Goal: Information Seeking & Learning: Learn about a topic

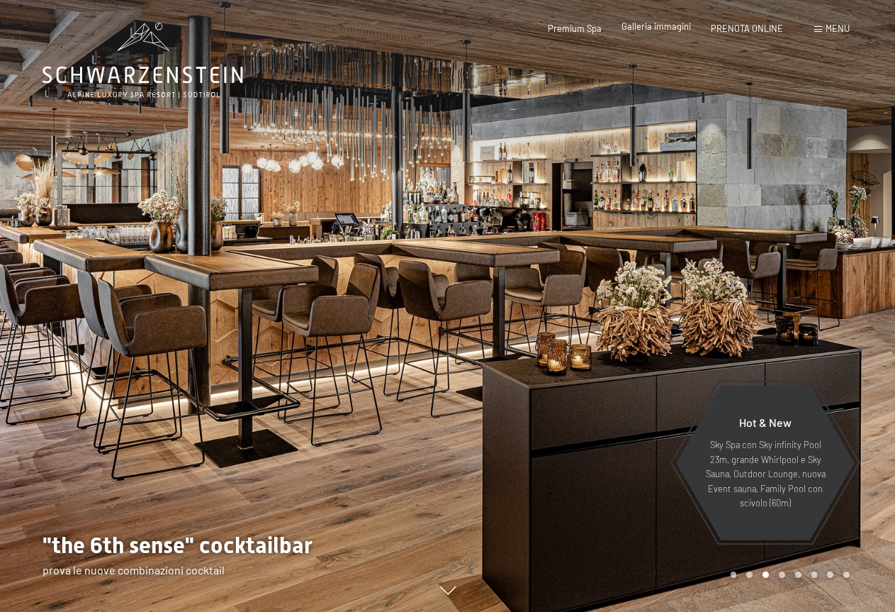
click at [651, 28] on span "Galleria immagini" at bounding box center [656, 26] width 69 height 11
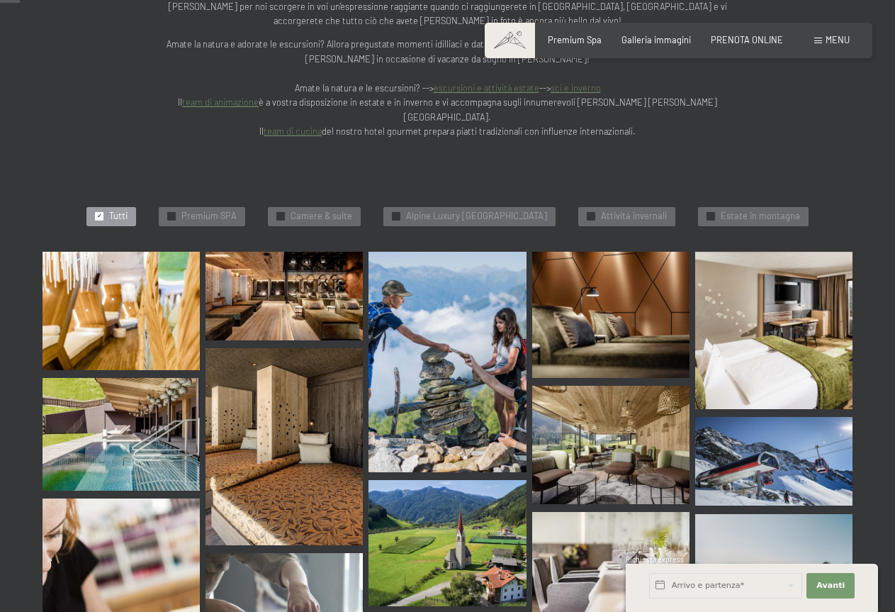
click at [152, 253] on img at bounding box center [121, 311] width 157 height 118
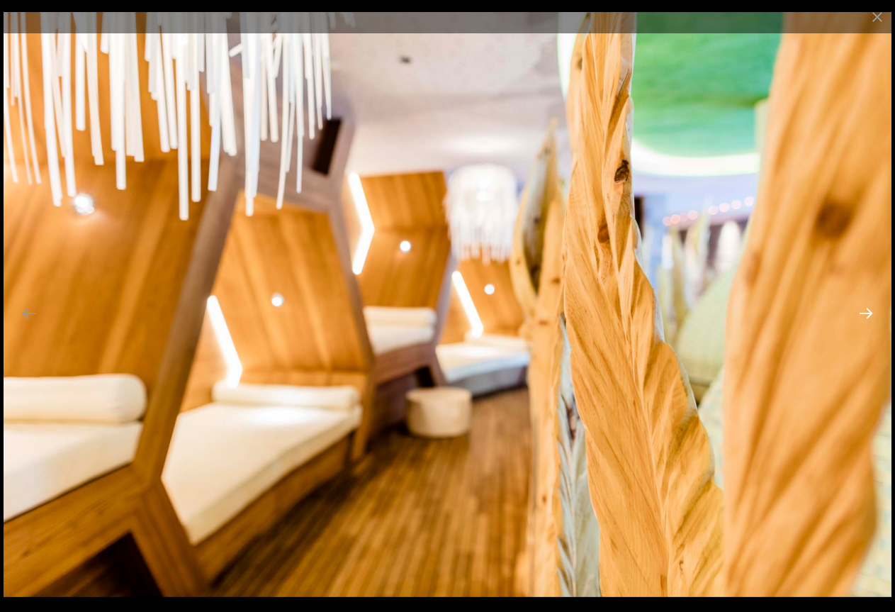
click at [863, 320] on button "Next slide" at bounding box center [866, 313] width 30 height 28
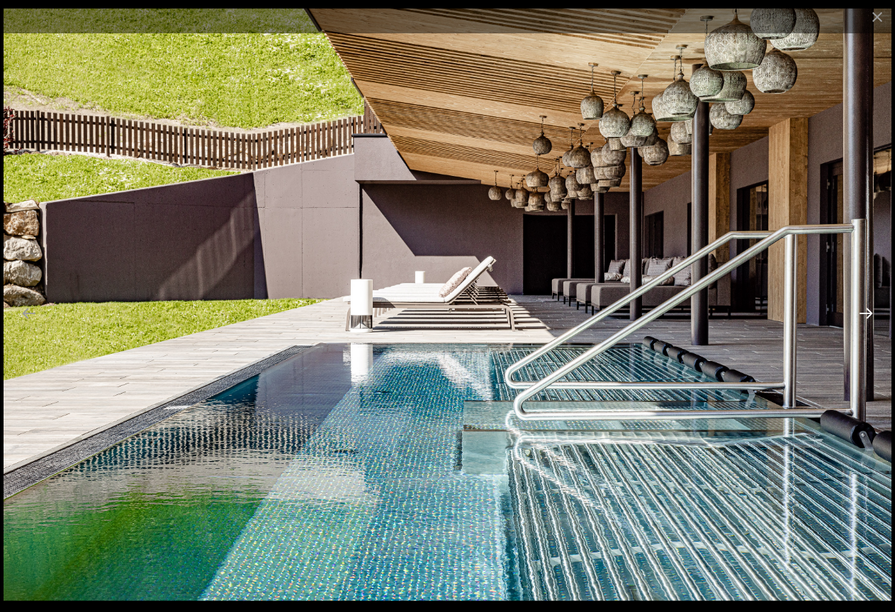
click at [863, 316] on button "Next slide" at bounding box center [866, 313] width 30 height 28
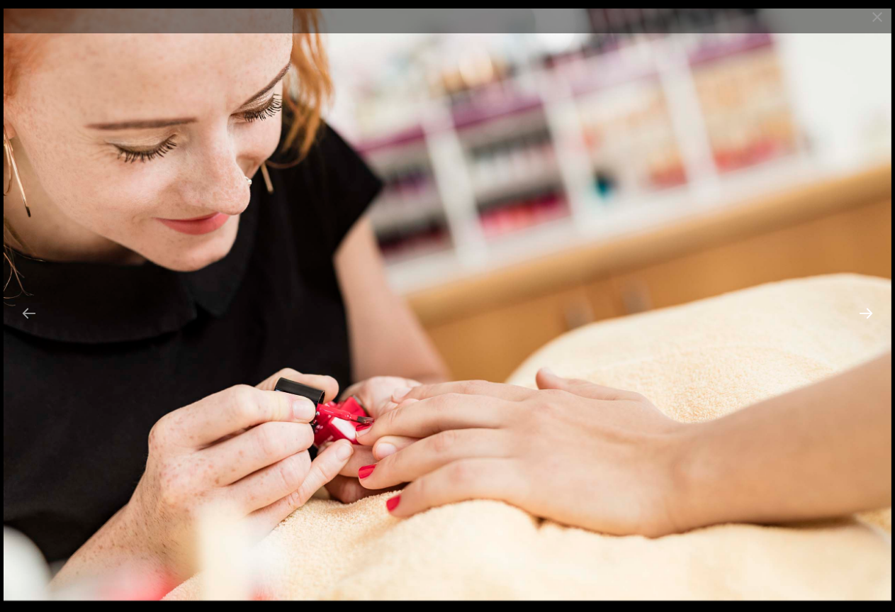
click at [863, 316] on button "Next slide" at bounding box center [866, 313] width 30 height 28
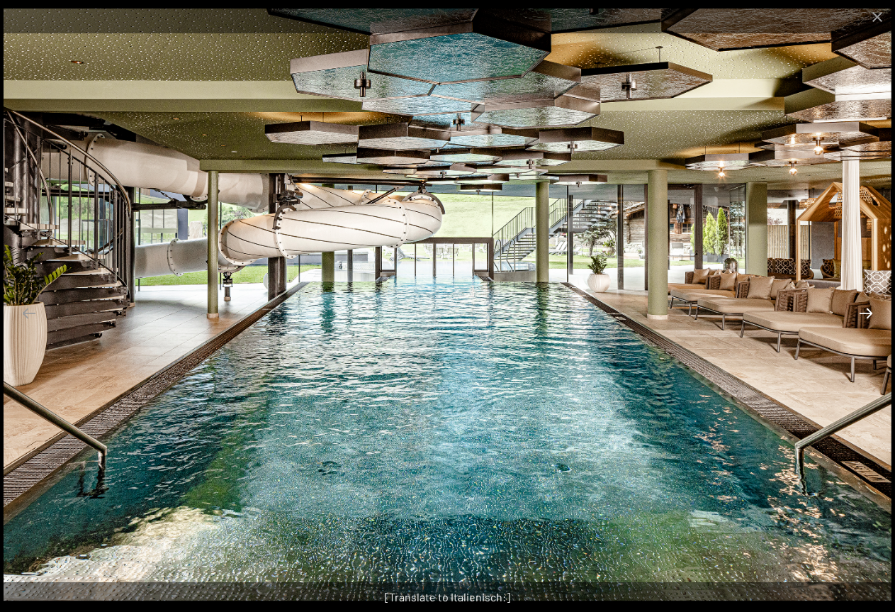
click at [868, 314] on button "Next slide" at bounding box center [866, 313] width 30 height 28
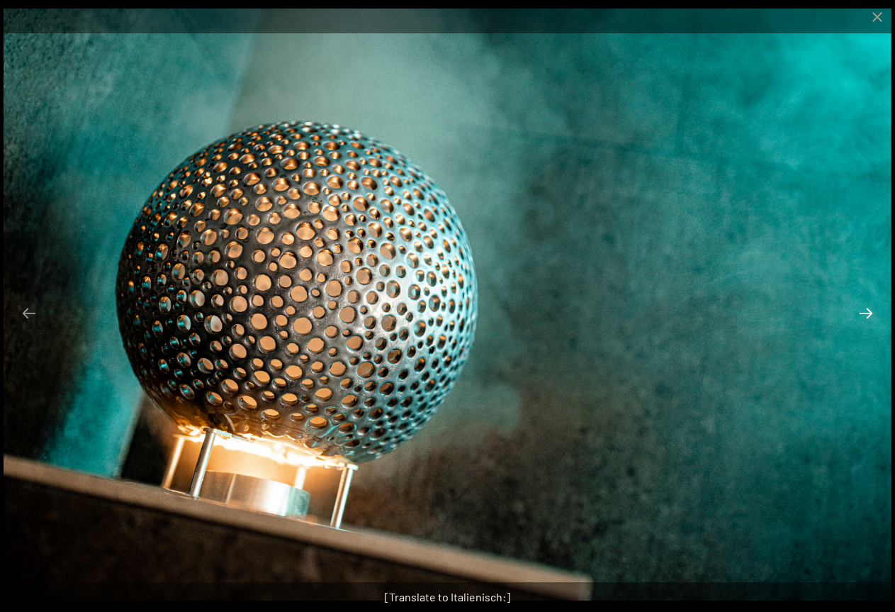
click at [868, 314] on button "Next slide" at bounding box center [866, 313] width 30 height 28
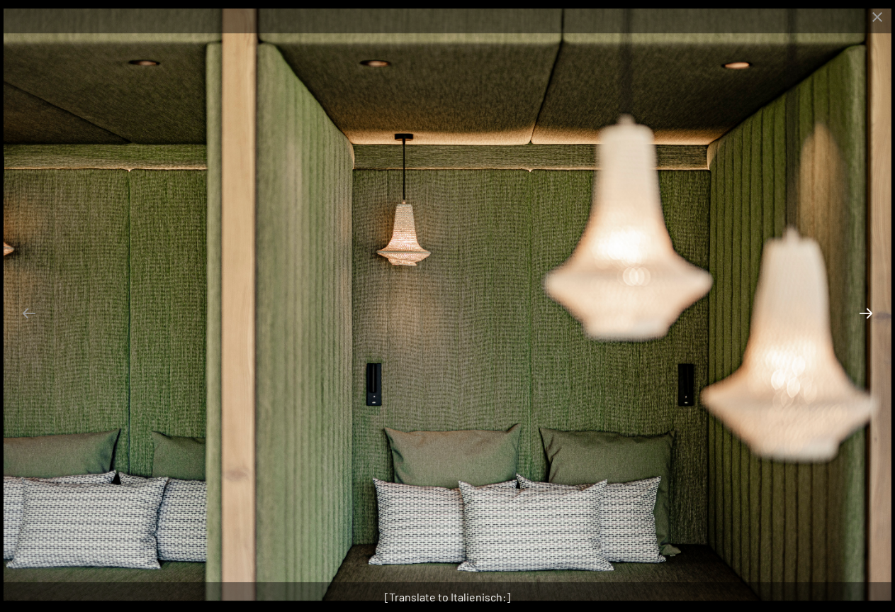
click at [868, 314] on button "Next slide" at bounding box center [866, 313] width 30 height 28
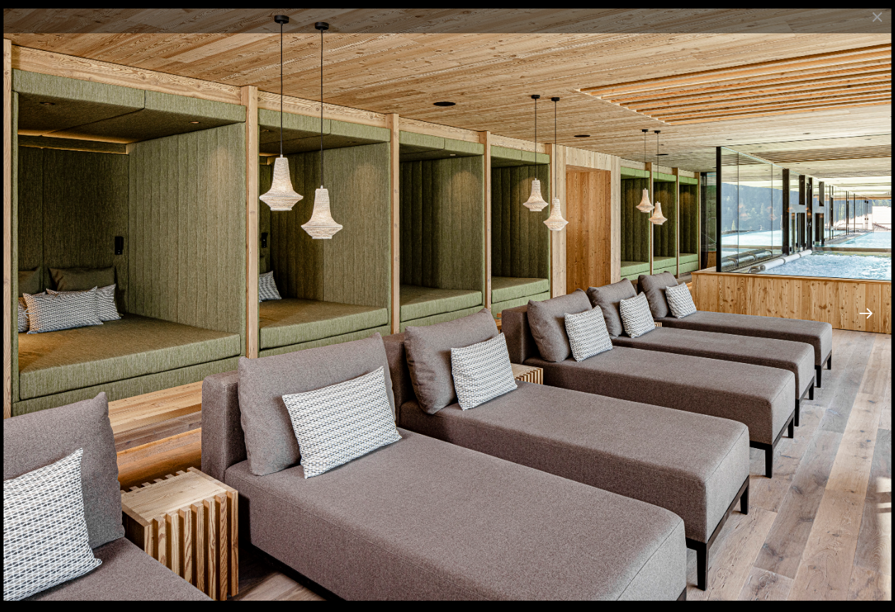
click at [868, 314] on button "Next slide" at bounding box center [866, 313] width 30 height 28
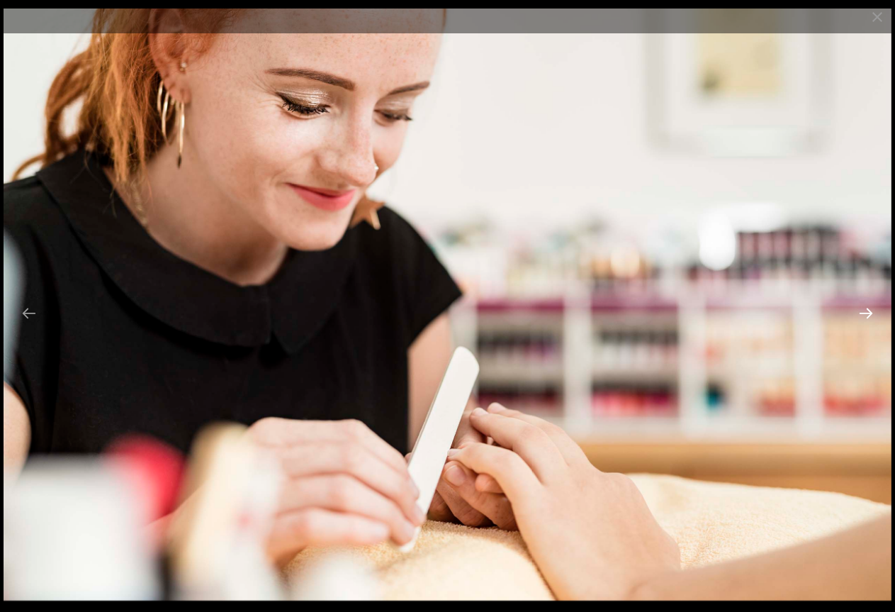
click at [868, 314] on button "Next slide" at bounding box center [866, 313] width 30 height 28
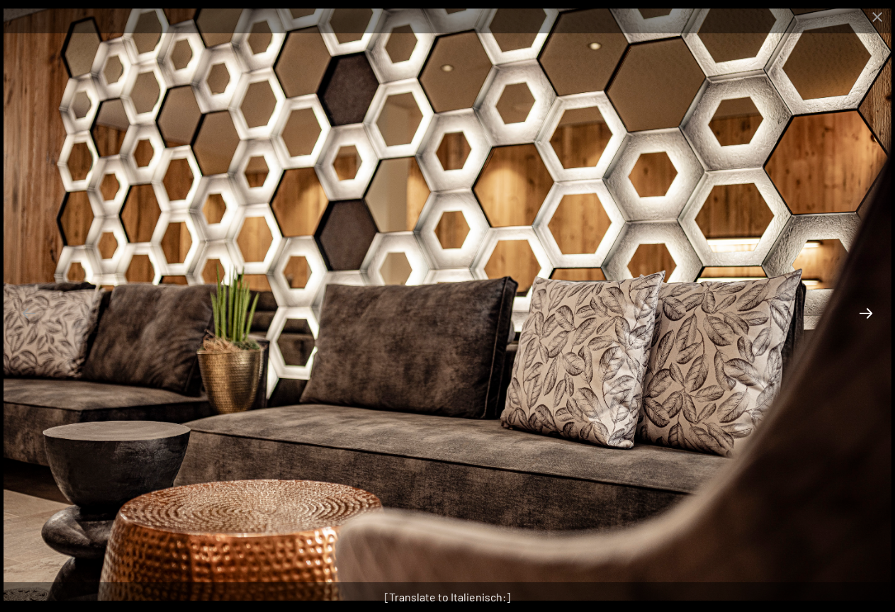
click at [868, 314] on button "Next slide" at bounding box center [866, 313] width 30 height 28
click at [875, 16] on button "Close gallery" at bounding box center [877, 16] width 35 height 33
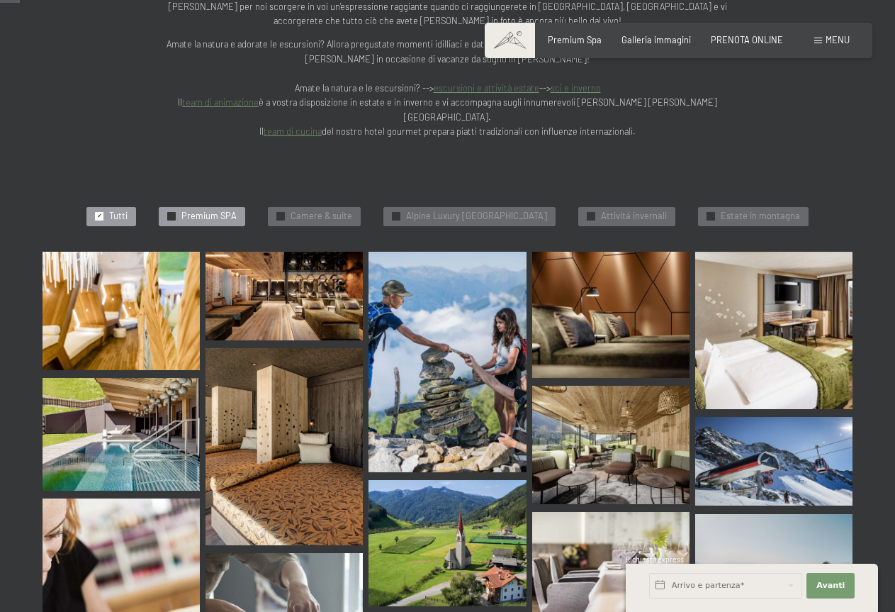
click at [197, 210] on span "Premium SPA" at bounding box center [208, 216] width 55 height 13
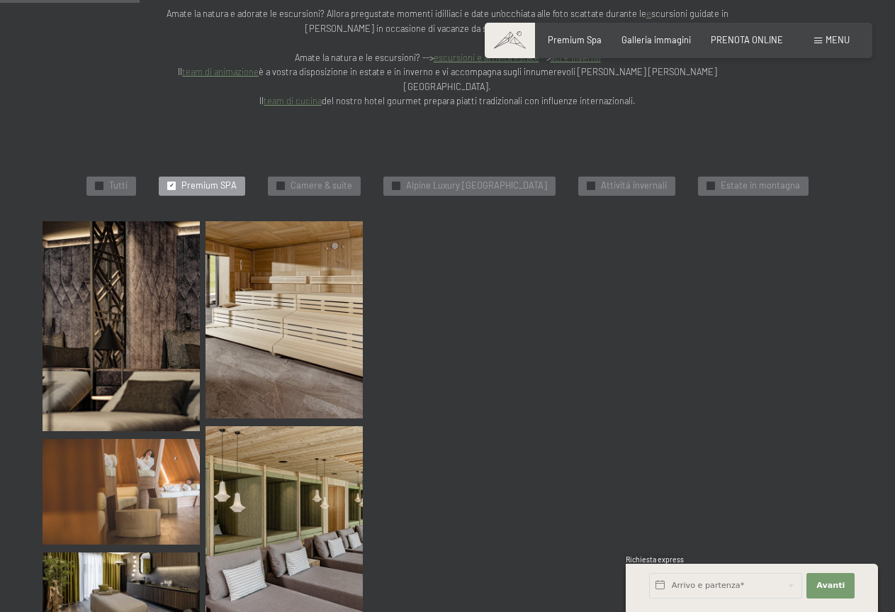
scroll to position [323, 0]
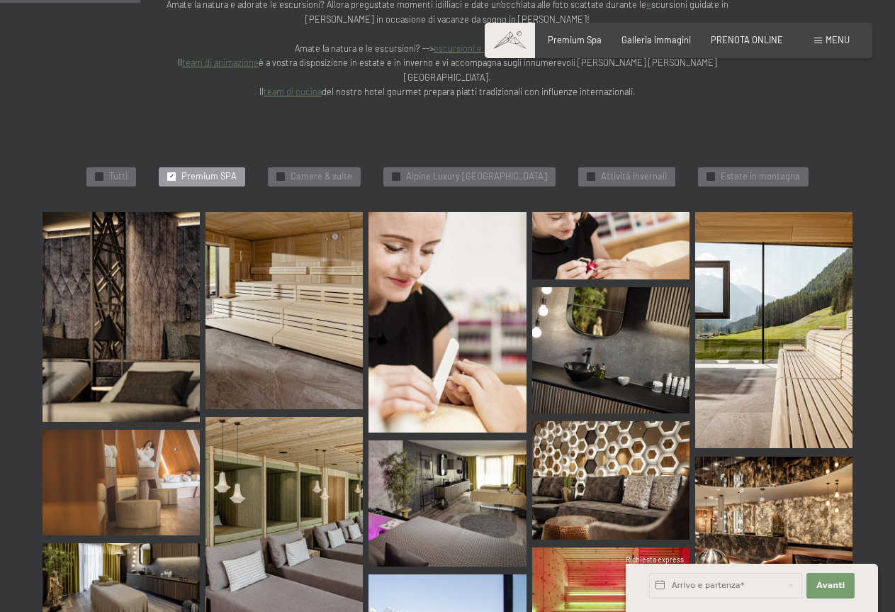
click at [152, 269] on img at bounding box center [121, 317] width 157 height 210
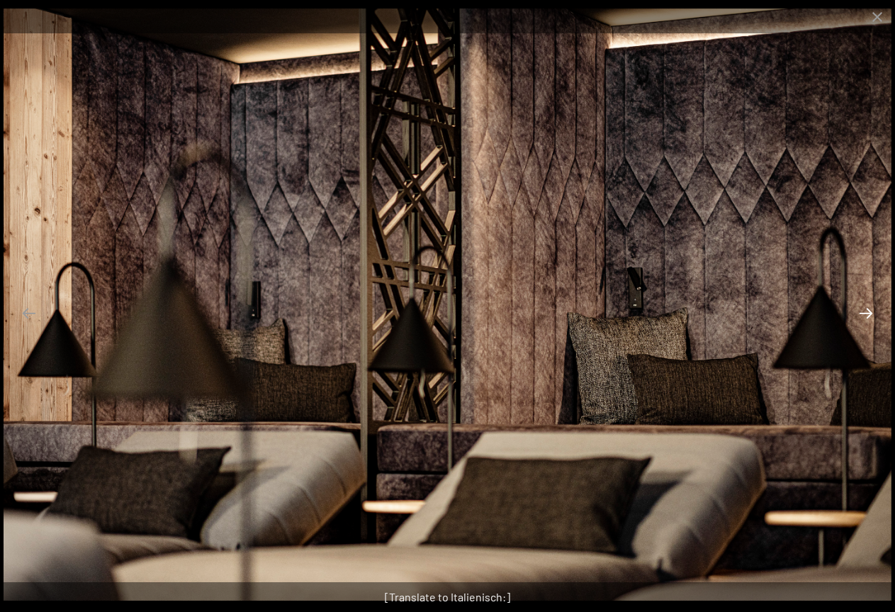
click at [868, 322] on button "Next slide" at bounding box center [866, 313] width 30 height 28
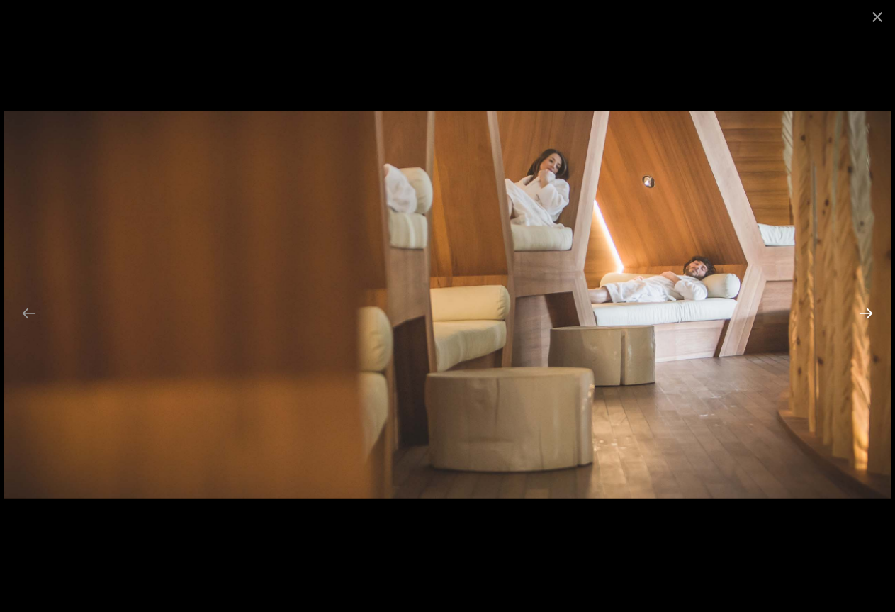
click at [868, 322] on button "Next slide" at bounding box center [866, 313] width 30 height 28
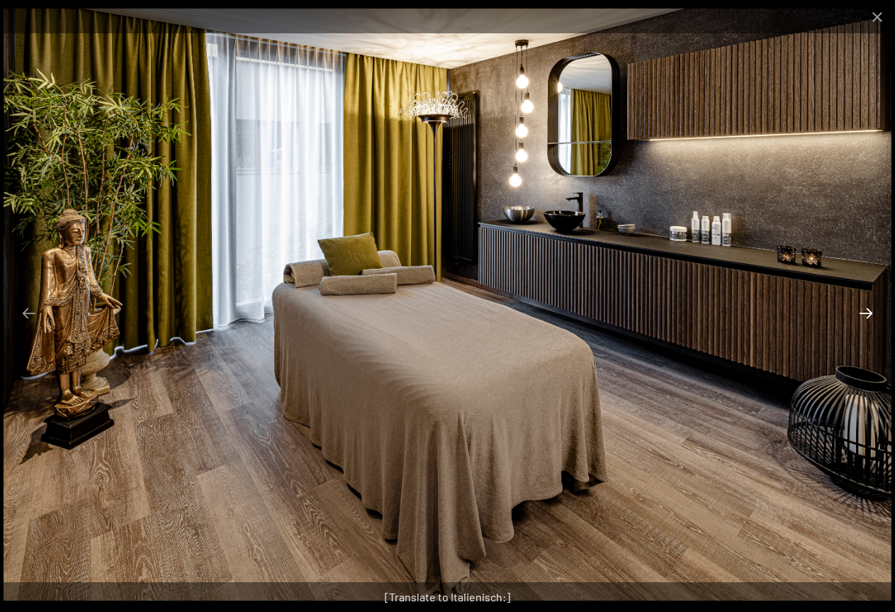
click at [868, 322] on button "Next slide" at bounding box center [866, 313] width 30 height 28
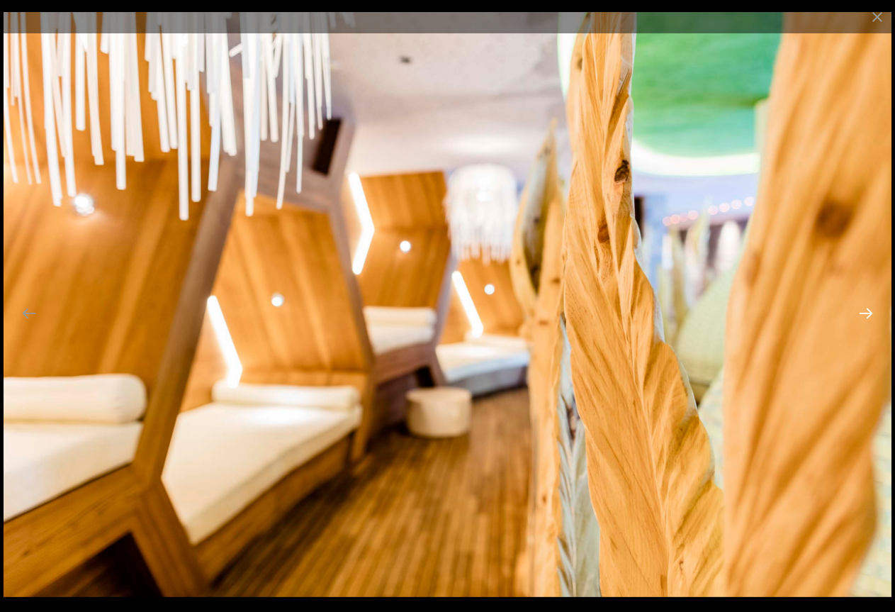
click at [866, 314] on button "Next slide" at bounding box center [866, 313] width 30 height 28
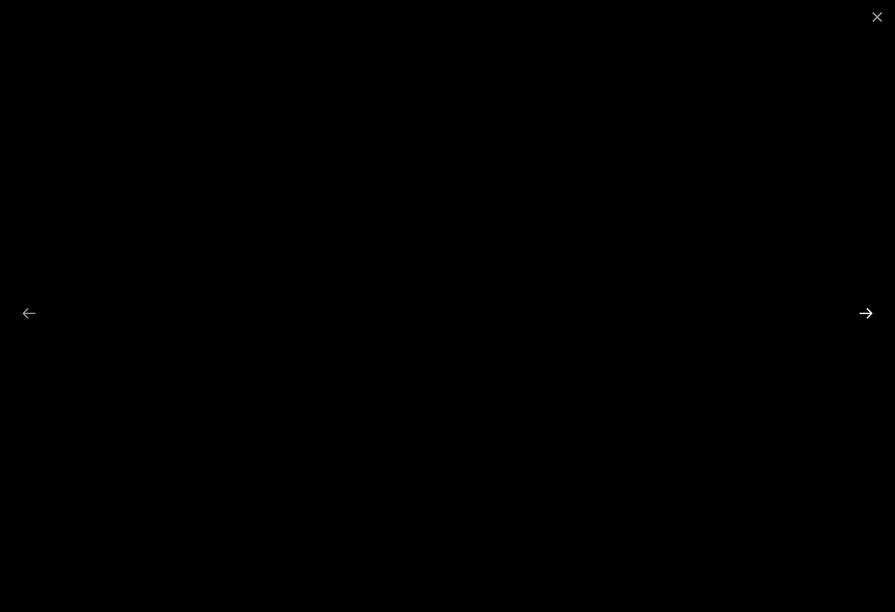
click at [866, 314] on button "Next slide" at bounding box center [866, 313] width 30 height 28
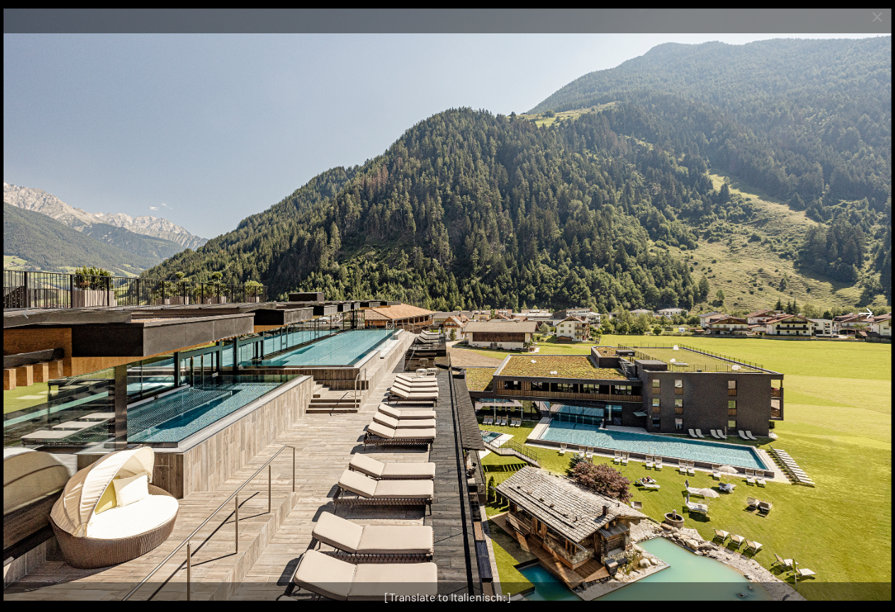
click at [868, 313] on button "Next slide" at bounding box center [866, 313] width 30 height 28
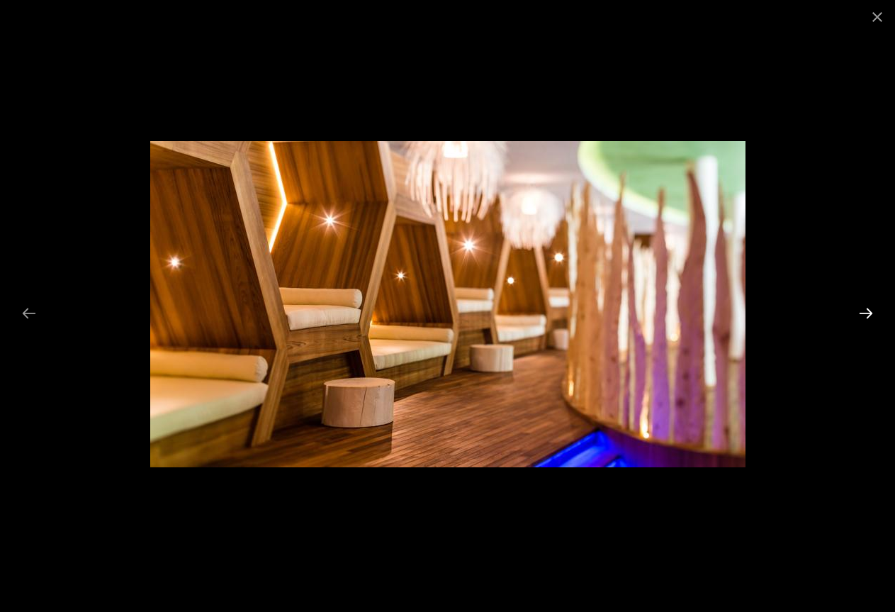
click at [868, 313] on button "Next slide" at bounding box center [866, 313] width 30 height 28
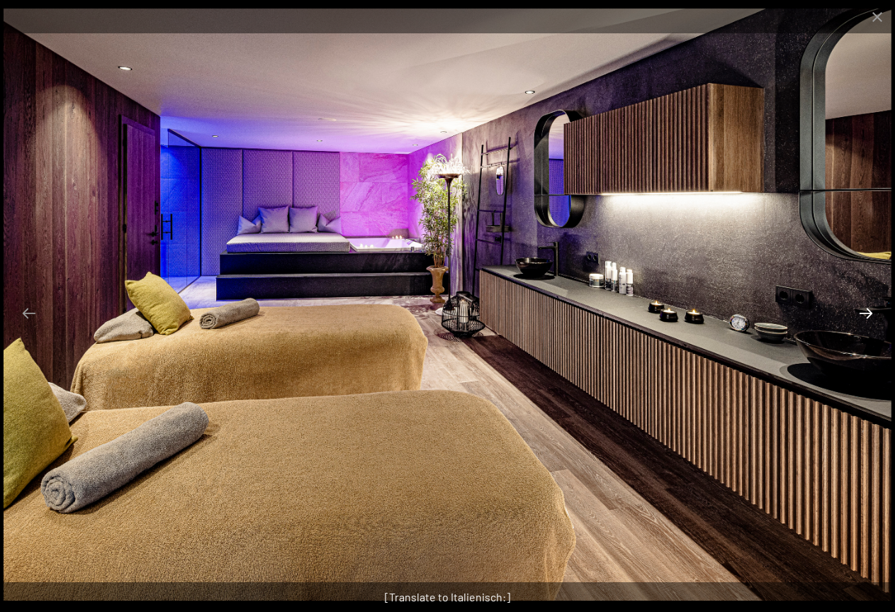
click at [868, 313] on button "Next slide" at bounding box center [866, 313] width 30 height 28
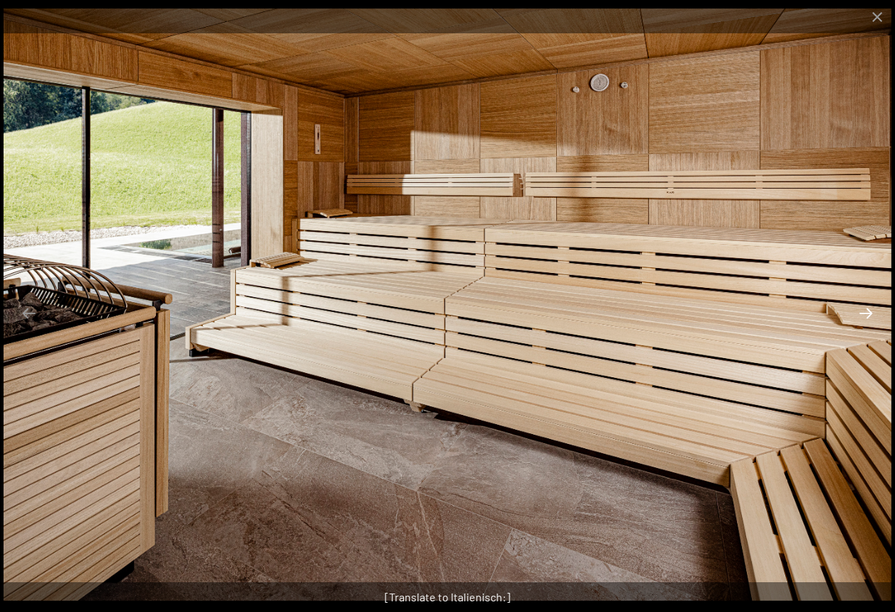
click at [868, 308] on button "Next slide" at bounding box center [866, 313] width 30 height 28
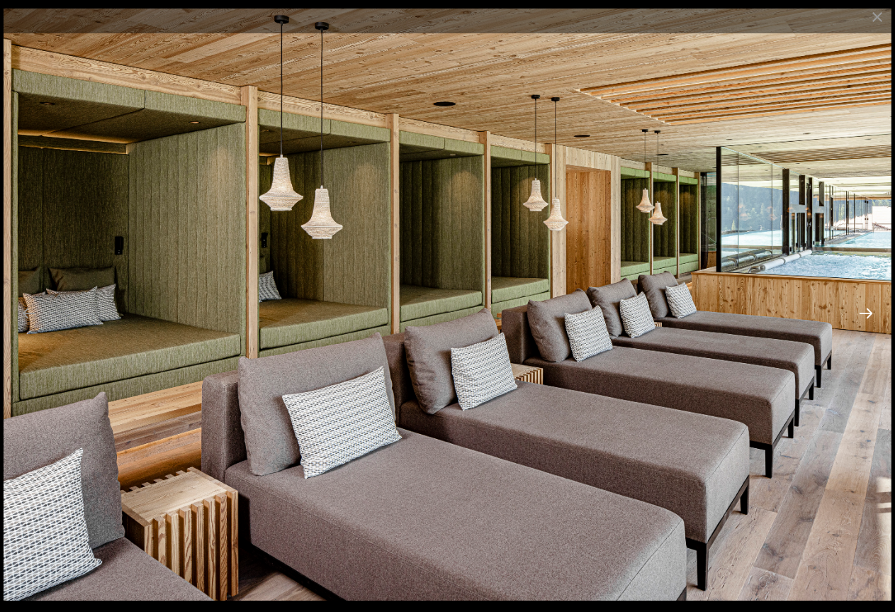
click at [868, 308] on button "Next slide" at bounding box center [866, 313] width 30 height 28
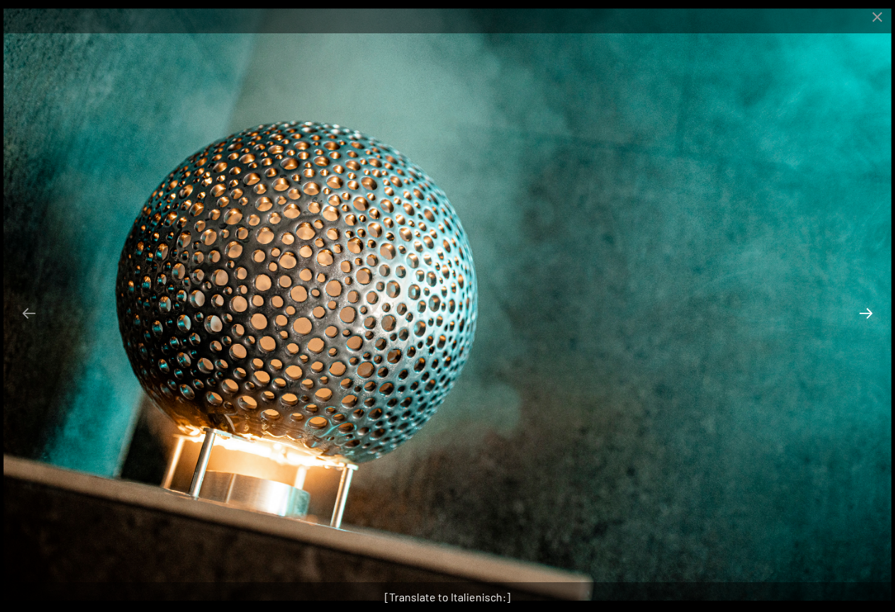
click at [868, 308] on button "Next slide" at bounding box center [866, 313] width 30 height 28
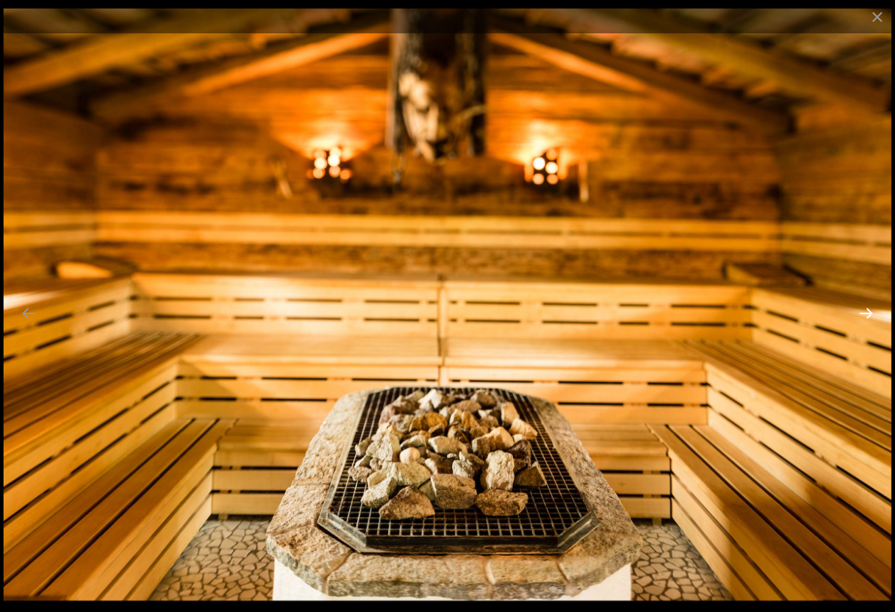
click at [868, 308] on button "Next slide" at bounding box center [866, 313] width 30 height 28
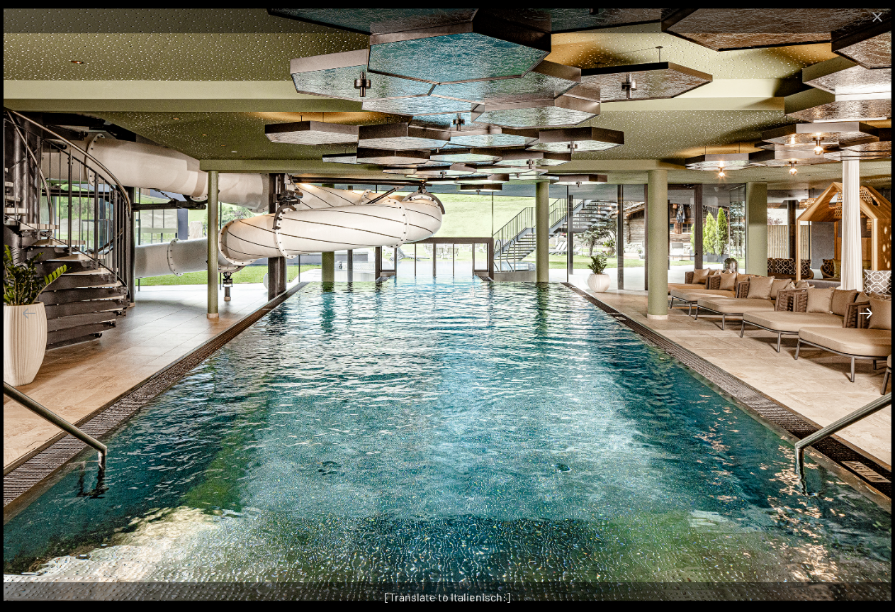
click at [868, 308] on button "Next slide" at bounding box center [866, 313] width 30 height 28
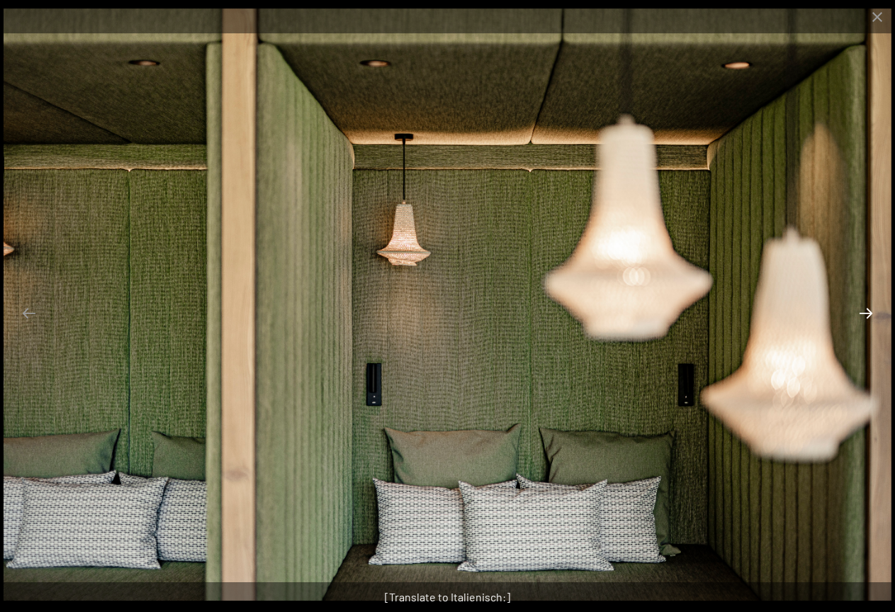
click at [868, 308] on button "Next slide" at bounding box center [866, 313] width 30 height 28
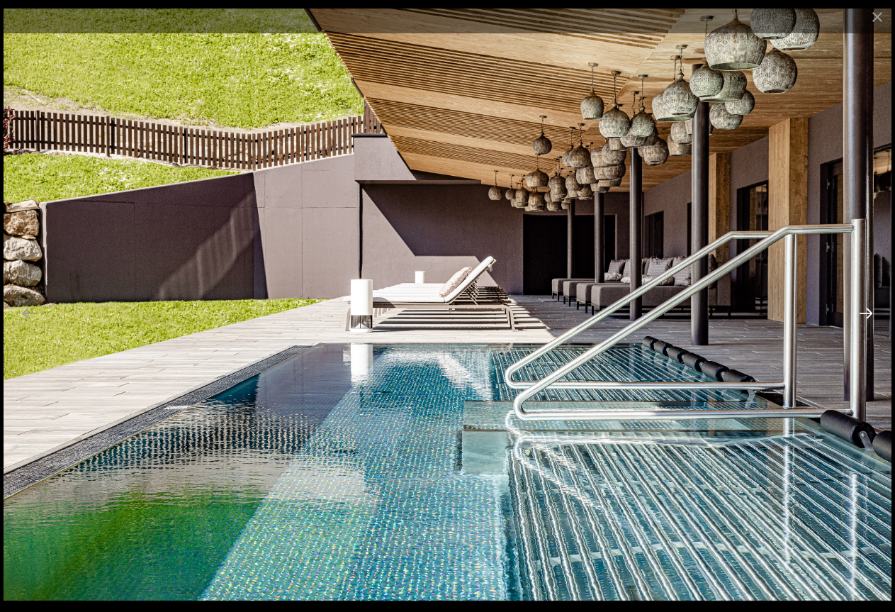
click at [868, 308] on button "Next slide" at bounding box center [866, 313] width 30 height 28
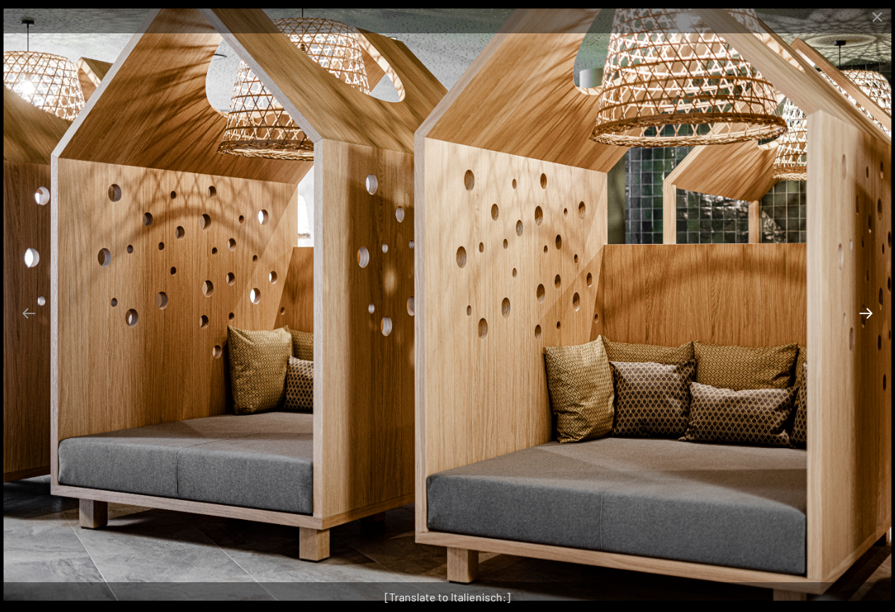
click at [868, 308] on button "Next slide" at bounding box center [866, 313] width 30 height 28
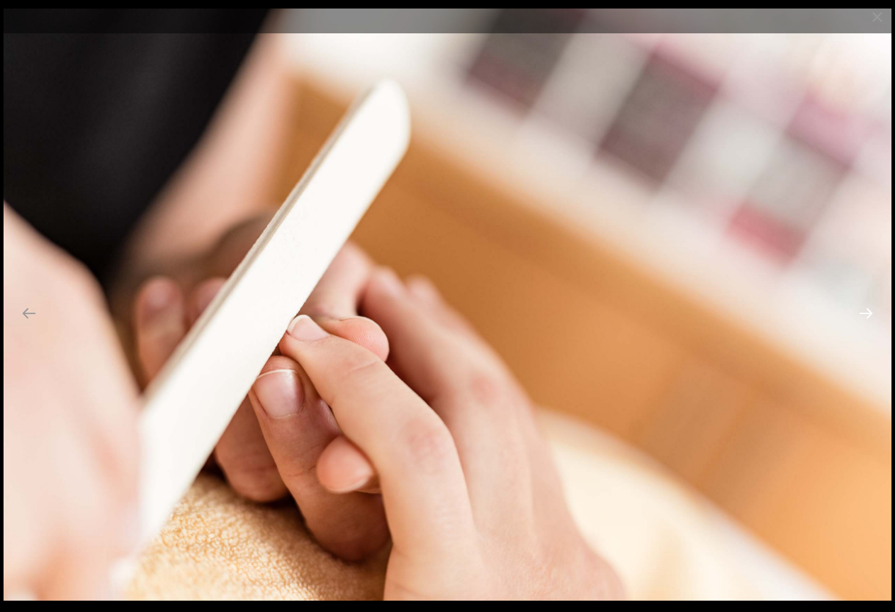
click at [868, 308] on button "Next slide" at bounding box center [866, 313] width 30 height 28
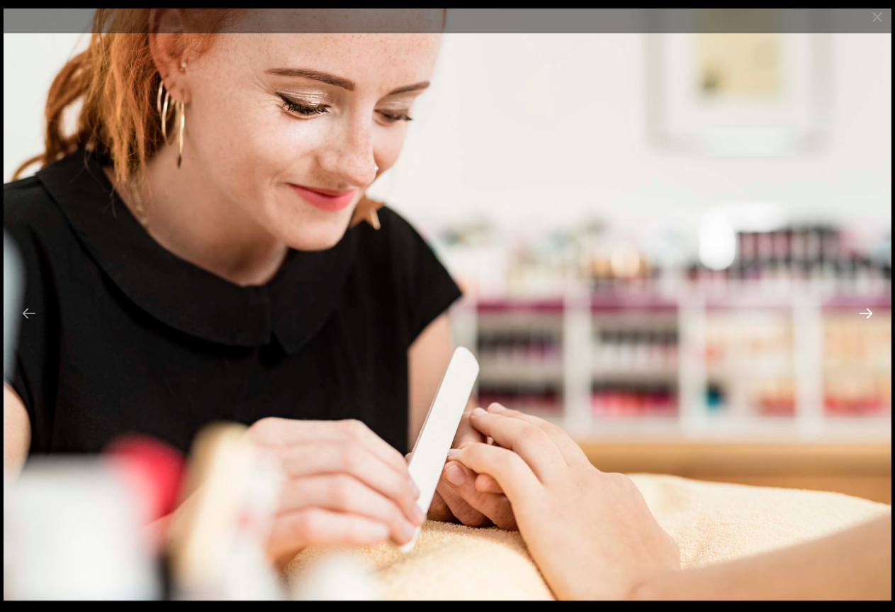
click at [868, 308] on button "Next slide" at bounding box center [866, 313] width 30 height 28
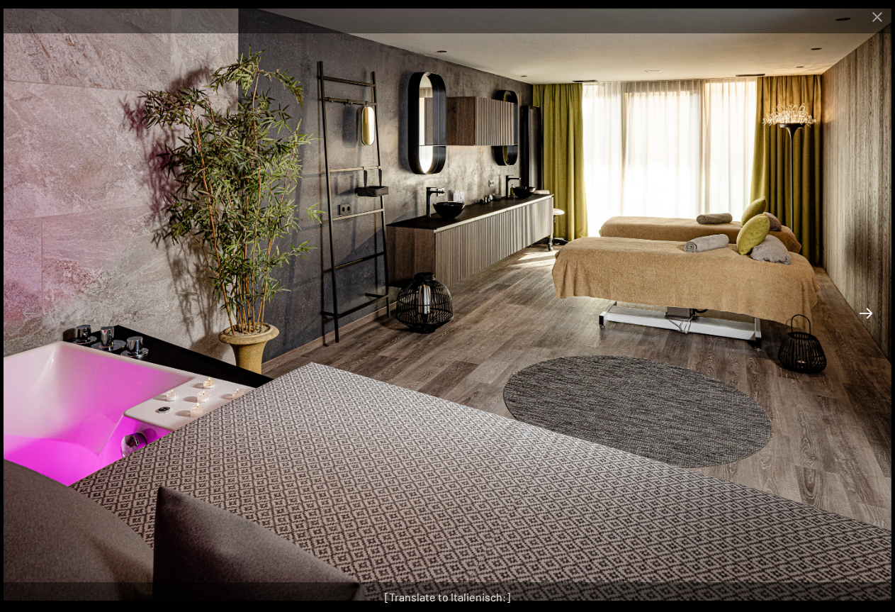
click at [868, 308] on button "Next slide" at bounding box center [866, 313] width 30 height 28
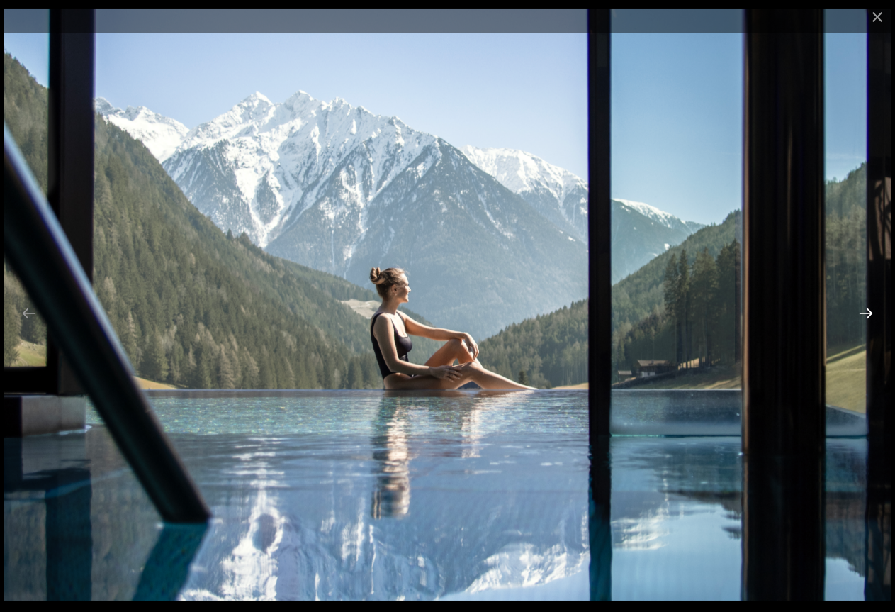
click at [863, 309] on button "Next slide" at bounding box center [866, 313] width 30 height 28
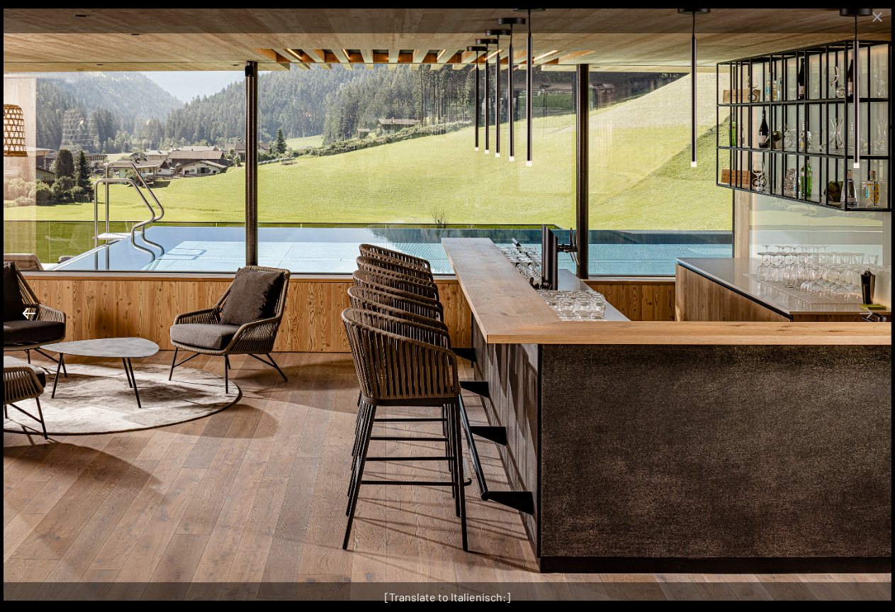
click at [25, 315] on button "Previous slide" at bounding box center [29, 313] width 30 height 28
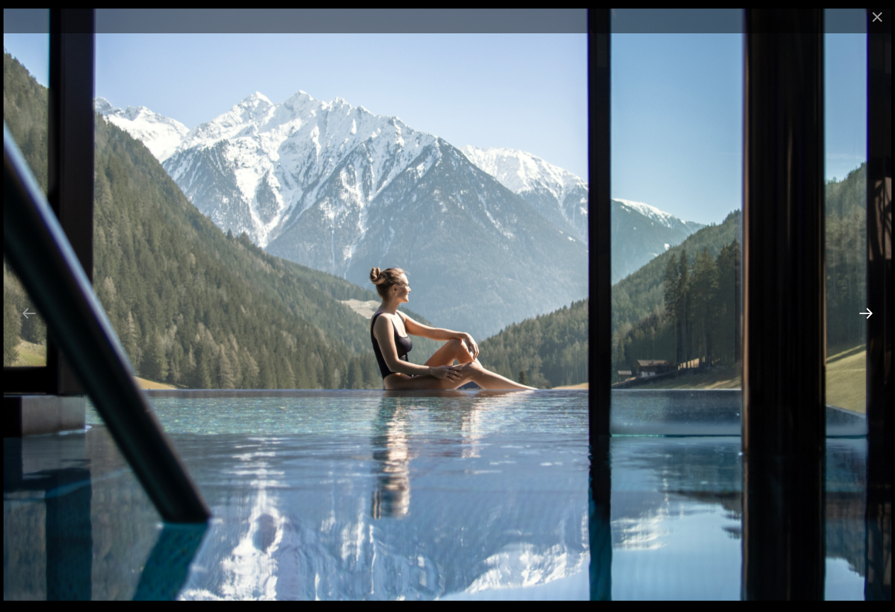
click at [866, 313] on button "Next slide" at bounding box center [866, 313] width 30 height 28
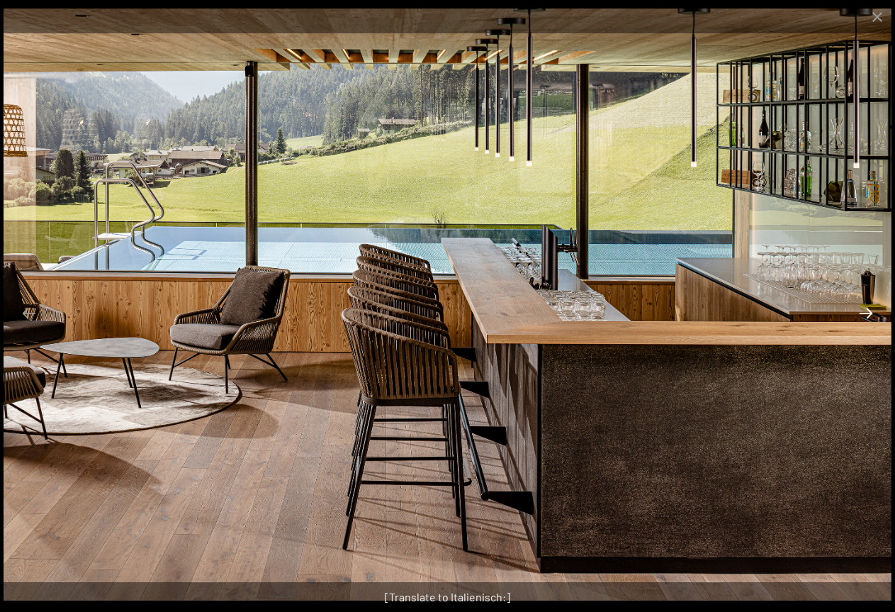
click at [866, 313] on button "Next slide" at bounding box center [866, 313] width 30 height 28
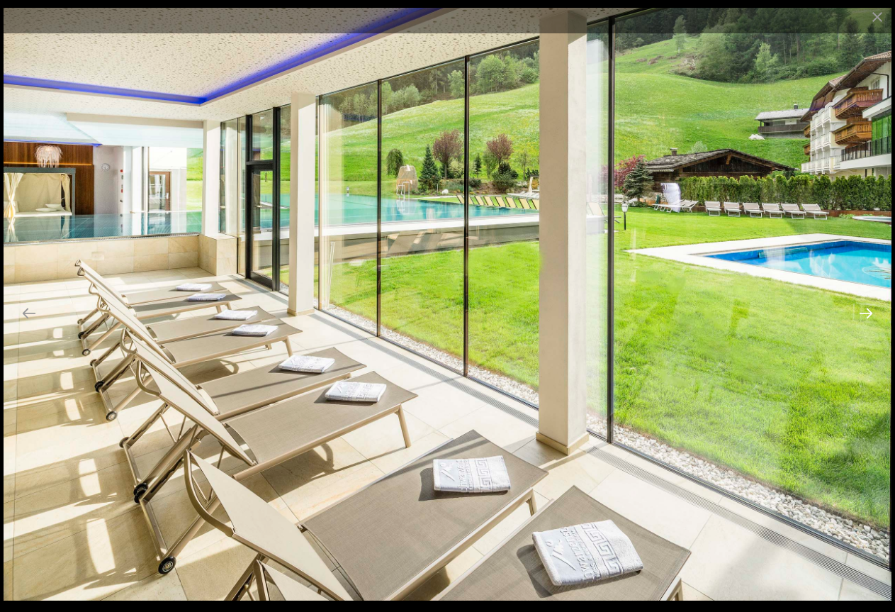
click at [866, 313] on button "Next slide" at bounding box center [866, 313] width 30 height 28
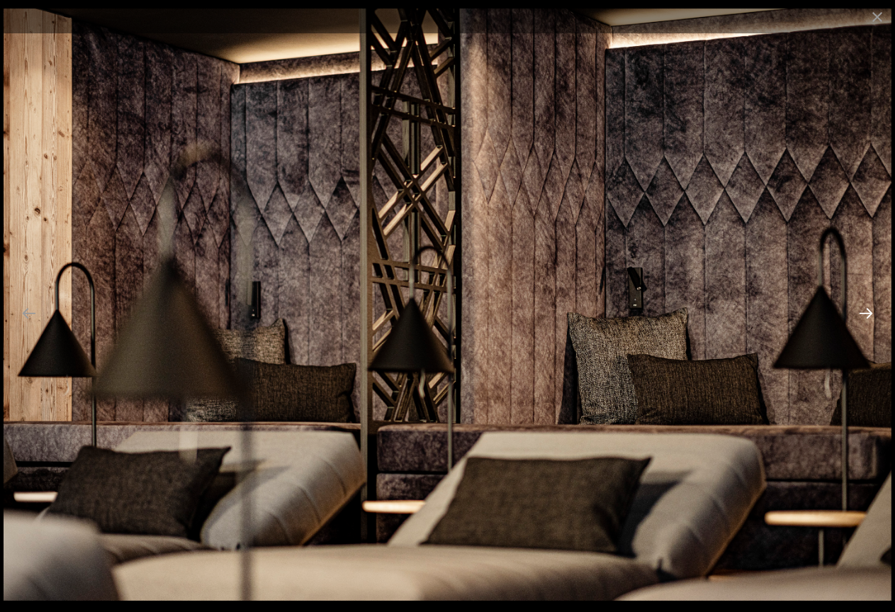
click at [866, 313] on button "Next slide" at bounding box center [866, 313] width 30 height 28
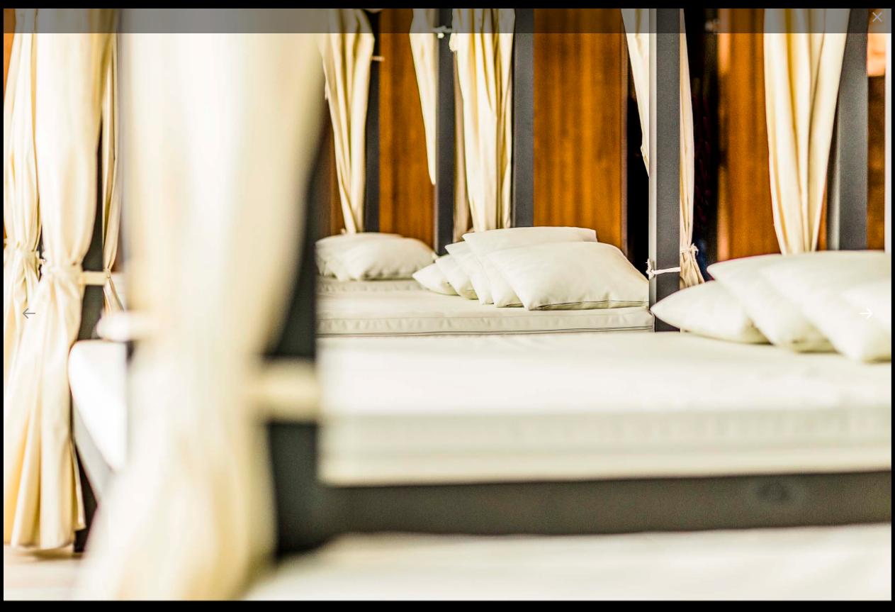
click at [866, 313] on button "Next slide" at bounding box center [866, 313] width 30 height 28
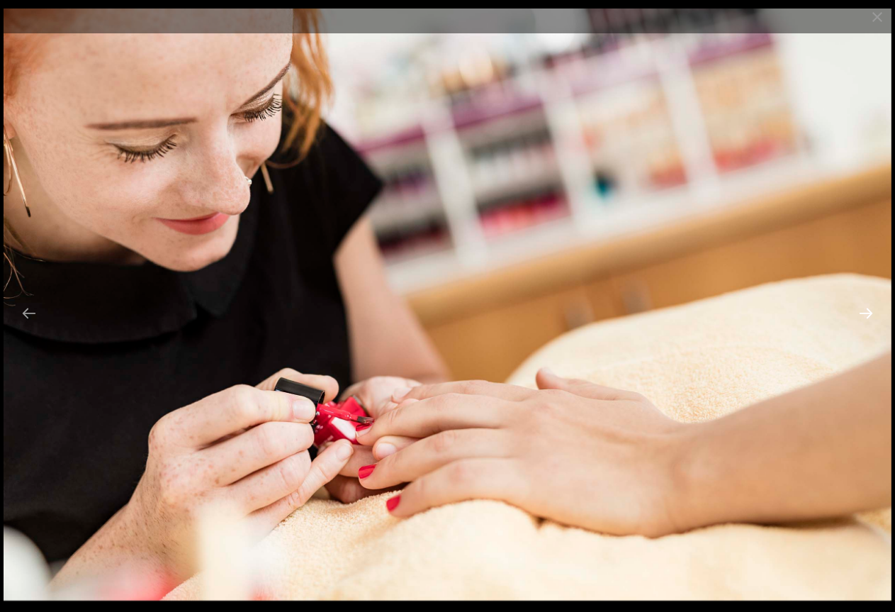
click at [866, 313] on button "Next slide" at bounding box center [866, 313] width 30 height 28
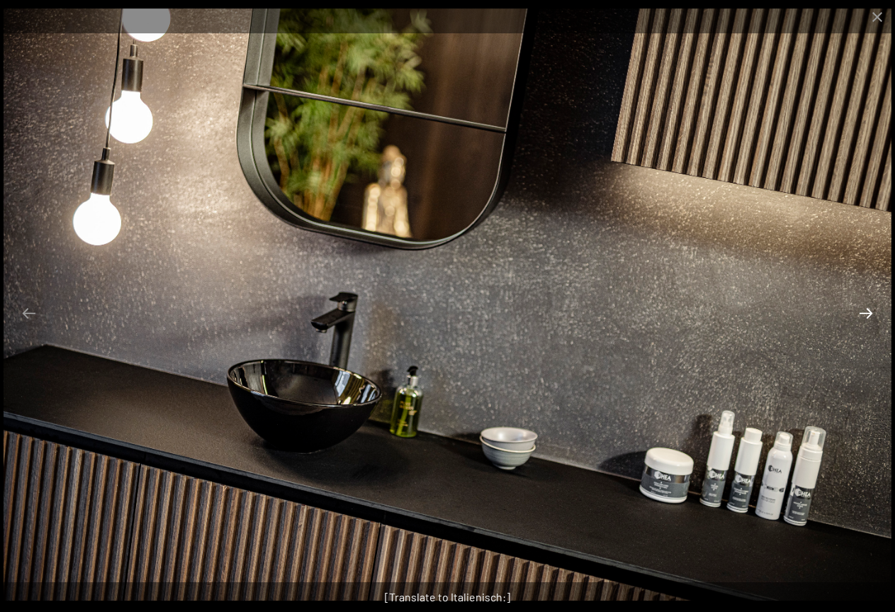
click at [866, 313] on button "Next slide" at bounding box center [866, 313] width 30 height 28
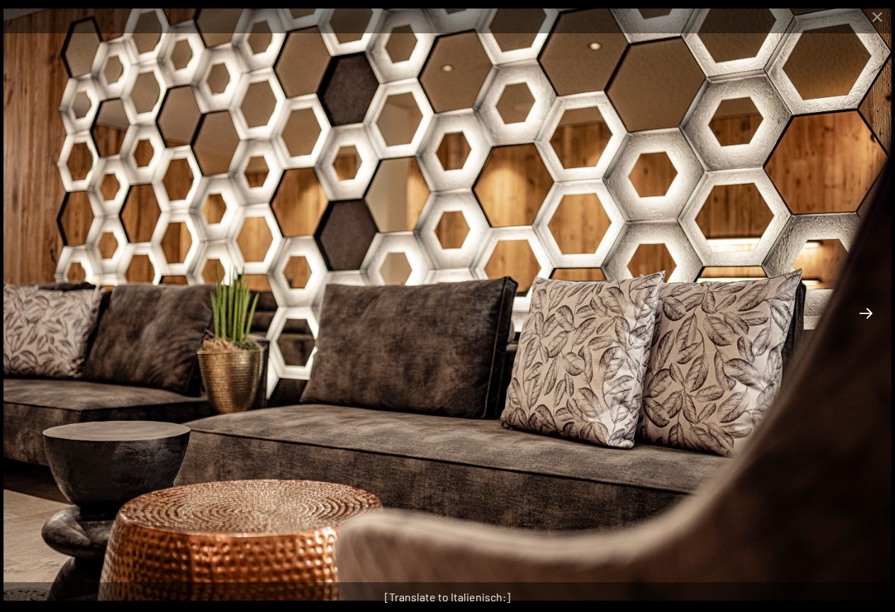
click at [866, 313] on button "Next slide" at bounding box center [866, 313] width 30 height 28
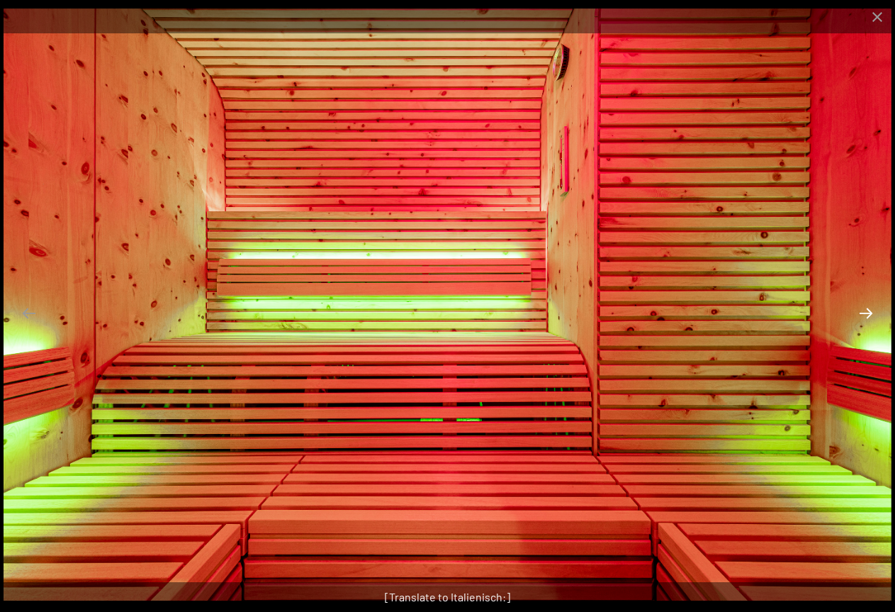
click at [866, 313] on button "Next slide" at bounding box center [866, 313] width 30 height 28
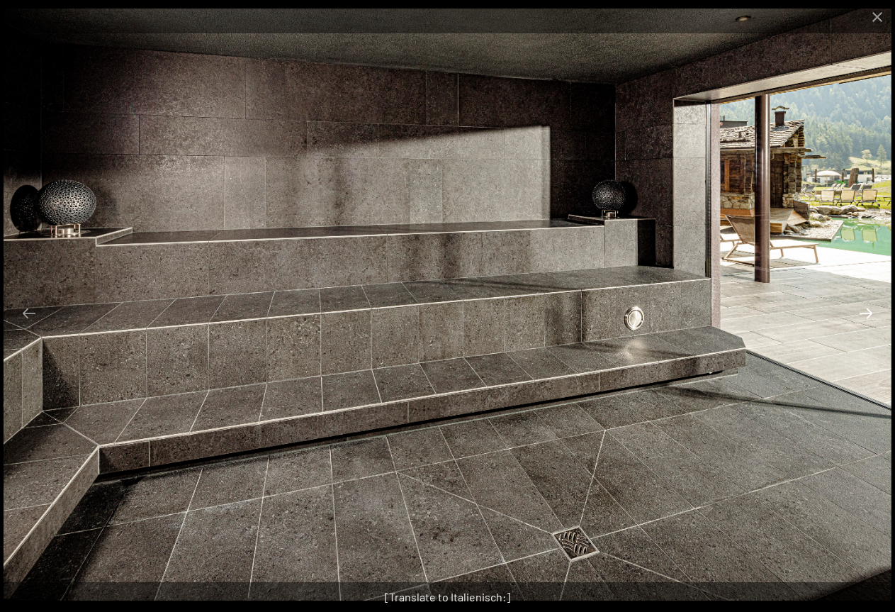
click at [866, 313] on button "Next slide" at bounding box center [866, 313] width 30 height 28
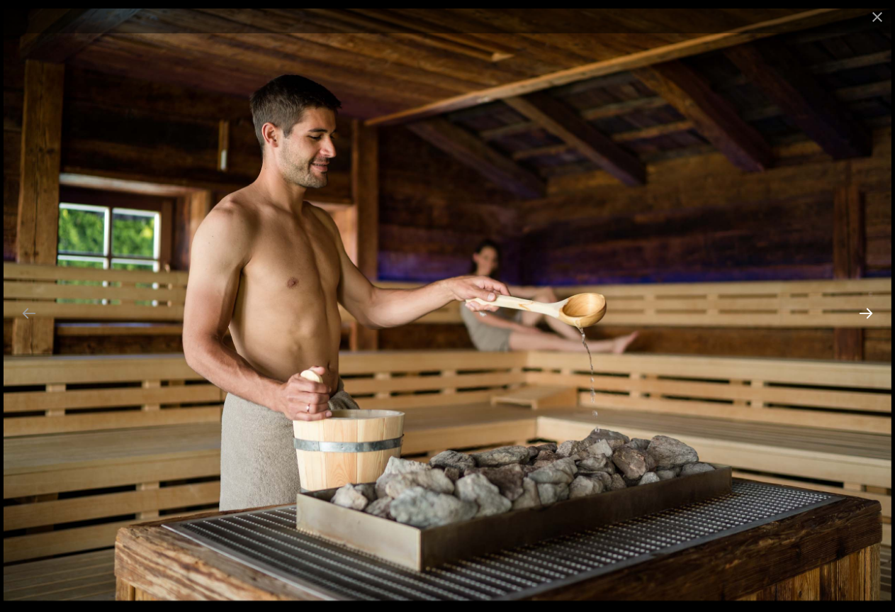
click at [866, 313] on button "Next slide" at bounding box center [866, 313] width 30 height 28
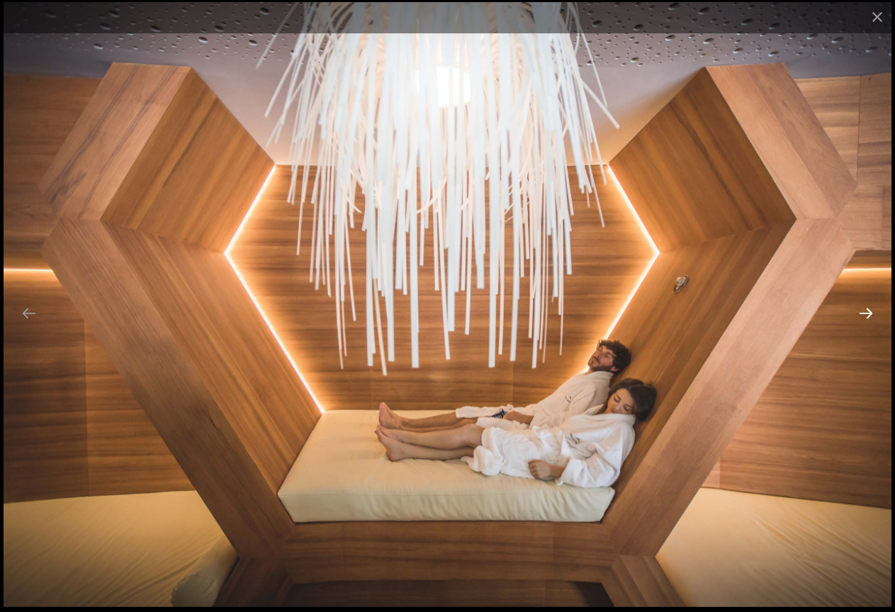
click at [866, 313] on button "Next slide" at bounding box center [866, 313] width 30 height 28
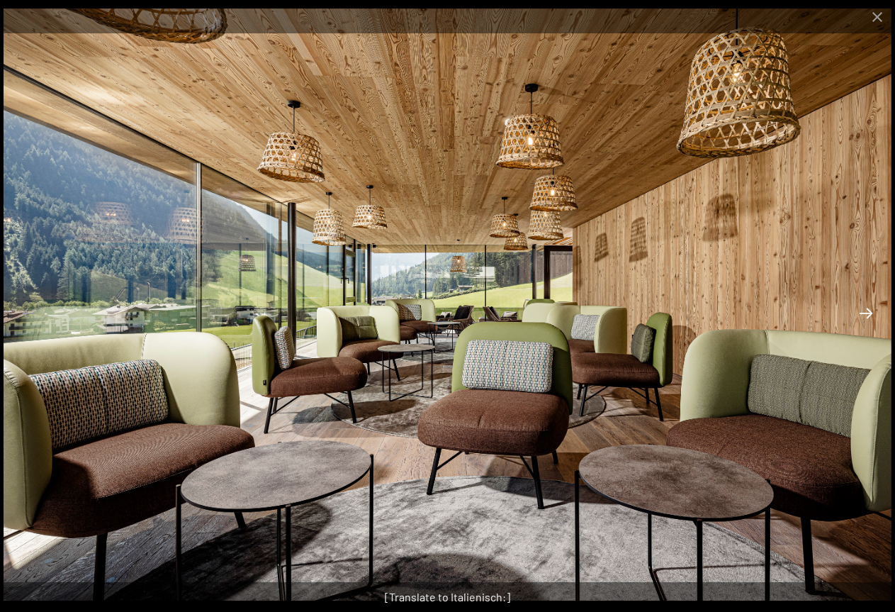
click at [866, 313] on button "Next slide" at bounding box center [866, 313] width 30 height 28
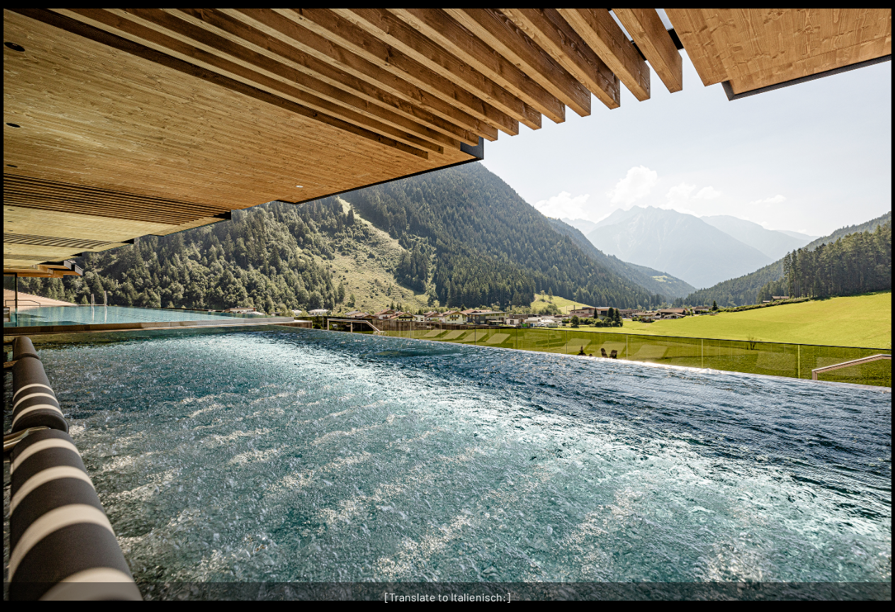
click at [866, 313] on button "Next slide" at bounding box center [873, 313] width 30 height 28
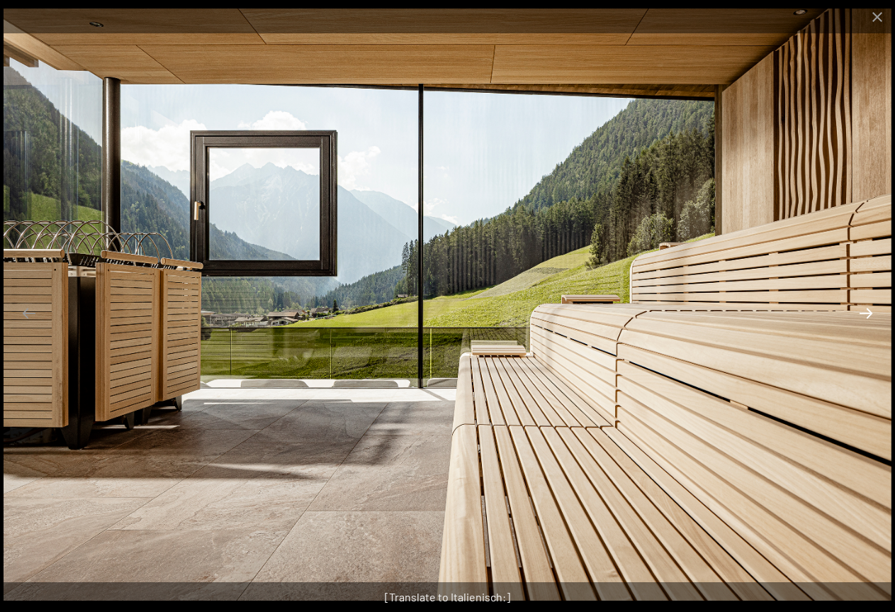
click at [866, 313] on button "Next slide" at bounding box center [866, 313] width 30 height 28
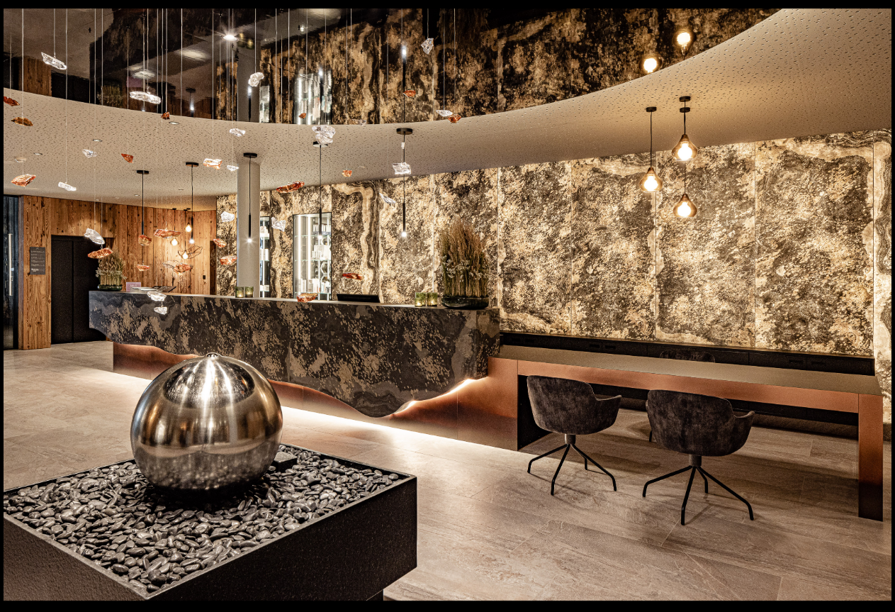
click at [866, 313] on button "Next slide" at bounding box center [873, 313] width 30 height 28
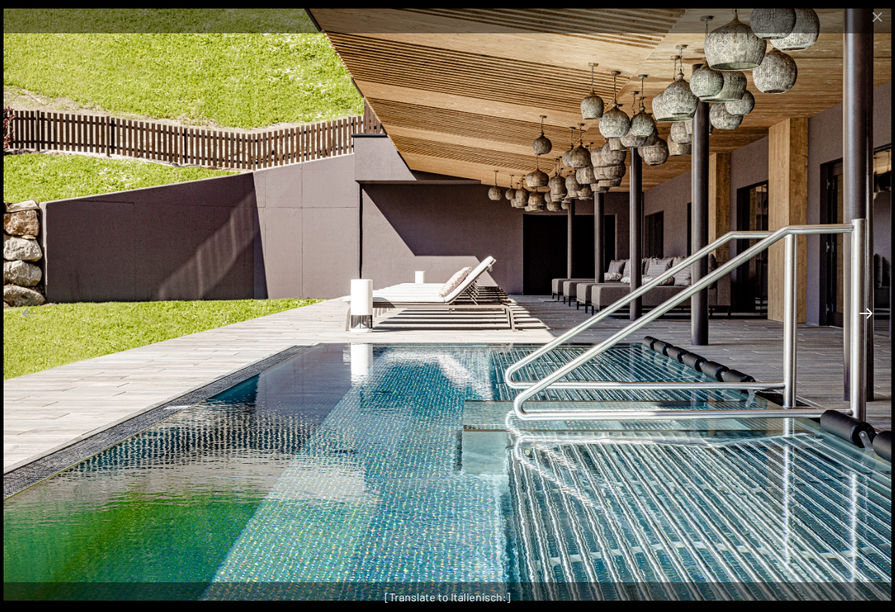
click at [866, 313] on button "Next slide" at bounding box center [866, 313] width 30 height 28
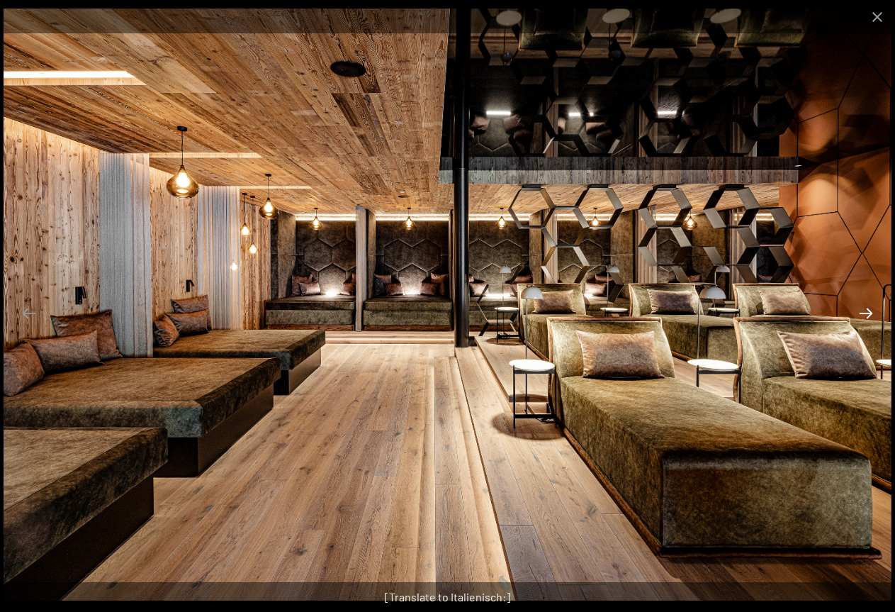
click at [866, 313] on button "Next slide" at bounding box center [866, 313] width 30 height 28
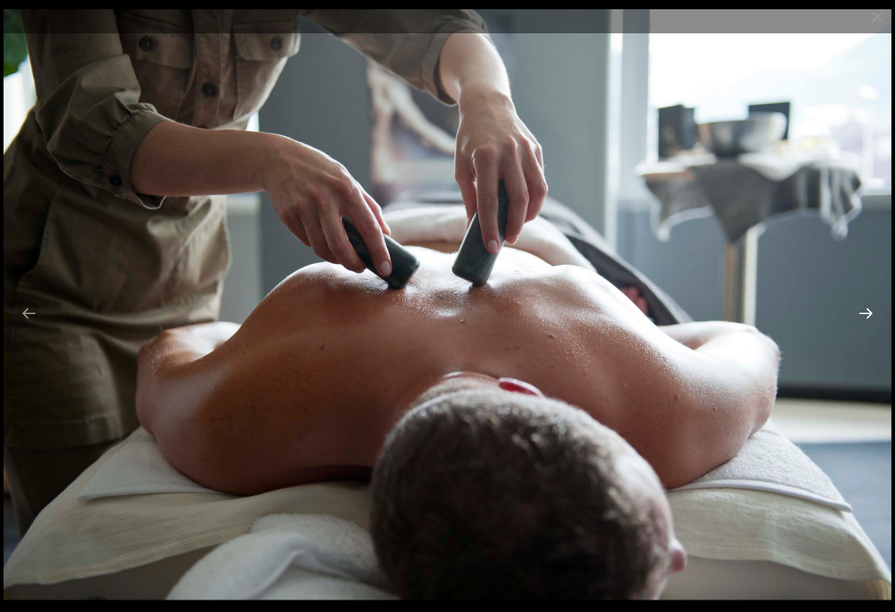
click at [866, 313] on button "Next slide" at bounding box center [866, 313] width 30 height 28
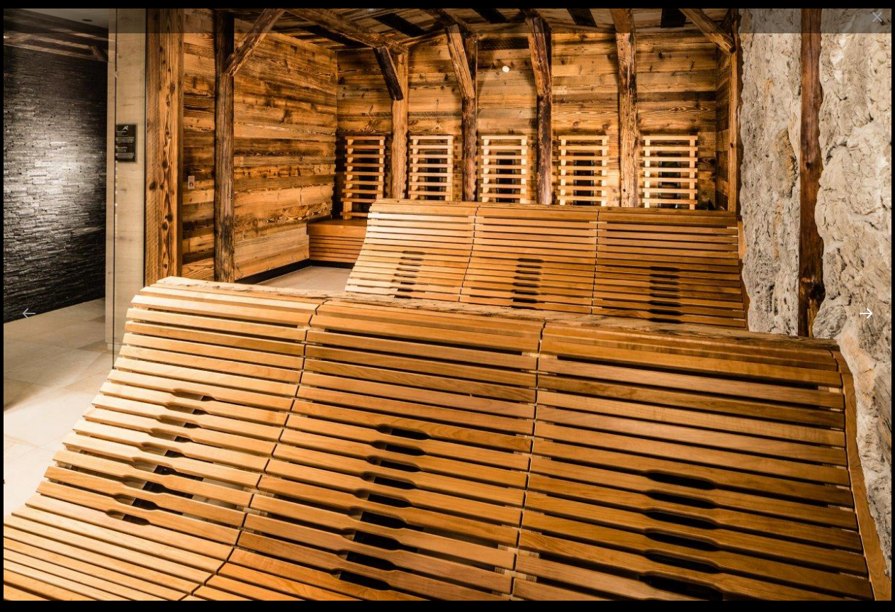
click at [866, 313] on button "Next slide" at bounding box center [866, 313] width 30 height 28
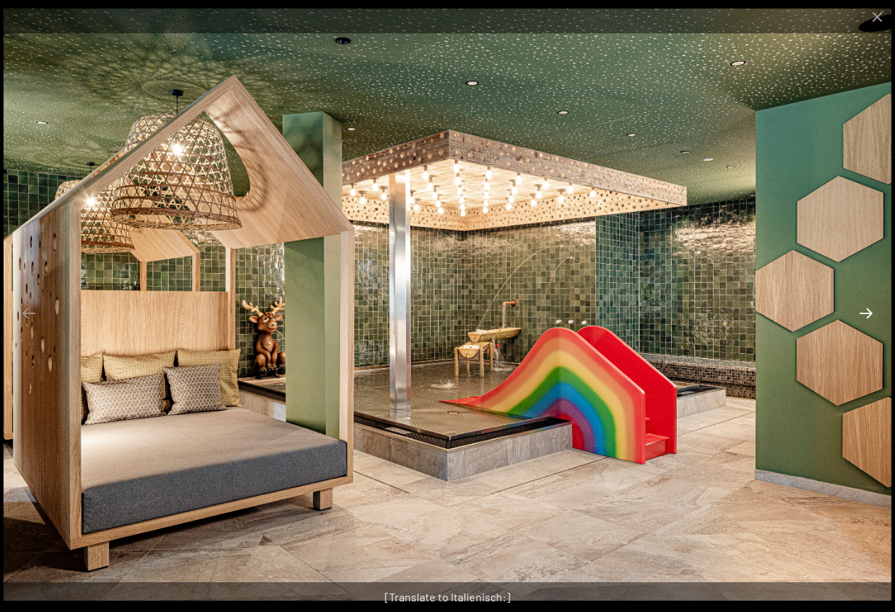
click at [866, 313] on button "Next slide" at bounding box center [866, 313] width 30 height 28
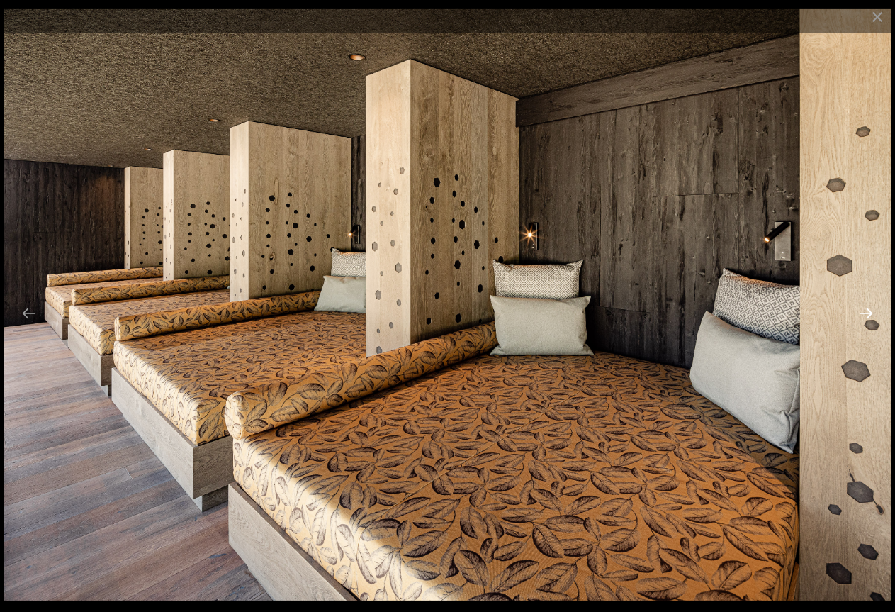
click at [866, 313] on button "Next slide" at bounding box center [866, 313] width 30 height 28
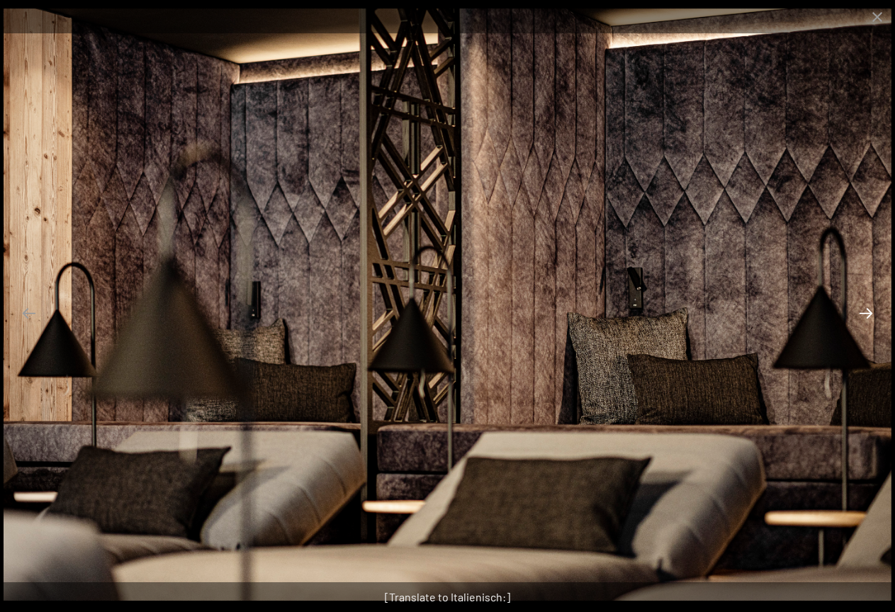
click at [866, 313] on button "Next slide" at bounding box center [866, 313] width 30 height 28
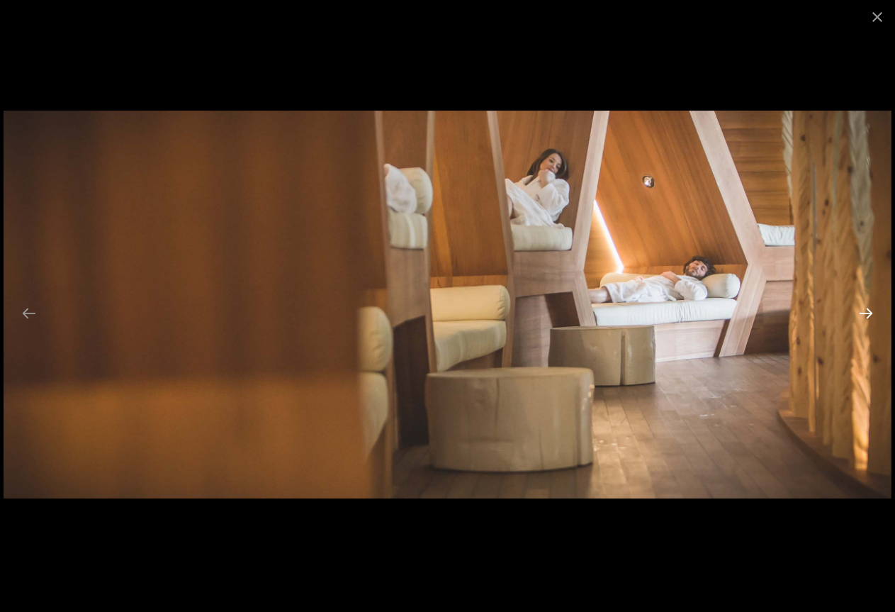
click at [866, 313] on button "Next slide" at bounding box center [866, 313] width 30 height 28
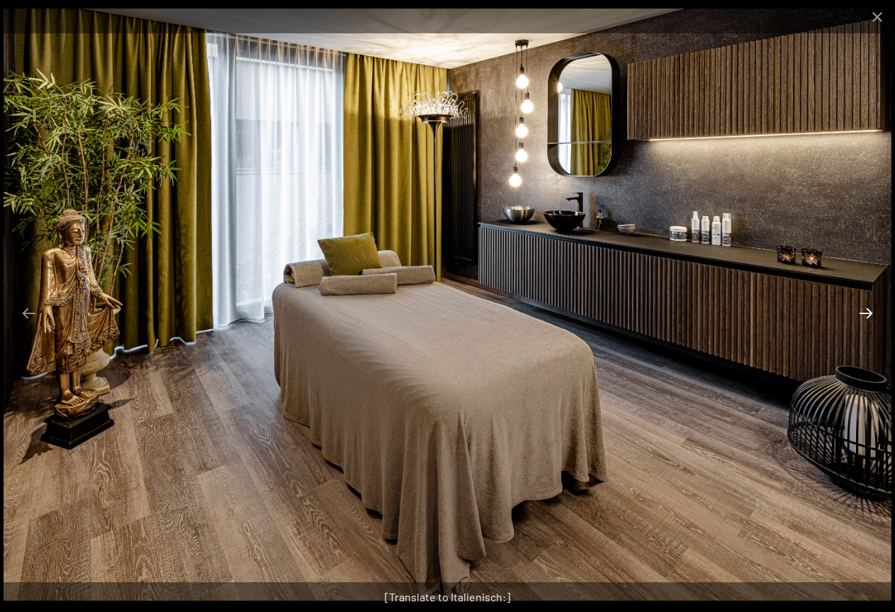
click at [866, 313] on button "Next slide" at bounding box center [866, 313] width 30 height 28
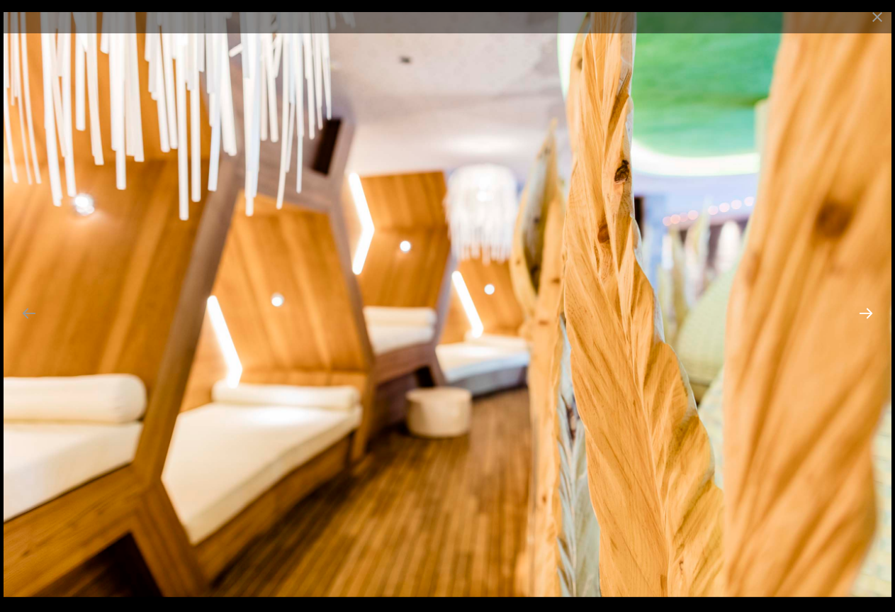
click at [866, 313] on button "Next slide" at bounding box center [866, 313] width 30 height 28
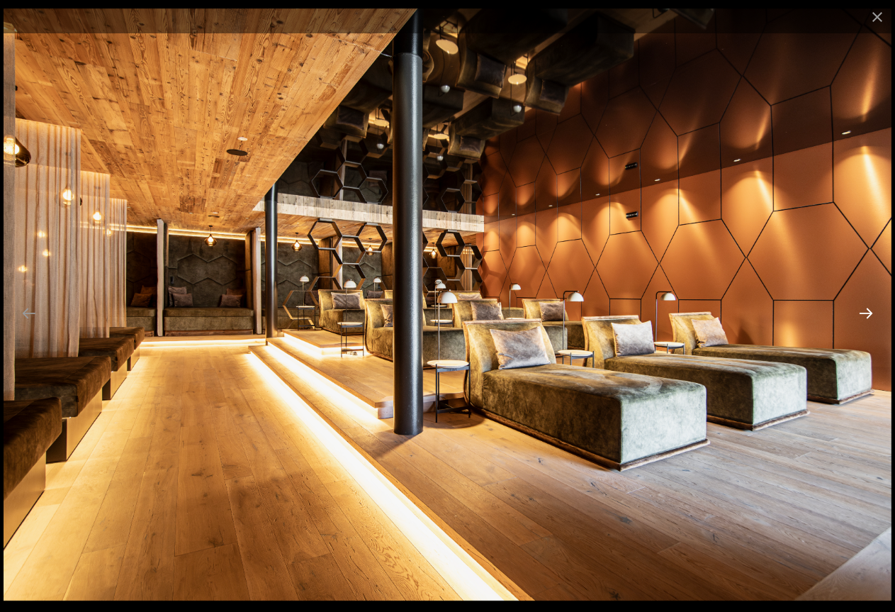
click at [855, 325] on button "Next slide" at bounding box center [866, 313] width 30 height 28
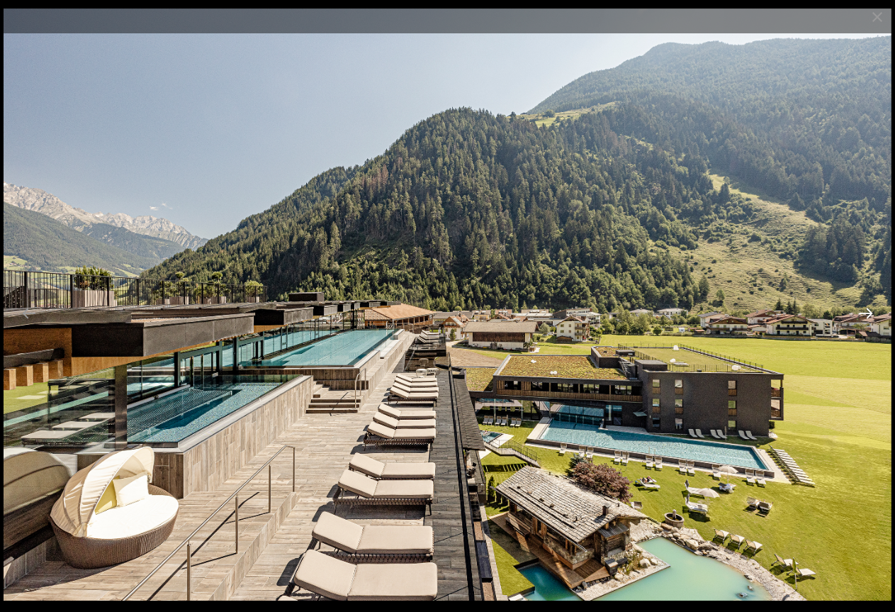
click at [863, 308] on button "Next slide" at bounding box center [866, 313] width 30 height 28
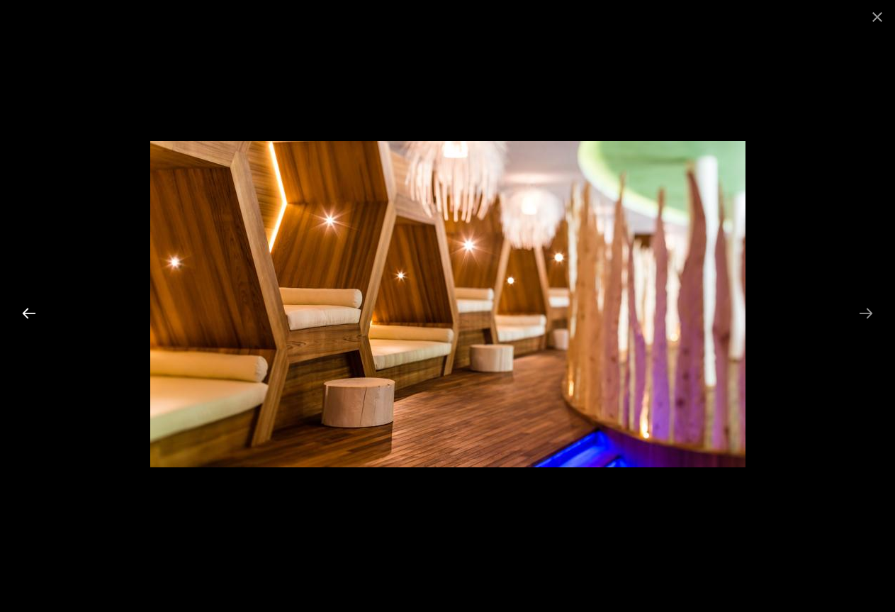
click at [38, 317] on button "Previous slide" at bounding box center [29, 313] width 30 height 28
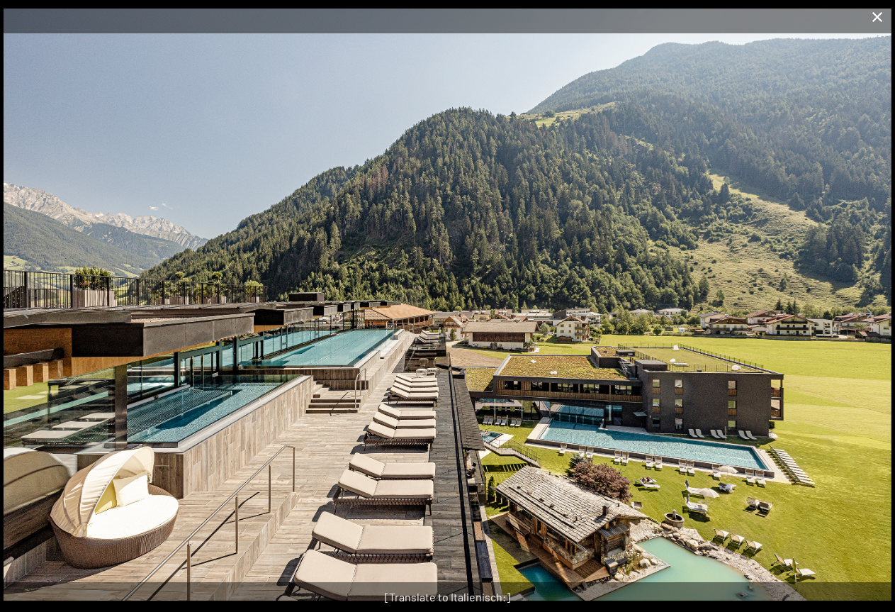
click at [875, 25] on button "Close gallery" at bounding box center [877, 16] width 35 height 33
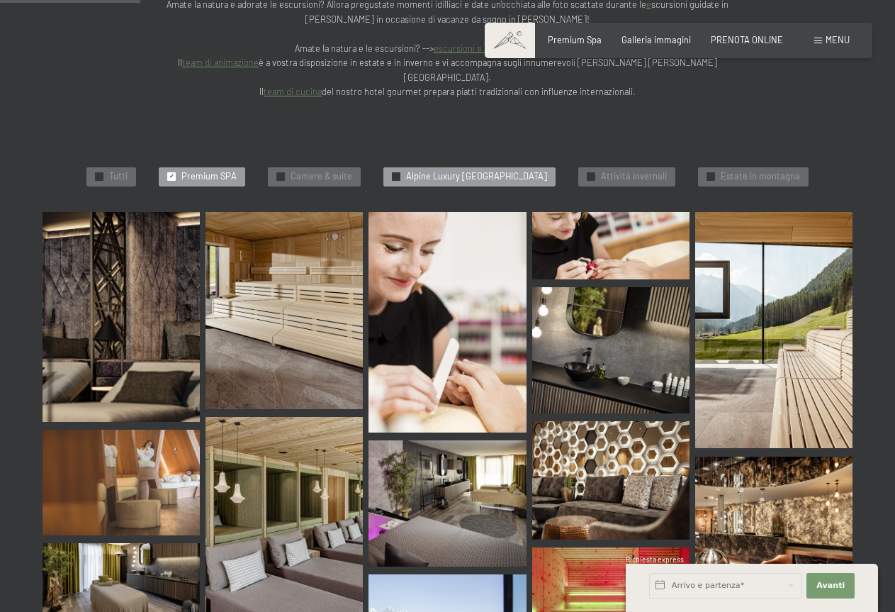
click at [480, 170] on span "Alpine Luxury [GEOGRAPHIC_DATA]" at bounding box center [476, 176] width 141 height 13
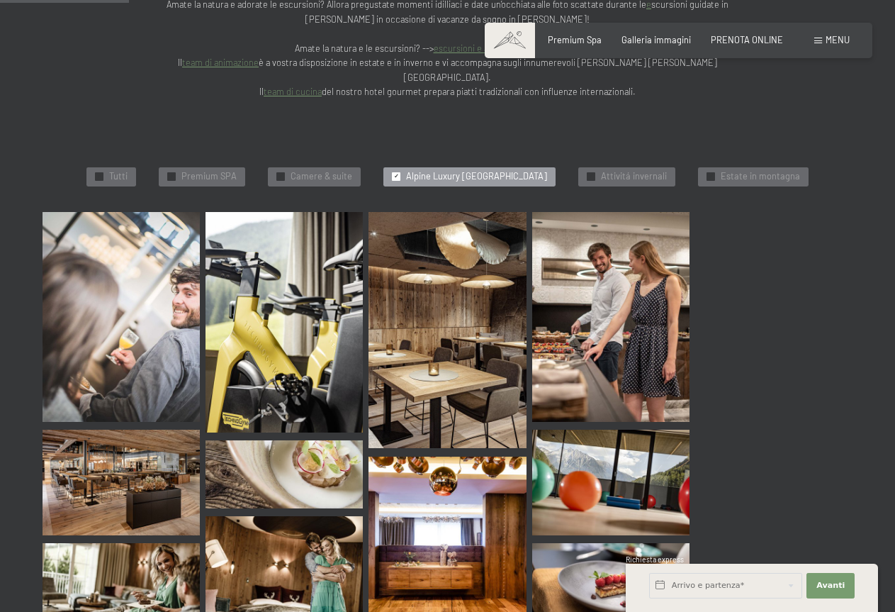
click at [150, 256] on img at bounding box center [121, 317] width 157 height 210
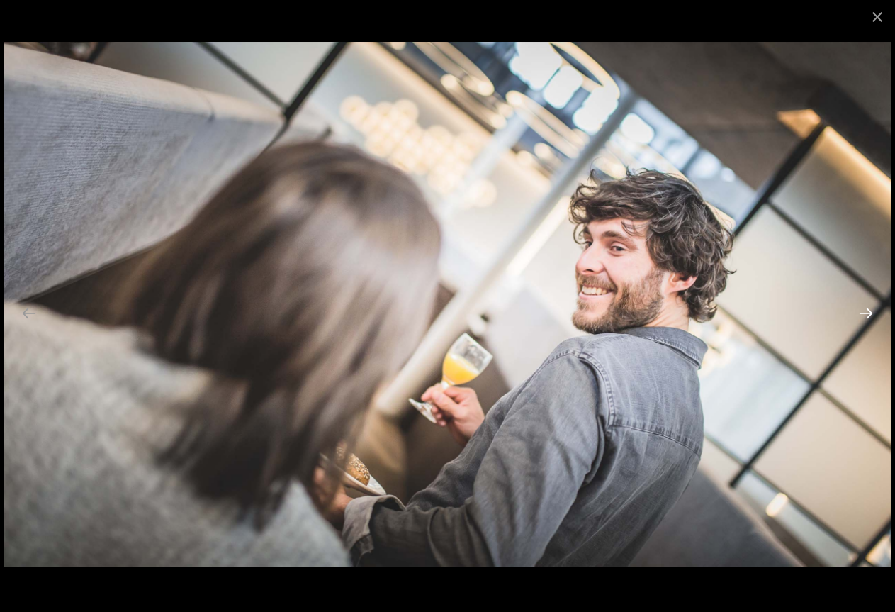
click at [866, 315] on button "Next slide" at bounding box center [866, 313] width 30 height 28
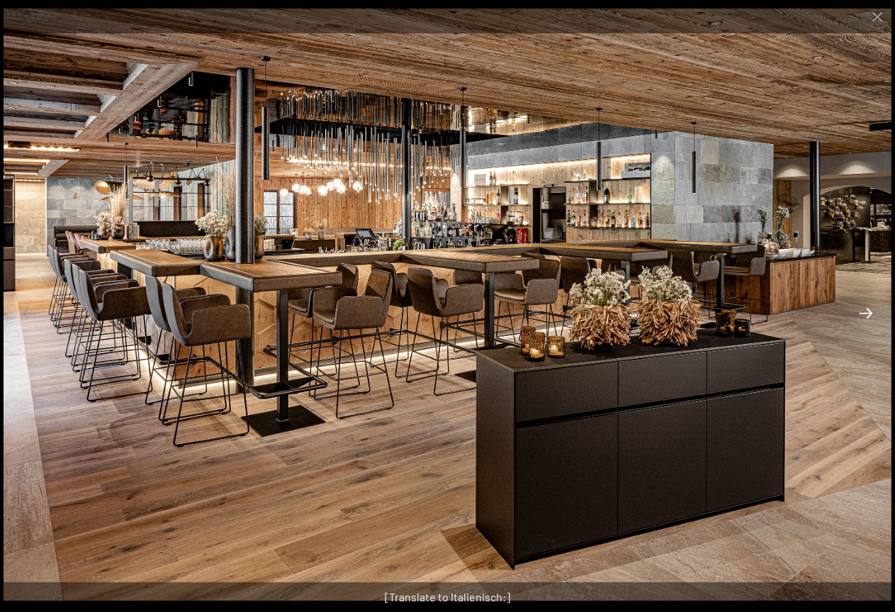
click at [866, 315] on button "Next slide" at bounding box center [866, 313] width 30 height 28
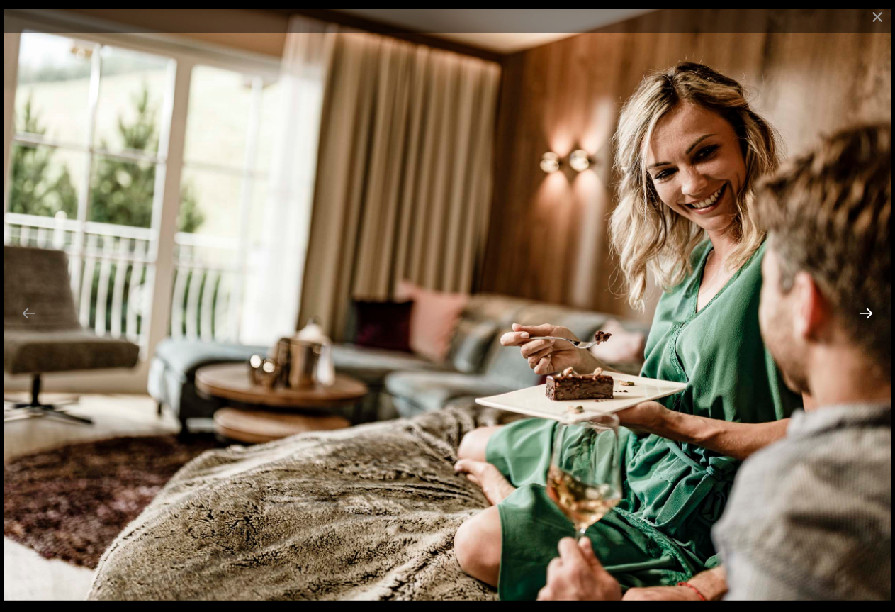
click at [866, 315] on button "Next slide" at bounding box center [866, 313] width 30 height 28
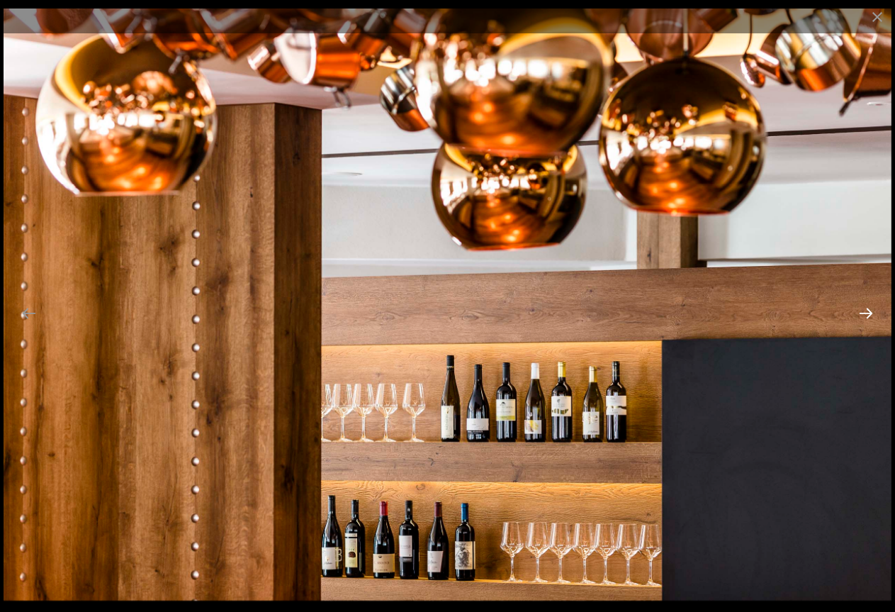
click at [866, 315] on button "Next slide" at bounding box center [866, 313] width 30 height 28
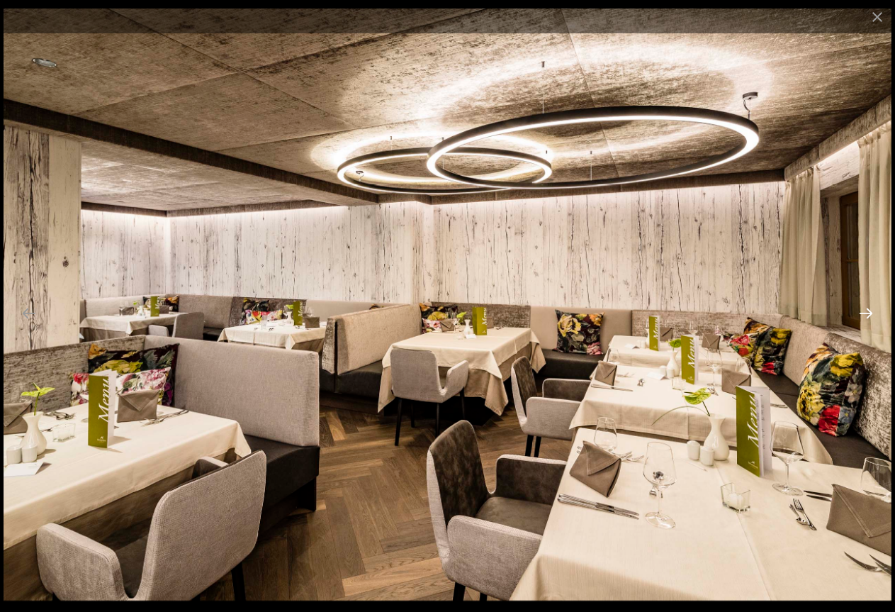
click at [866, 315] on button "Next slide" at bounding box center [866, 313] width 30 height 28
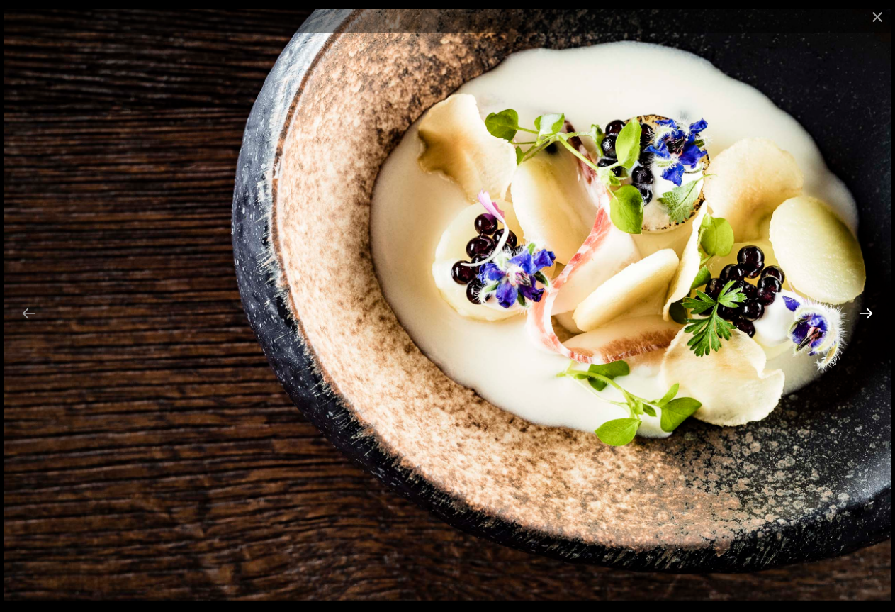
click at [866, 315] on button "Next slide" at bounding box center [866, 313] width 30 height 28
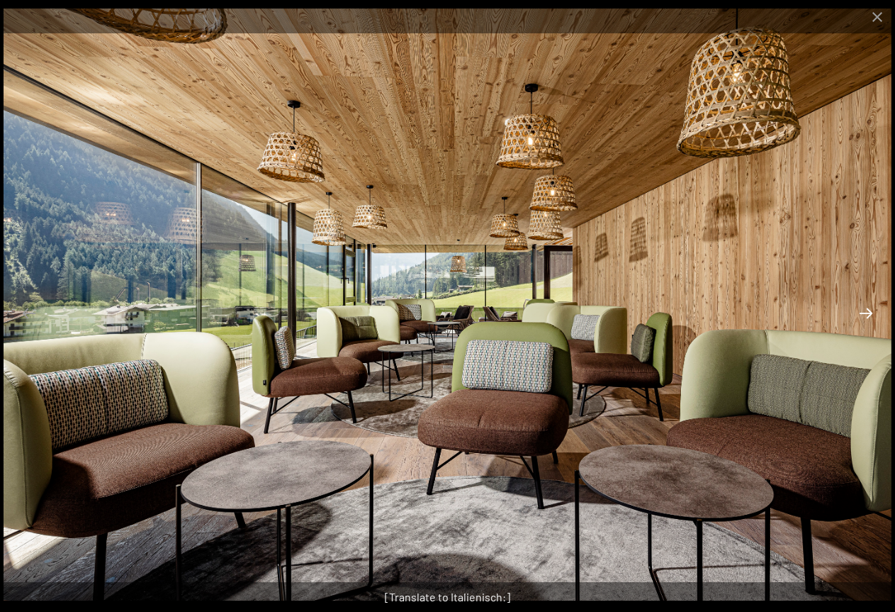
click at [866, 315] on button "Next slide" at bounding box center [866, 313] width 30 height 28
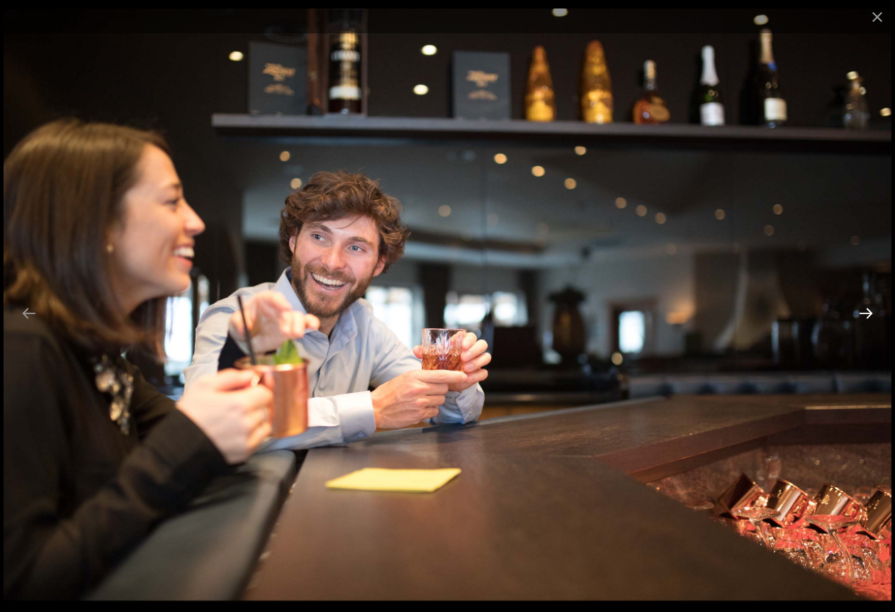
click at [866, 315] on button "Next slide" at bounding box center [866, 313] width 30 height 28
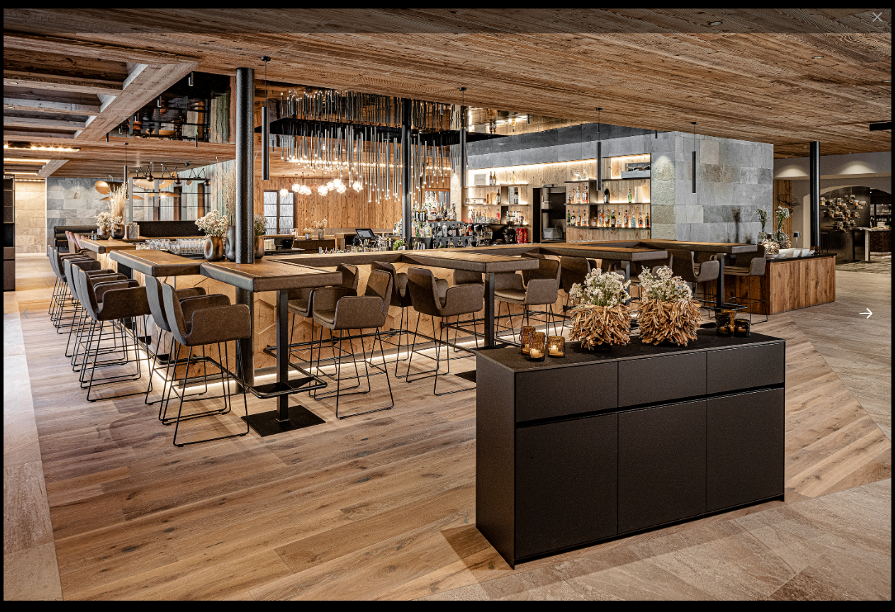
click at [866, 315] on button "Next slide" at bounding box center [866, 313] width 30 height 28
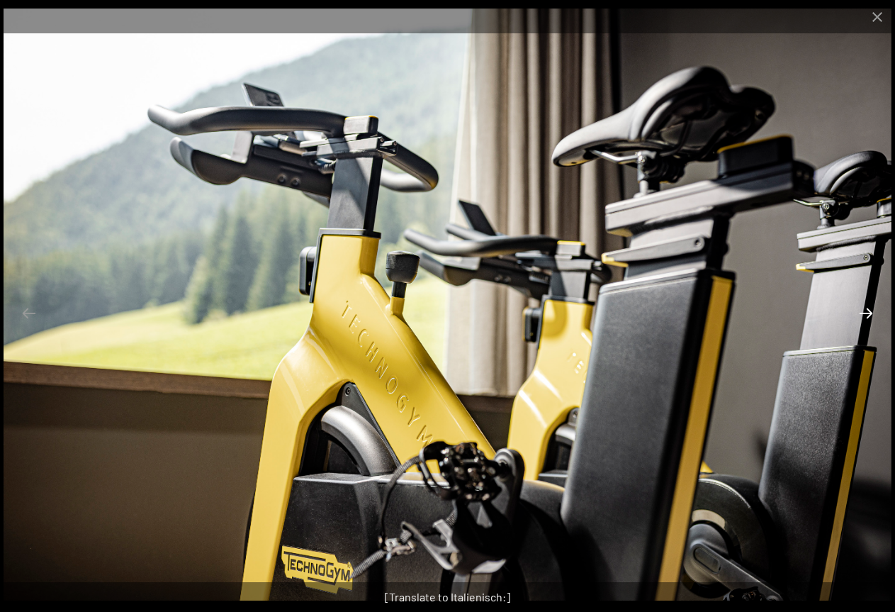
click at [866, 315] on button "Next slide" at bounding box center [866, 313] width 30 height 28
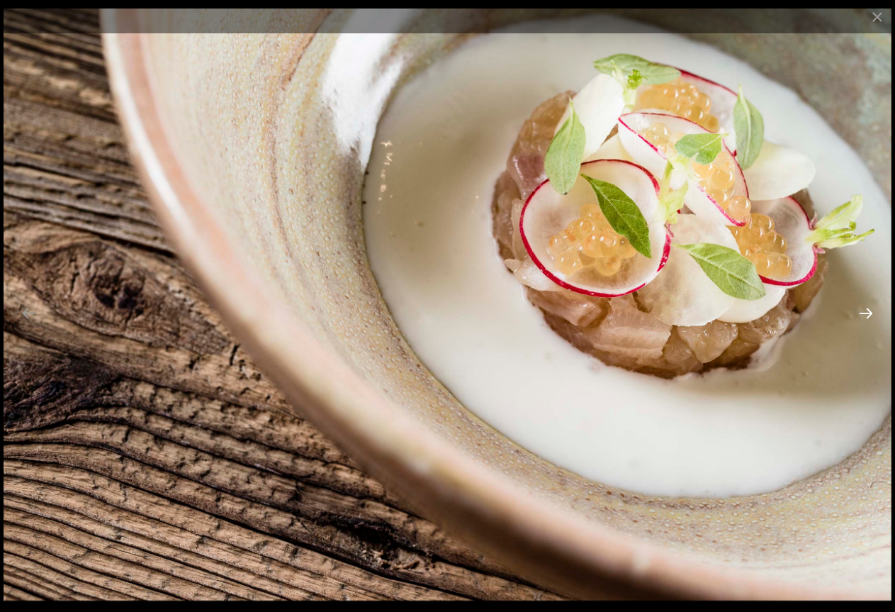
click at [866, 315] on button "Next slide" at bounding box center [866, 313] width 30 height 28
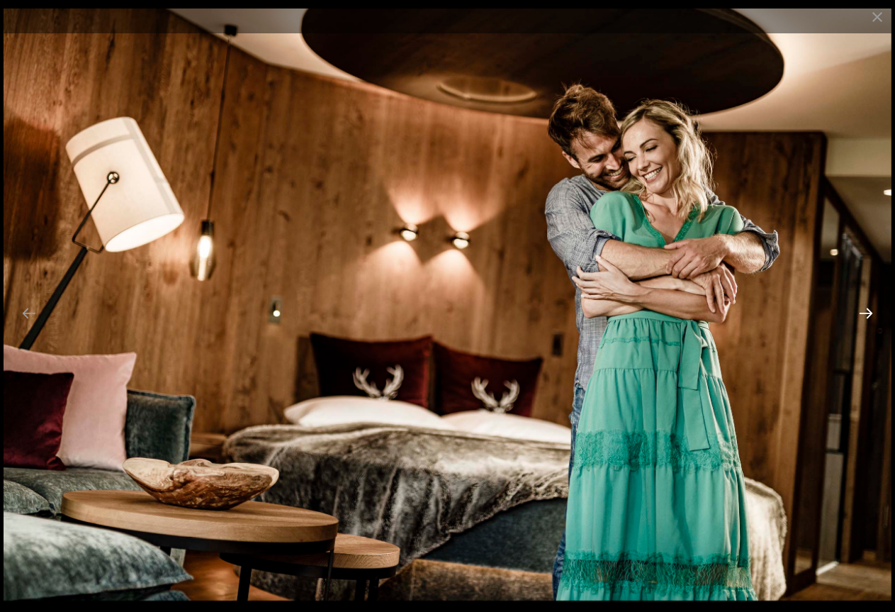
click at [866, 315] on button "Next slide" at bounding box center [866, 313] width 30 height 28
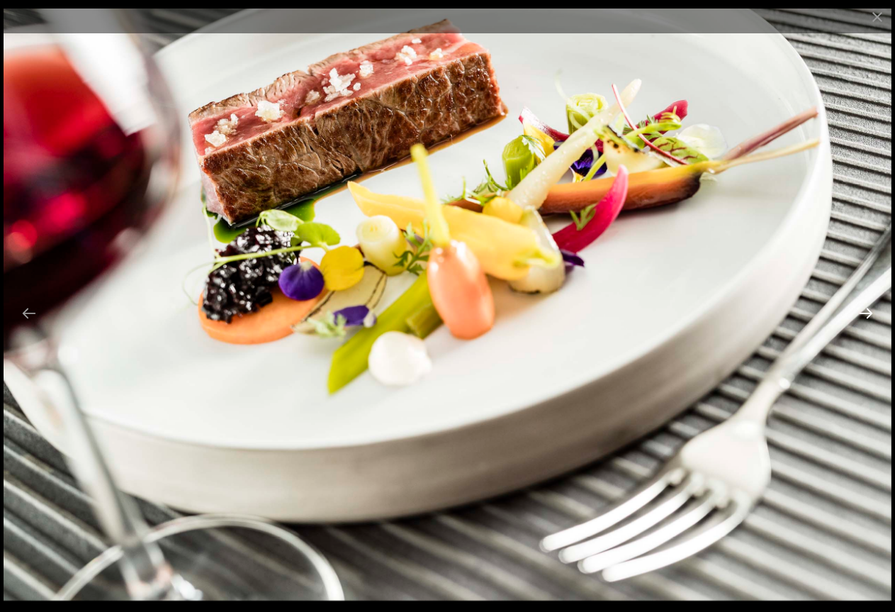
click at [866, 315] on button "Next slide" at bounding box center [866, 313] width 30 height 28
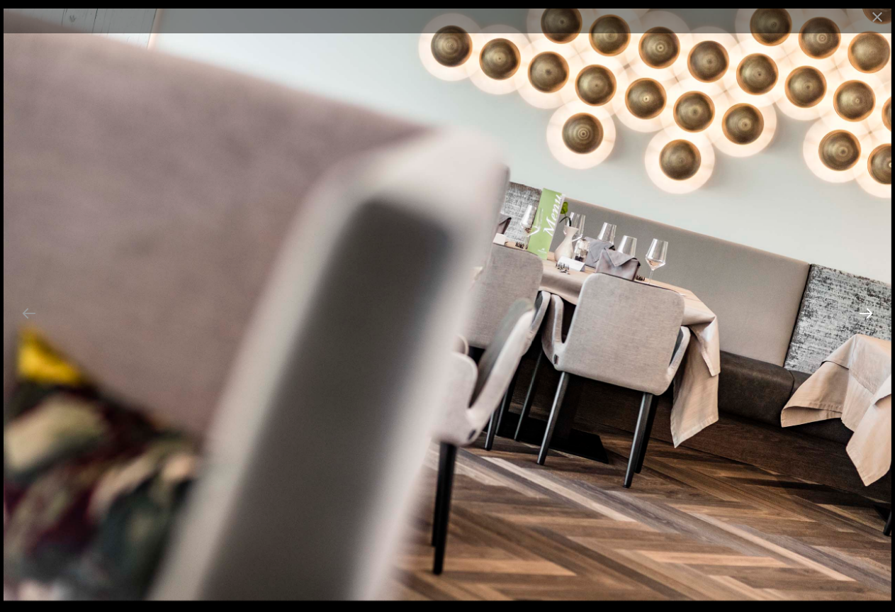
click at [866, 315] on button "Next slide" at bounding box center [866, 313] width 30 height 28
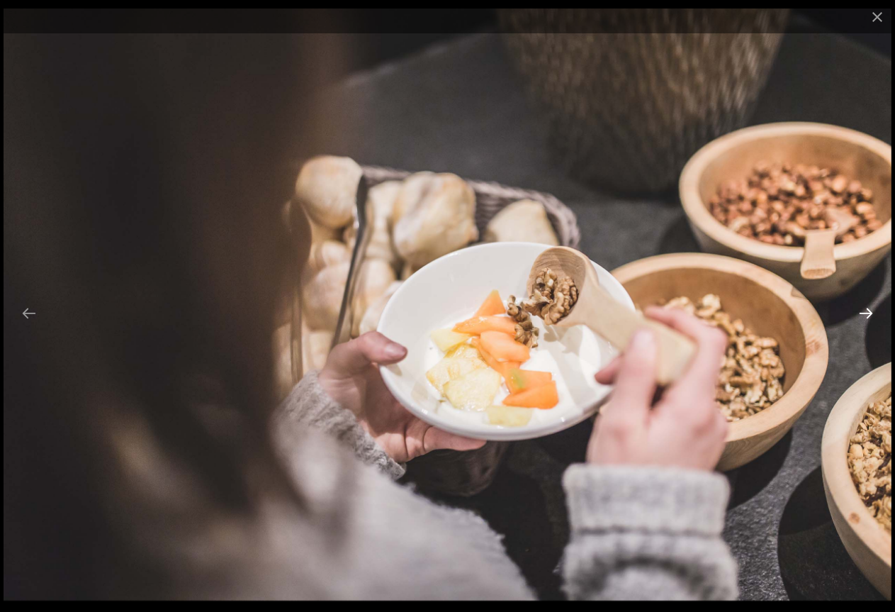
click at [866, 315] on button "Next slide" at bounding box center [866, 313] width 30 height 28
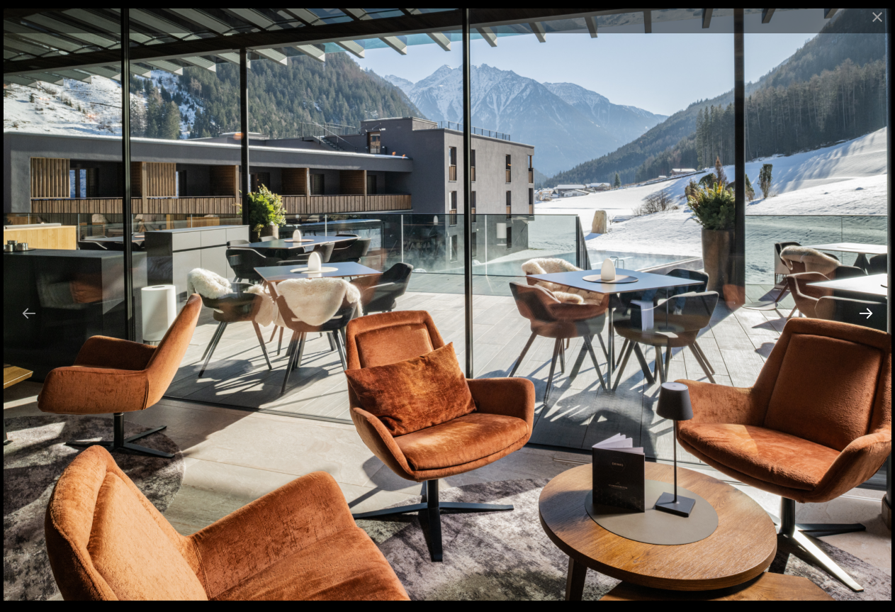
click at [869, 319] on button "Next slide" at bounding box center [866, 313] width 30 height 28
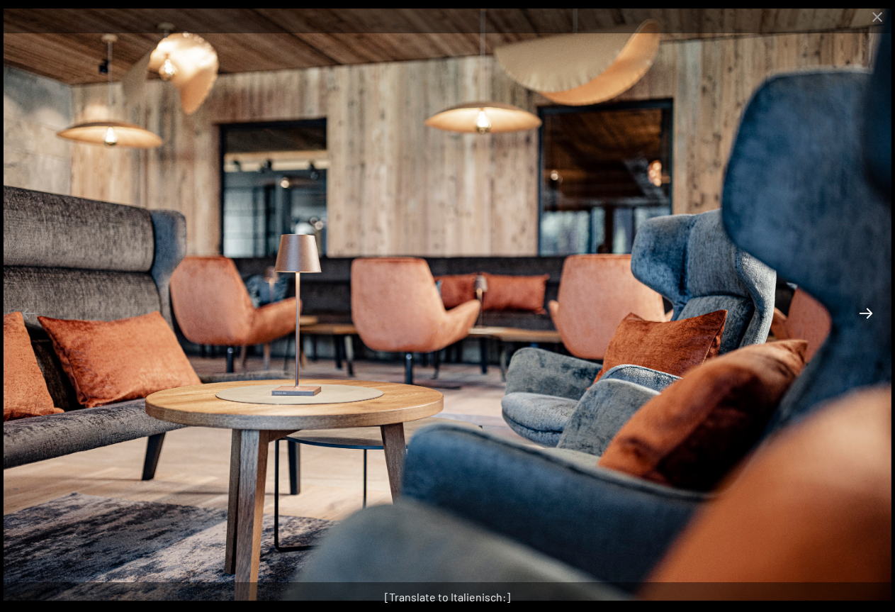
click at [869, 319] on button "Next slide" at bounding box center [866, 313] width 30 height 28
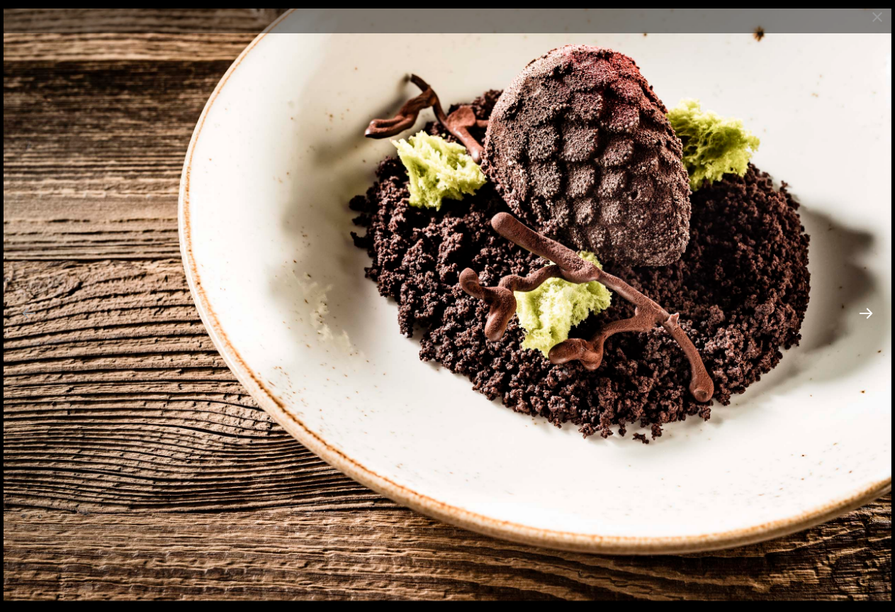
click at [869, 319] on button "Next slide" at bounding box center [866, 313] width 30 height 28
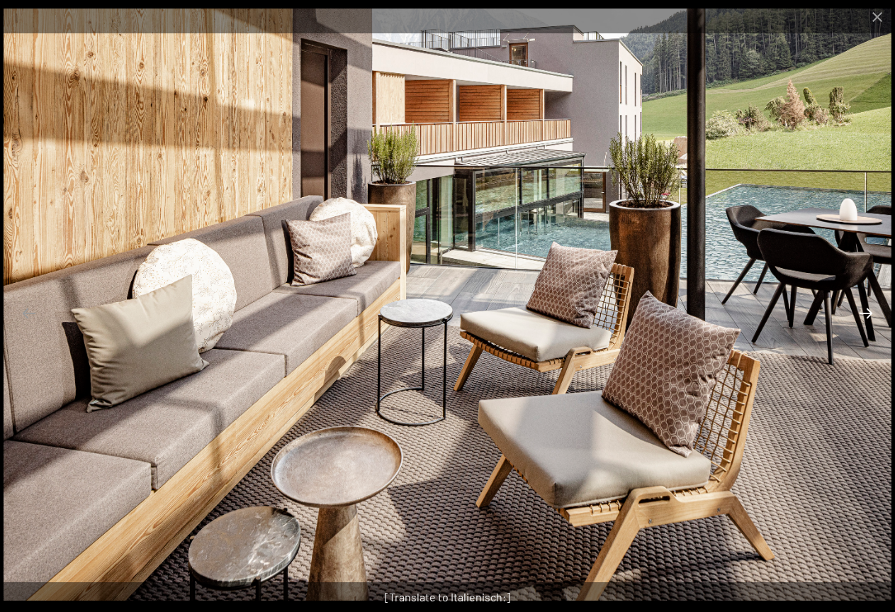
click at [870, 312] on button "Next slide" at bounding box center [866, 313] width 30 height 28
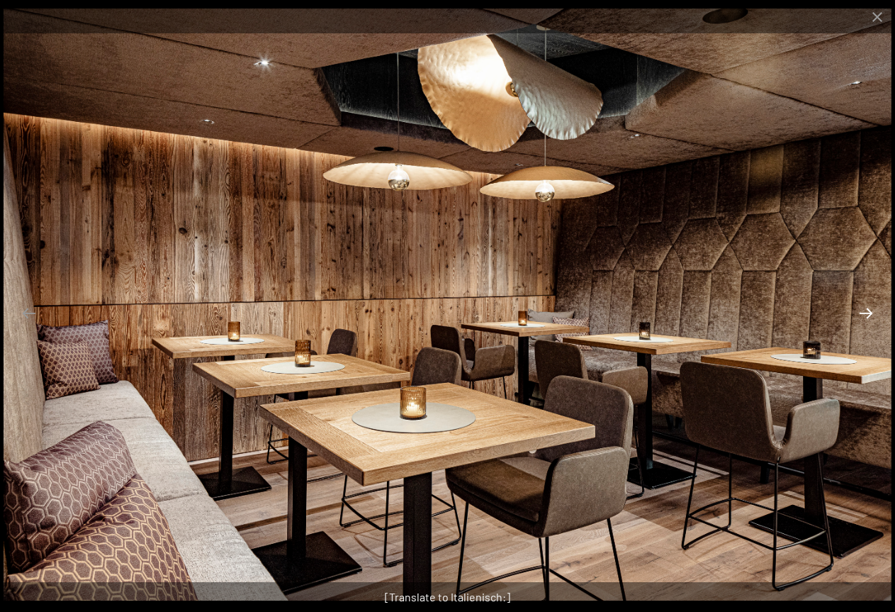
click at [870, 312] on button "Next slide" at bounding box center [866, 313] width 30 height 28
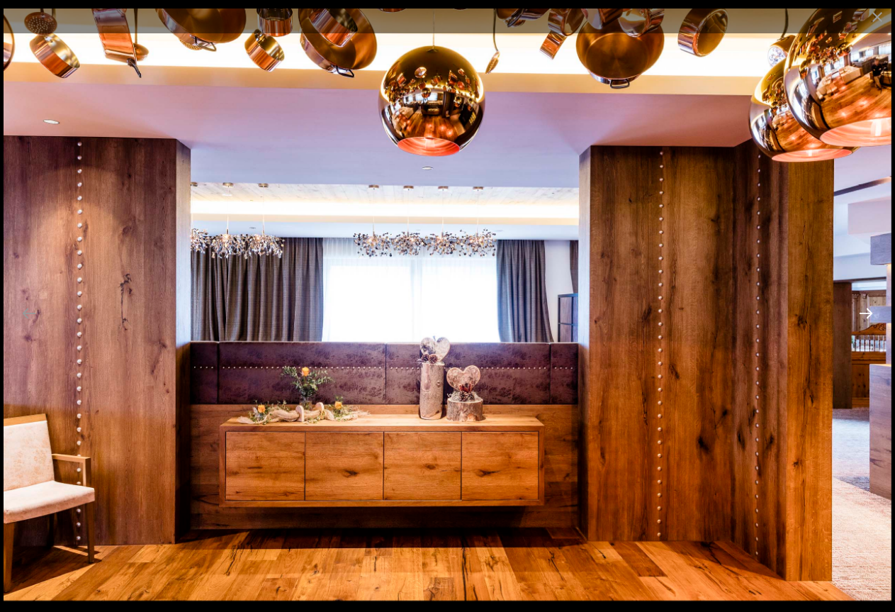
click at [870, 312] on button "Next slide" at bounding box center [866, 313] width 30 height 28
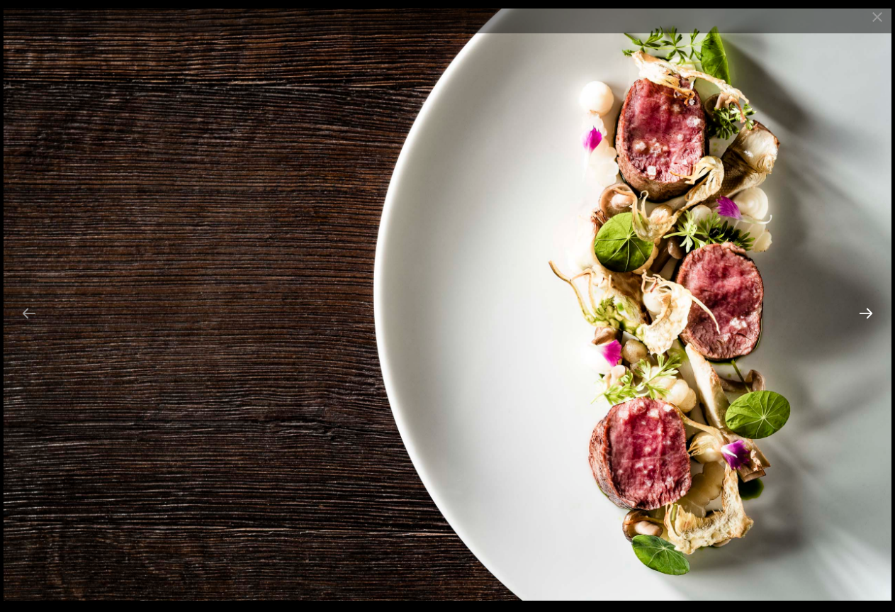
click at [870, 312] on button "Next slide" at bounding box center [866, 313] width 30 height 28
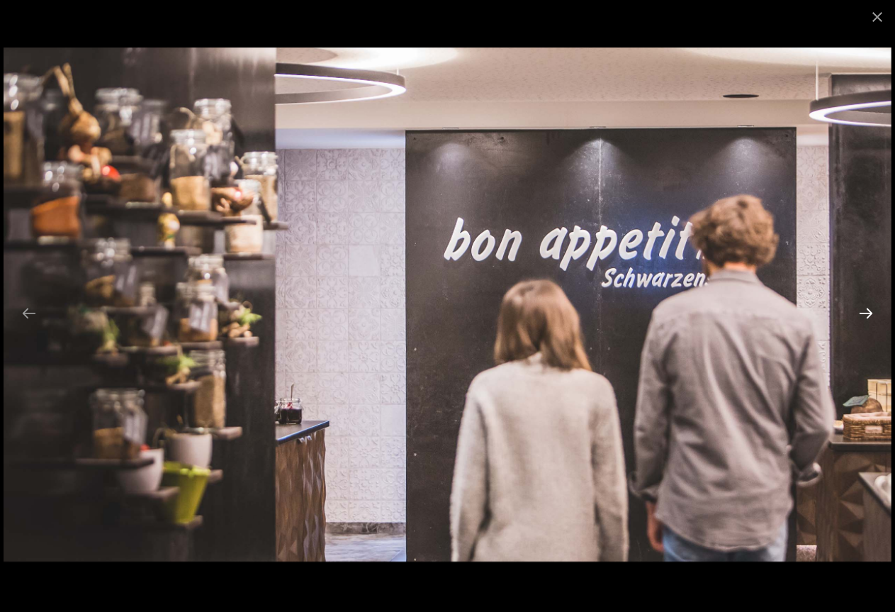
click at [870, 312] on button "Next slide" at bounding box center [866, 313] width 30 height 28
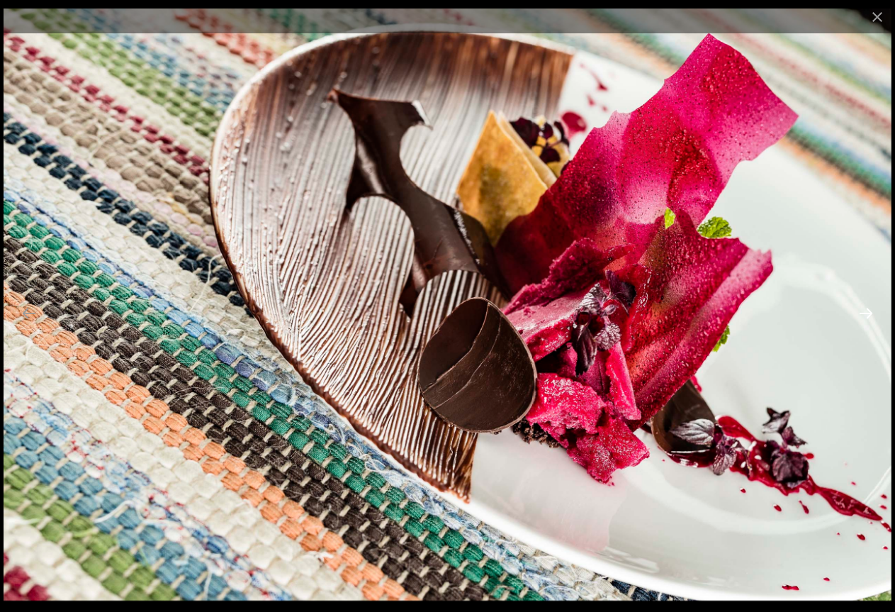
click at [864, 310] on button "Next slide" at bounding box center [866, 313] width 30 height 28
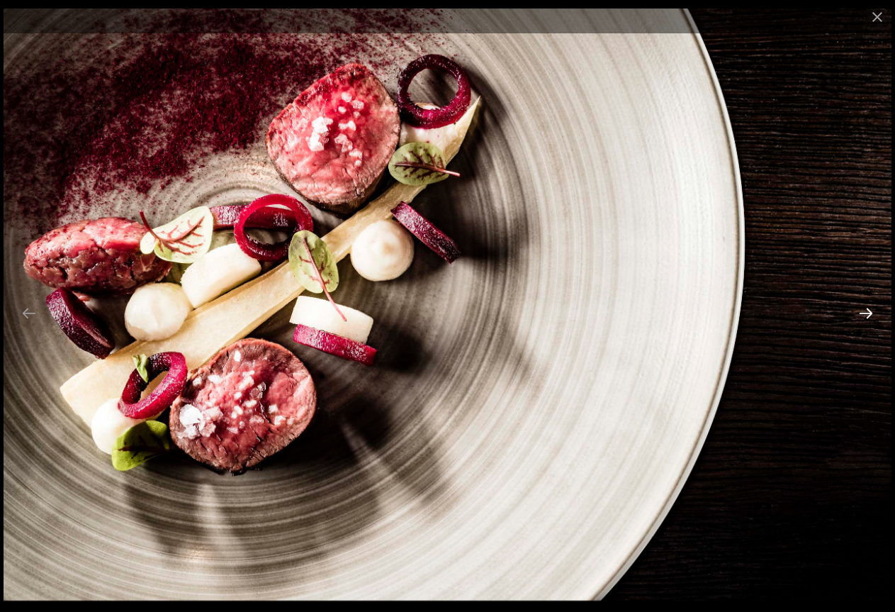
click at [864, 310] on button "Next slide" at bounding box center [866, 313] width 30 height 28
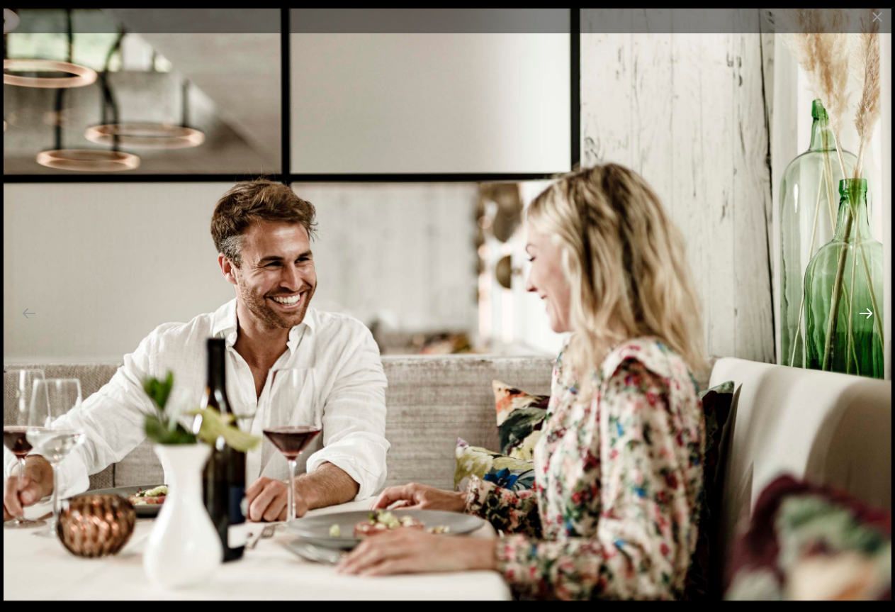
click at [864, 310] on button "Next slide" at bounding box center [866, 313] width 30 height 28
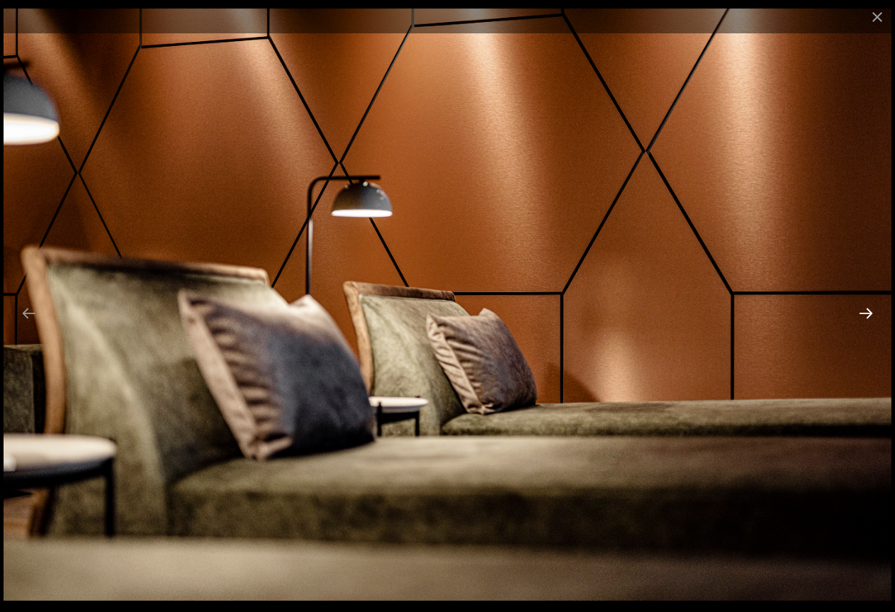
click at [864, 310] on button "Next slide" at bounding box center [866, 313] width 30 height 28
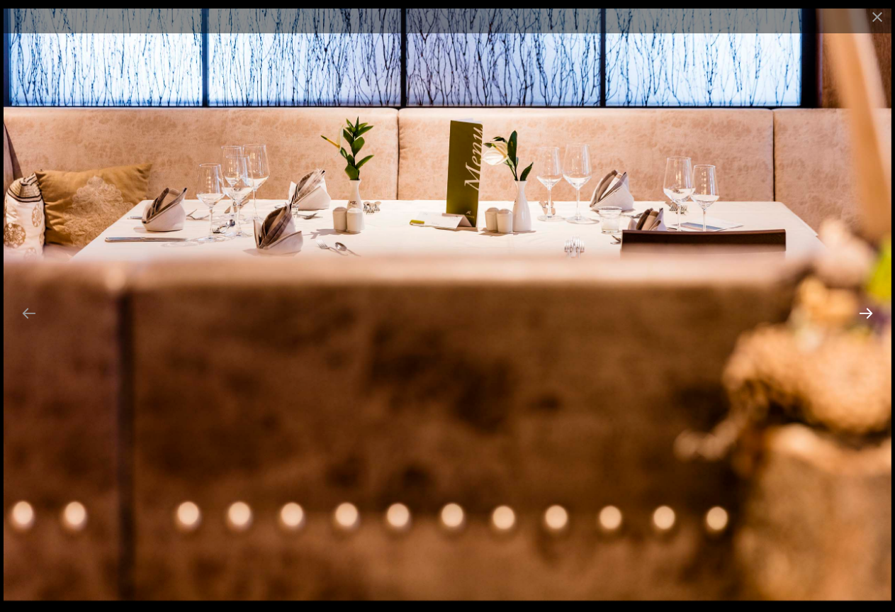
click at [864, 310] on button "Next slide" at bounding box center [866, 313] width 30 height 28
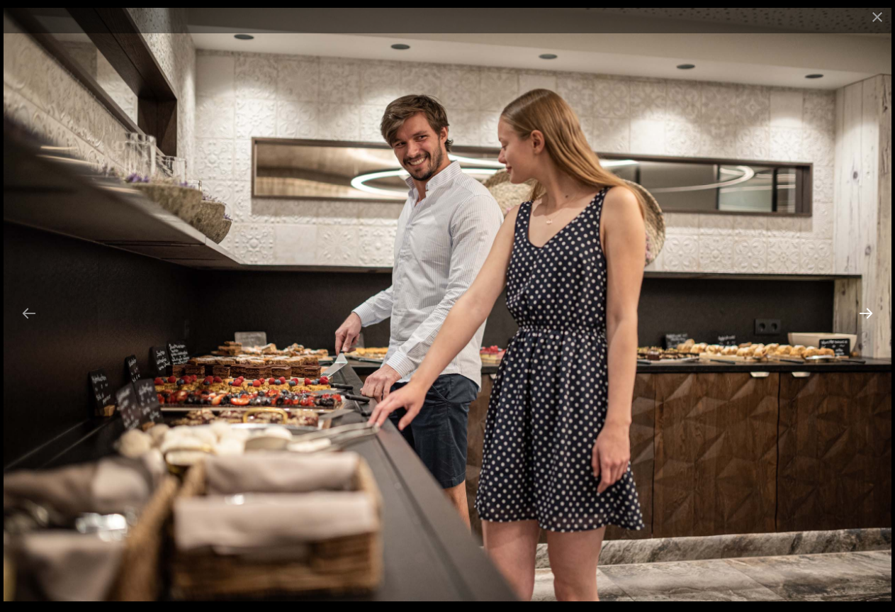
click at [864, 310] on button "Next slide" at bounding box center [866, 313] width 30 height 28
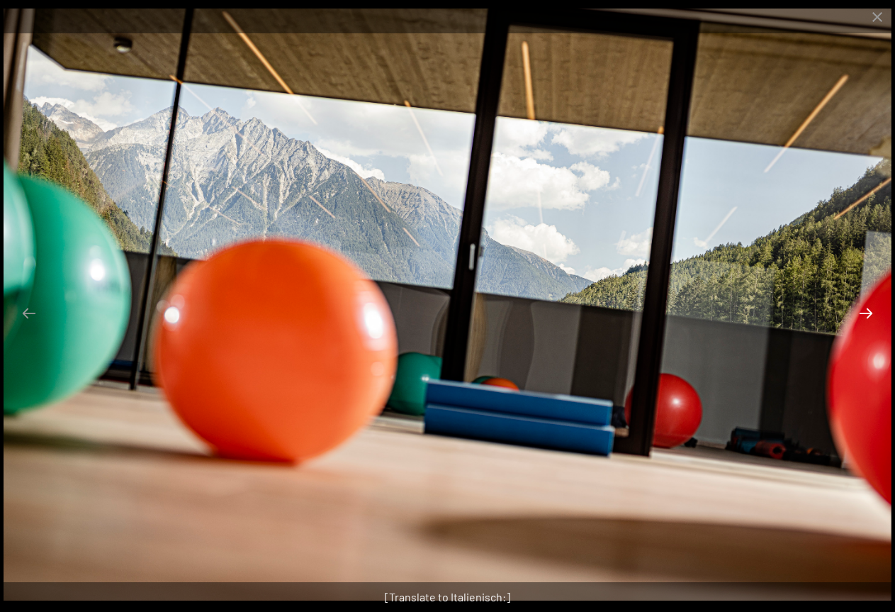
click at [864, 310] on button "Next slide" at bounding box center [866, 313] width 30 height 28
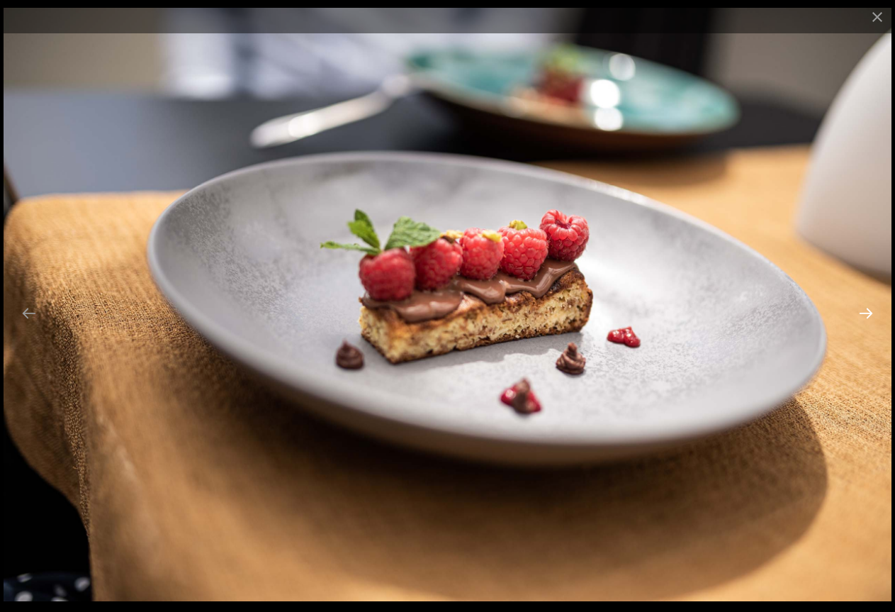
click at [864, 310] on button "Next slide" at bounding box center [866, 313] width 30 height 28
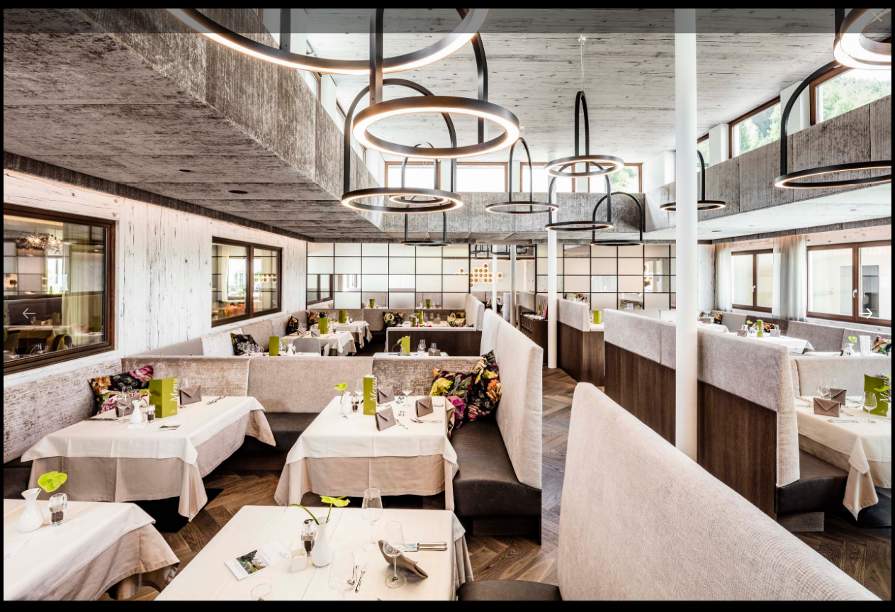
click at [864, 310] on button "Next slide" at bounding box center [866, 313] width 30 height 28
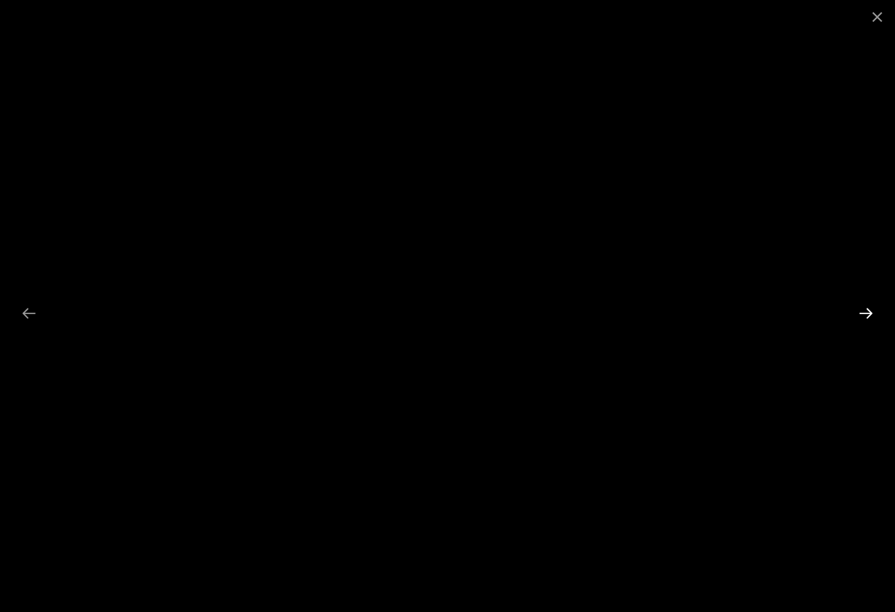
click at [864, 310] on button "Next slide" at bounding box center [866, 313] width 30 height 28
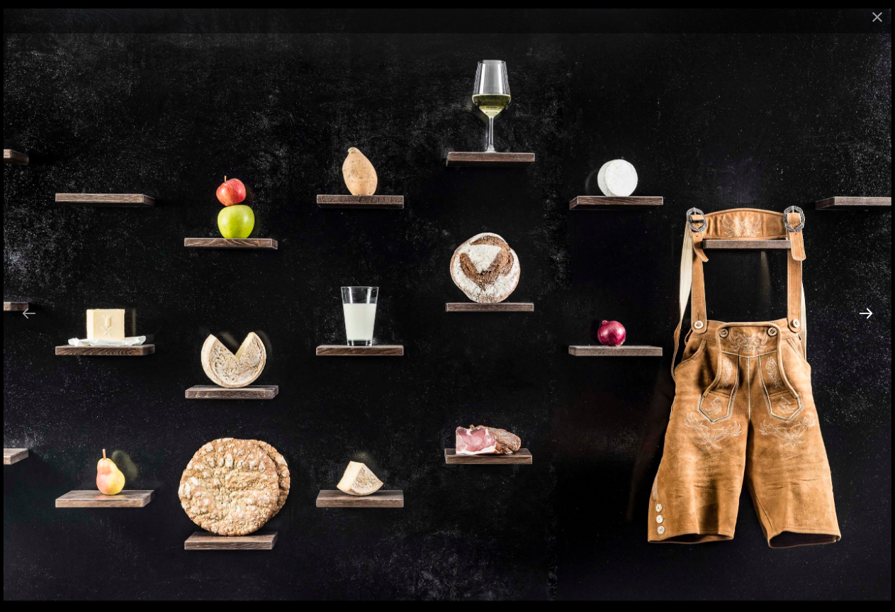
click at [864, 310] on button "Next slide" at bounding box center [866, 313] width 30 height 28
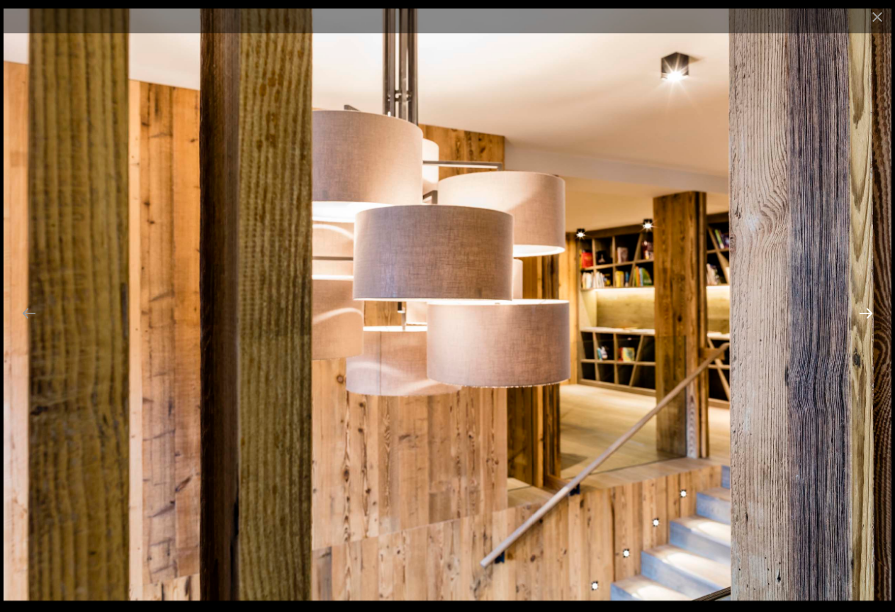
click at [864, 310] on button "Next slide" at bounding box center [866, 313] width 30 height 28
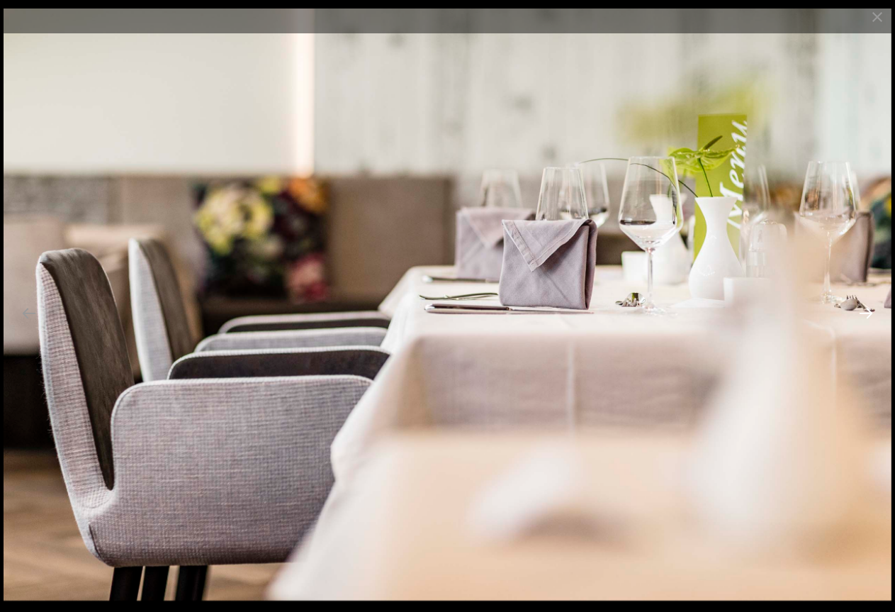
click at [864, 310] on button "Next slide" at bounding box center [866, 313] width 30 height 28
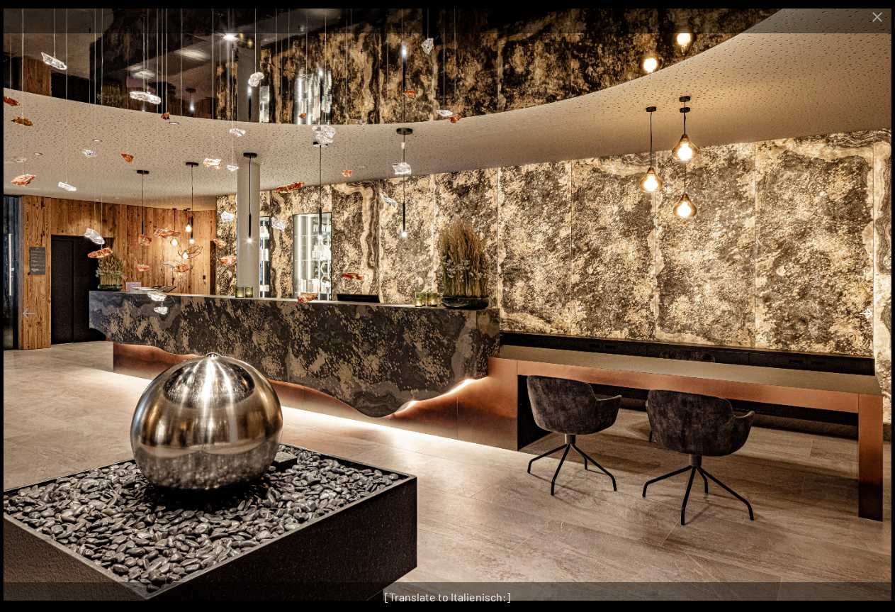
click at [864, 310] on button "Next slide" at bounding box center [866, 313] width 30 height 28
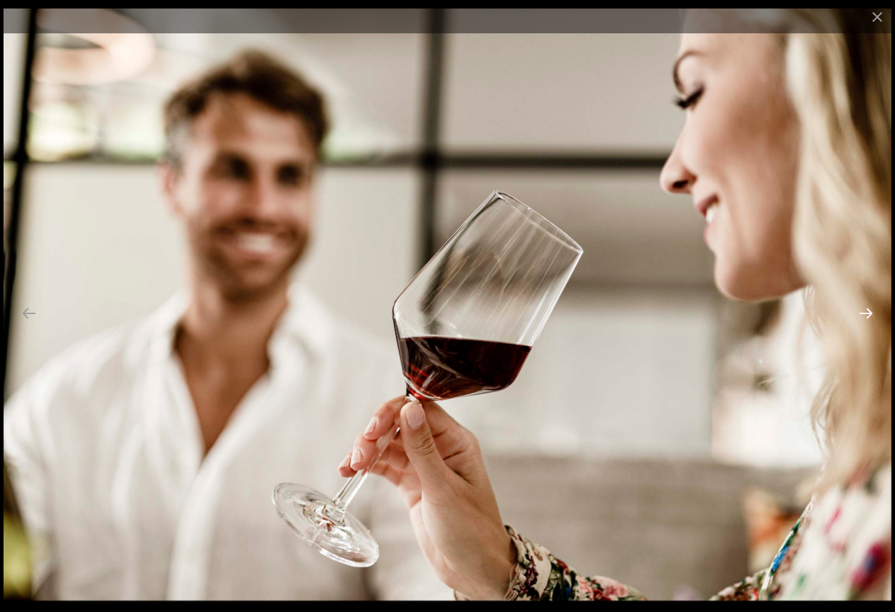
click at [864, 310] on button "Next slide" at bounding box center [866, 313] width 30 height 28
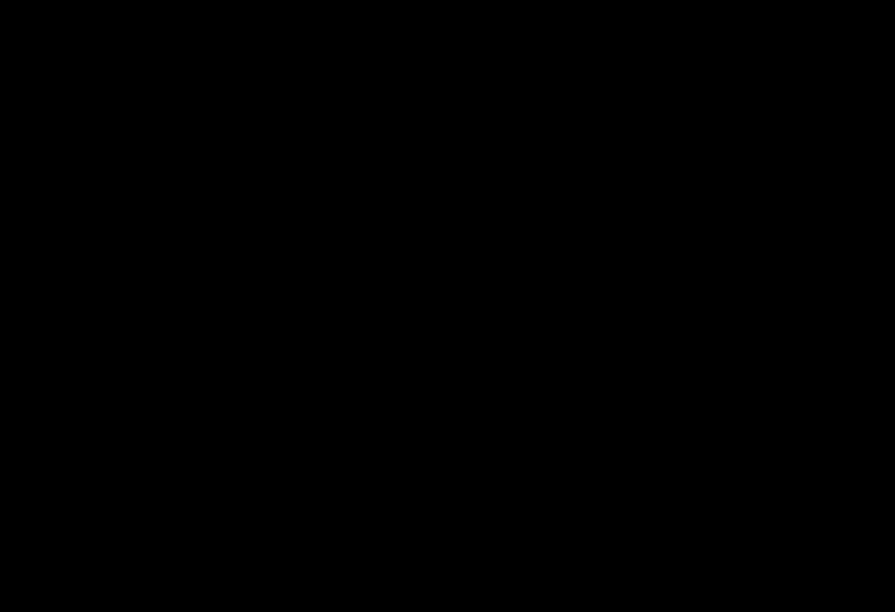
click at [864, 310] on button "Next slide" at bounding box center [873, 313] width 30 height 28
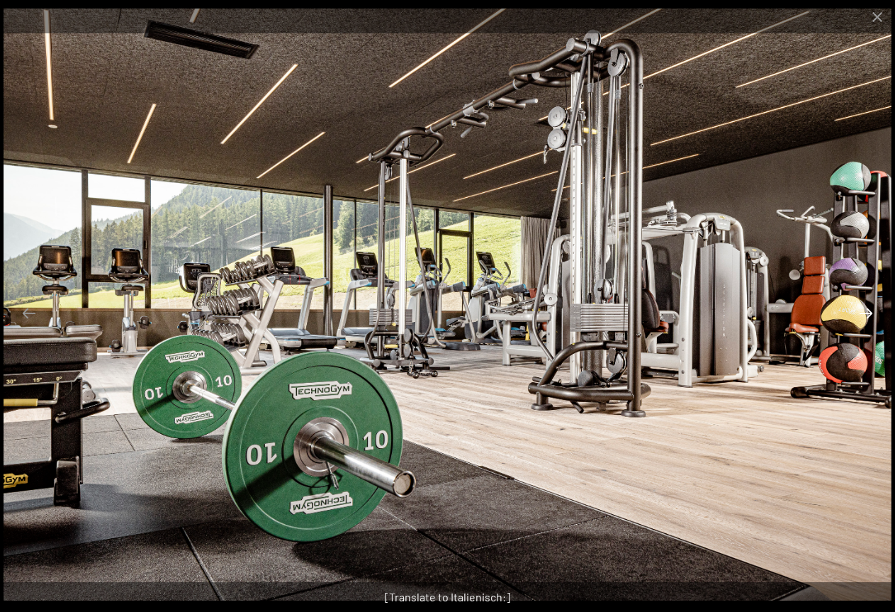
click at [864, 310] on button "Next slide" at bounding box center [866, 313] width 30 height 28
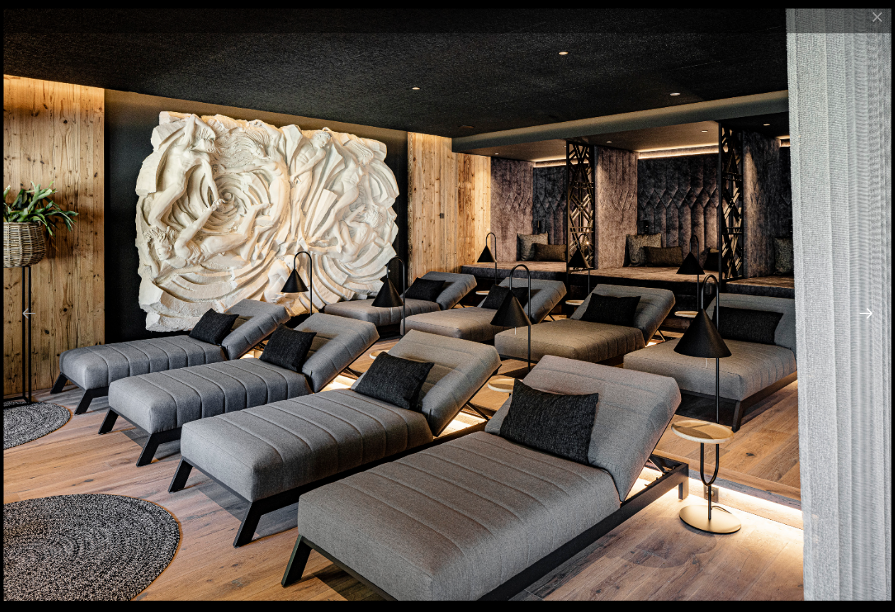
click at [864, 310] on button "Next slide" at bounding box center [866, 313] width 30 height 28
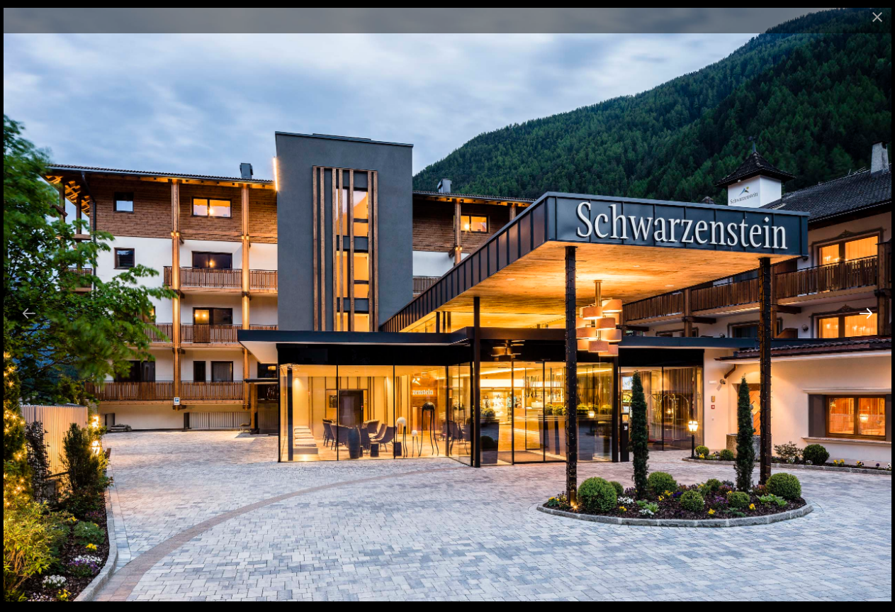
click at [864, 310] on button "Next slide" at bounding box center [866, 313] width 30 height 28
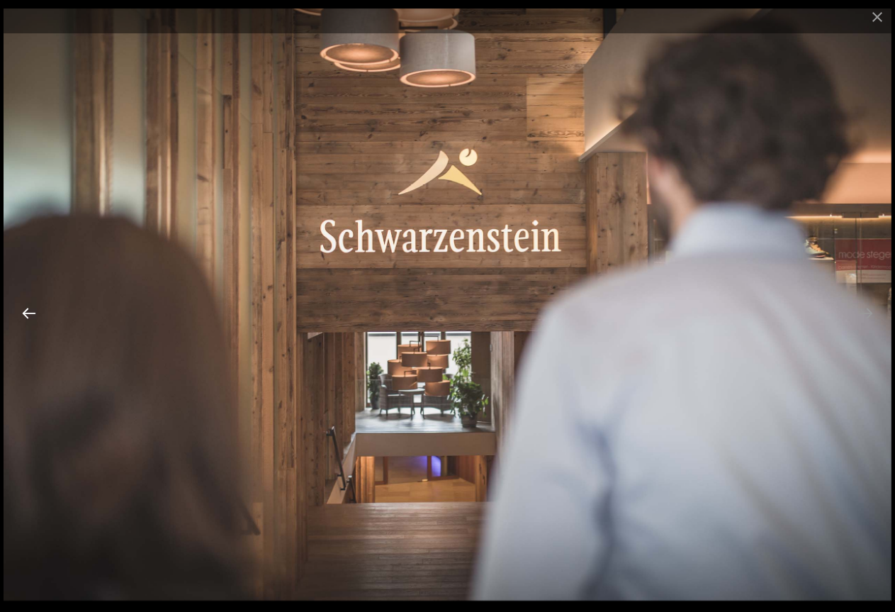
click at [33, 319] on button "Previous slide" at bounding box center [29, 313] width 30 height 28
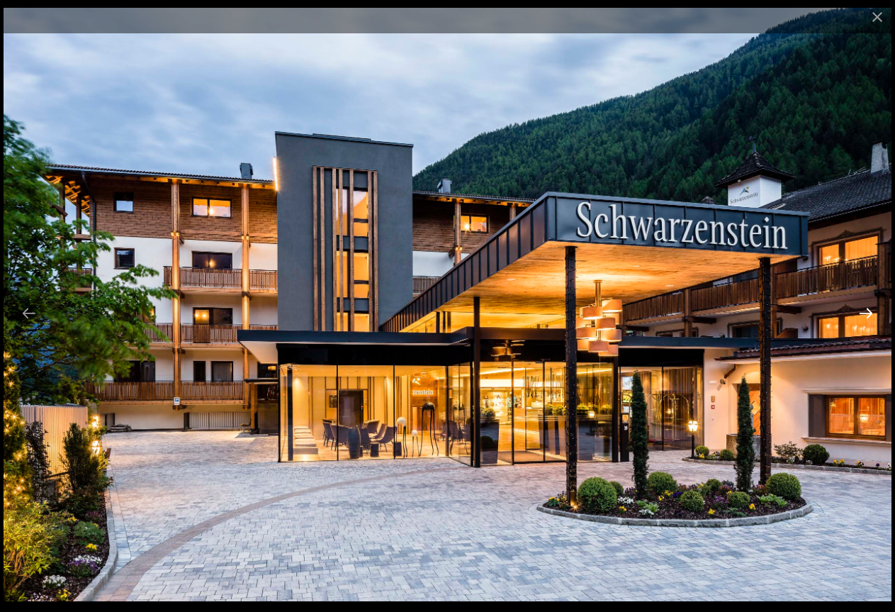
click at [874, 316] on button "Next slide" at bounding box center [866, 313] width 30 height 28
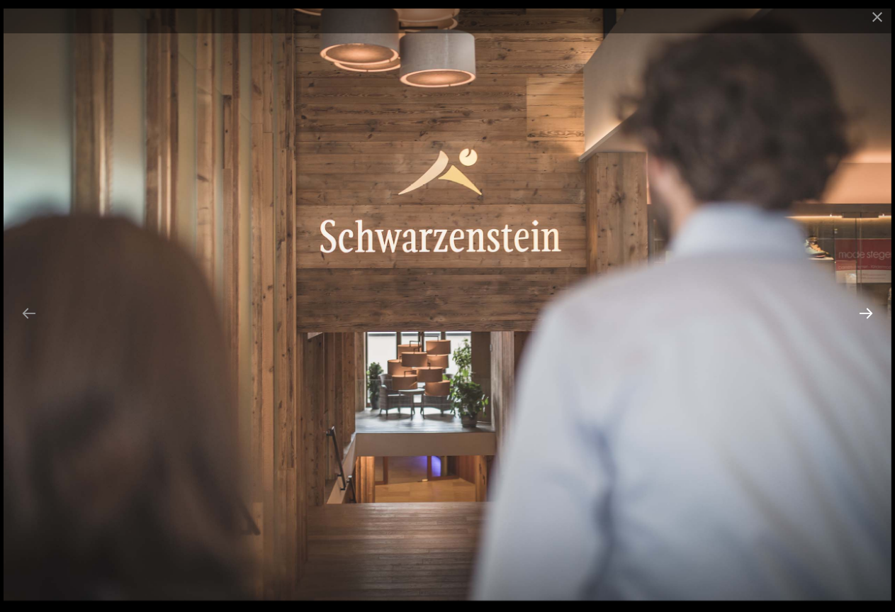
click at [871, 315] on button "Next slide" at bounding box center [866, 313] width 30 height 28
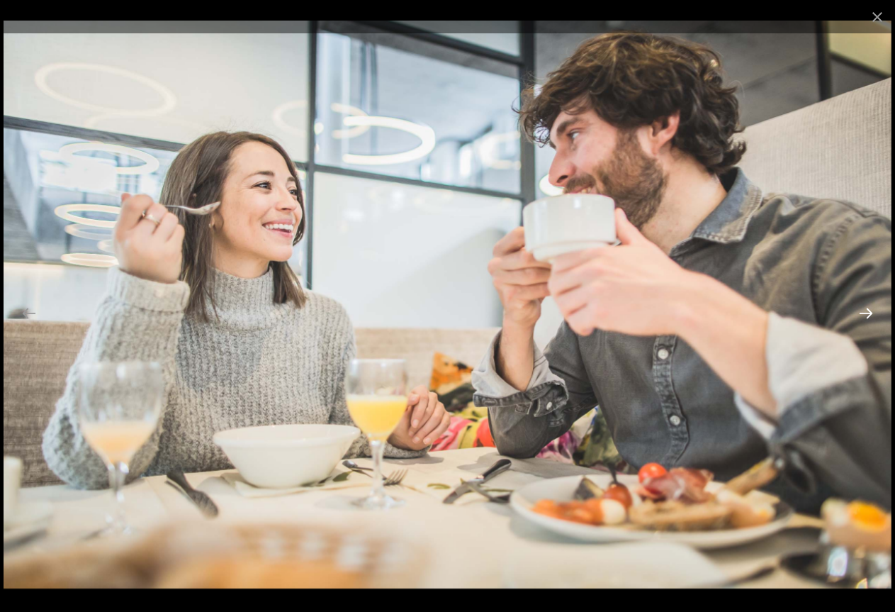
click at [871, 315] on button "Next slide" at bounding box center [866, 313] width 30 height 28
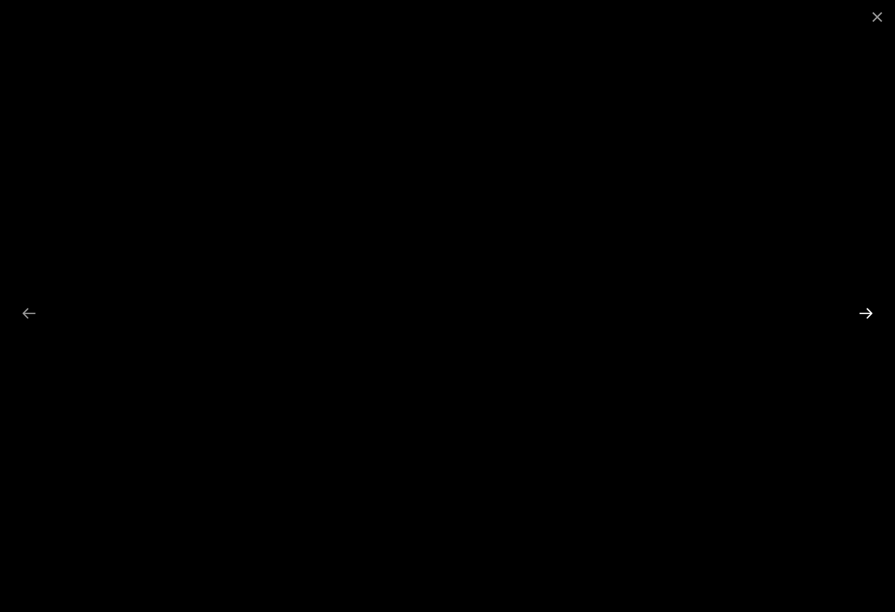
click at [863, 311] on button "Next slide" at bounding box center [866, 313] width 30 height 28
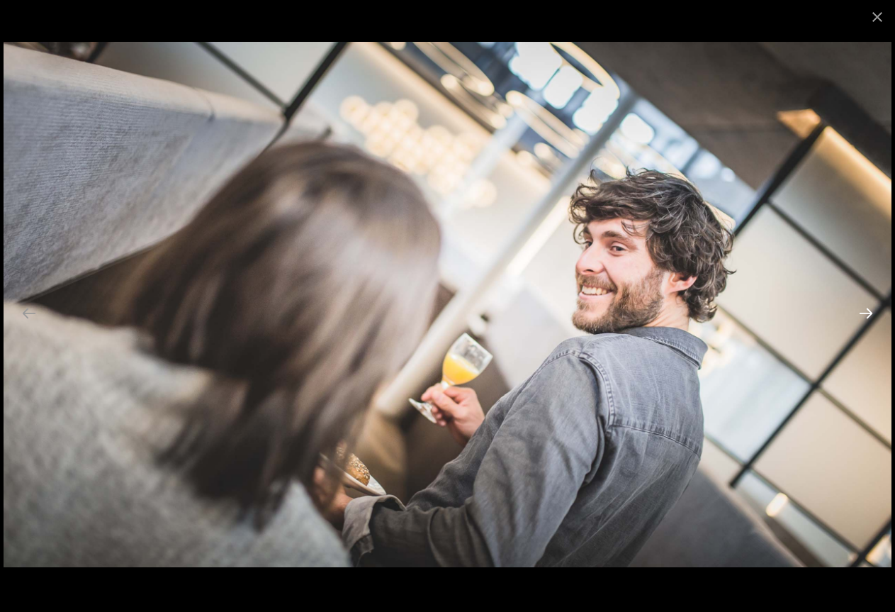
click at [863, 311] on button "Next slide" at bounding box center [866, 313] width 30 height 28
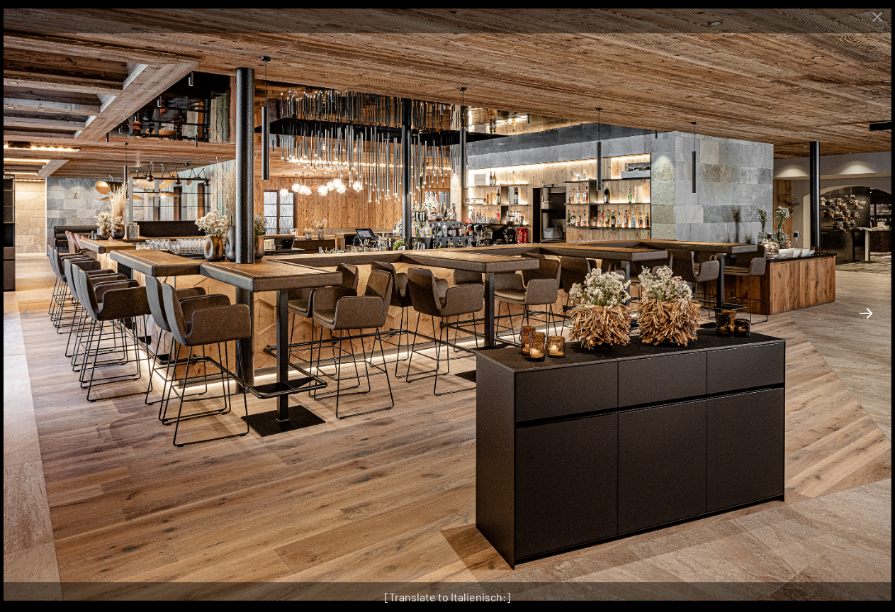
click at [863, 311] on button "Next slide" at bounding box center [866, 313] width 30 height 28
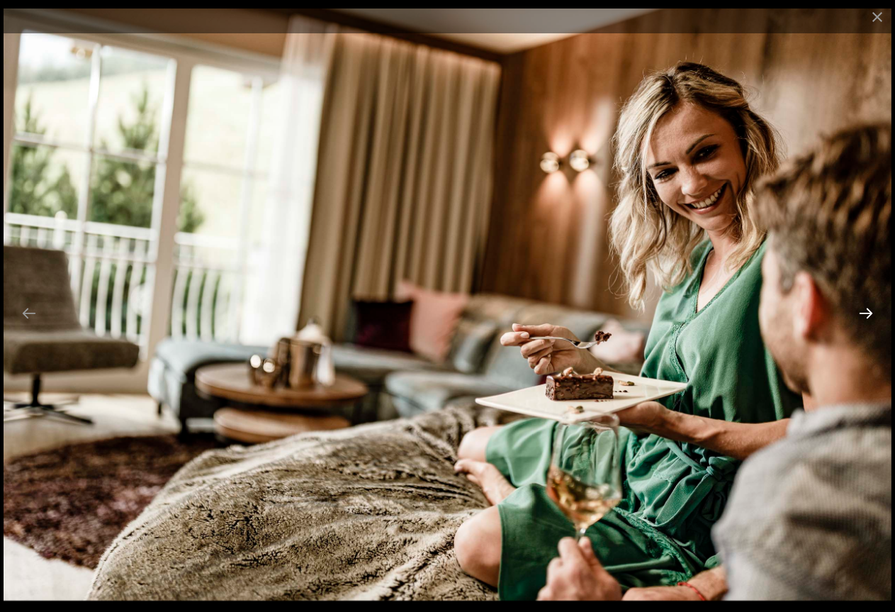
click at [863, 311] on button "Next slide" at bounding box center [866, 313] width 30 height 28
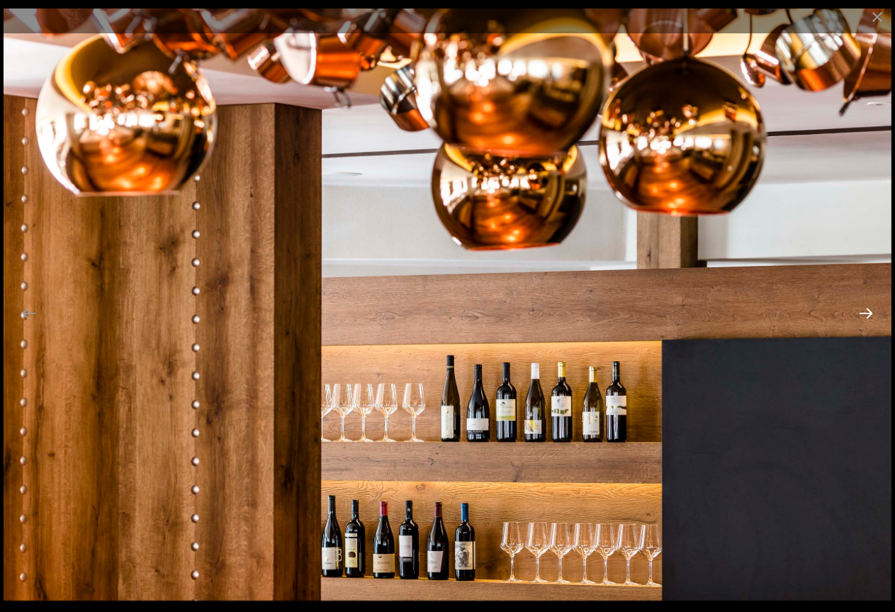
click at [874, 317] on button "Next slide" at bounding box center [866, 313] width 30 height 28
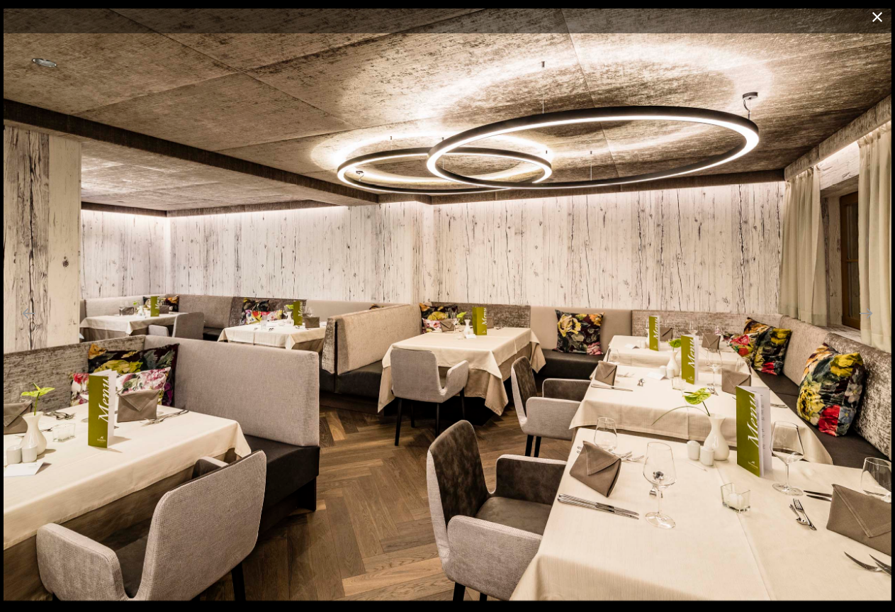
click at [878, 16] on button "Close gallery" at bounding box center [877, 16] width 35 height 33
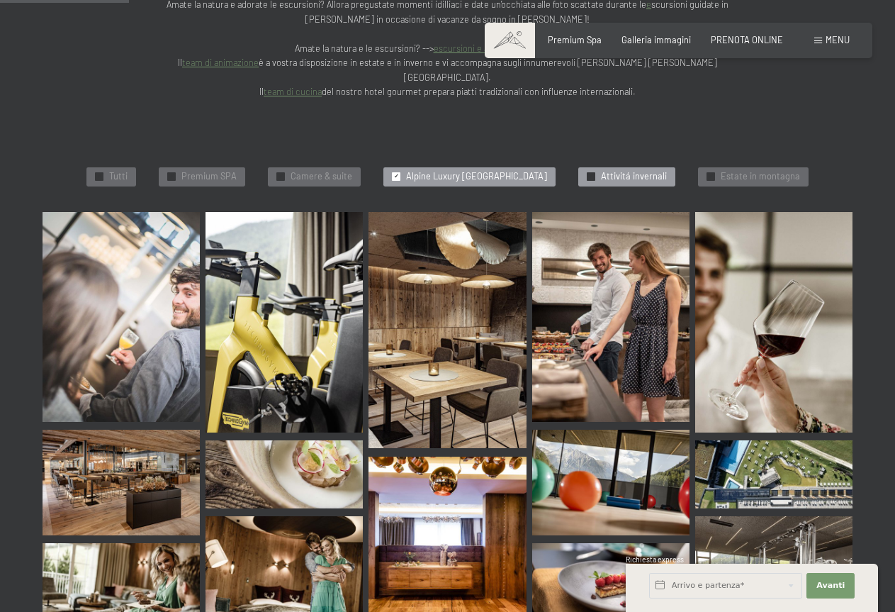
click at [637, 167] on div "✓ Attivitá invernali" at bounding box center [626, 177] width 97 height 20
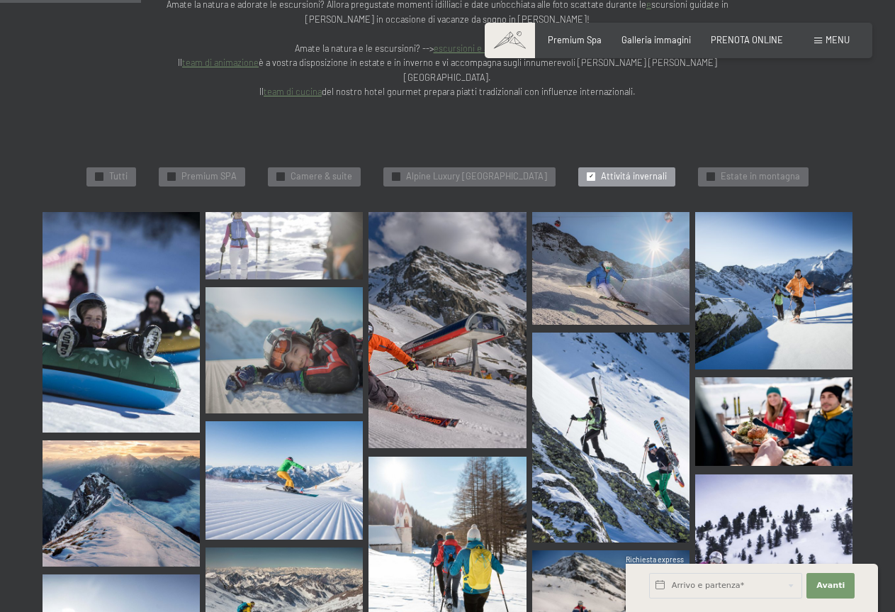
click at [147, 212] on img at bounding box center [121, 322] width 157 height 220
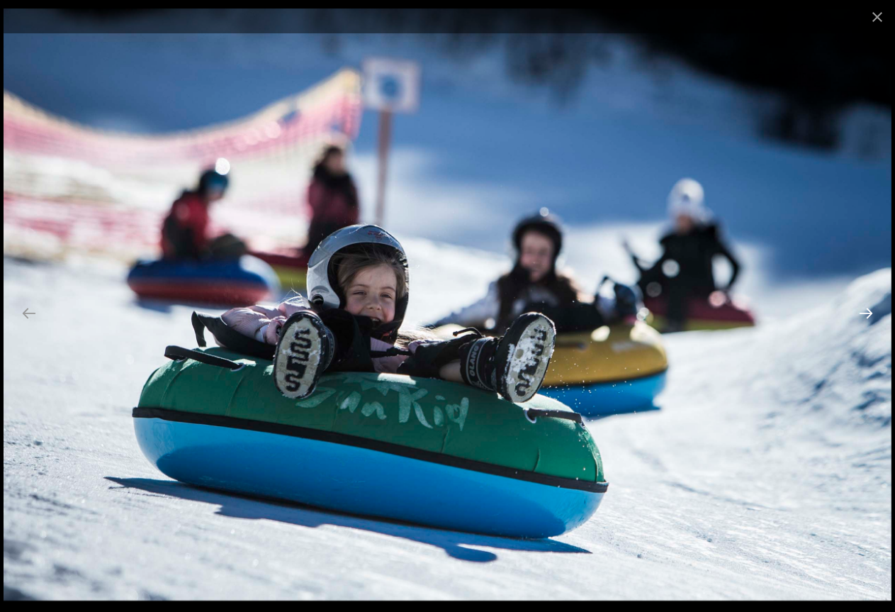
click at [876, 315] on button "Next slide" at bounding box center [866, 313] width 30 height 28
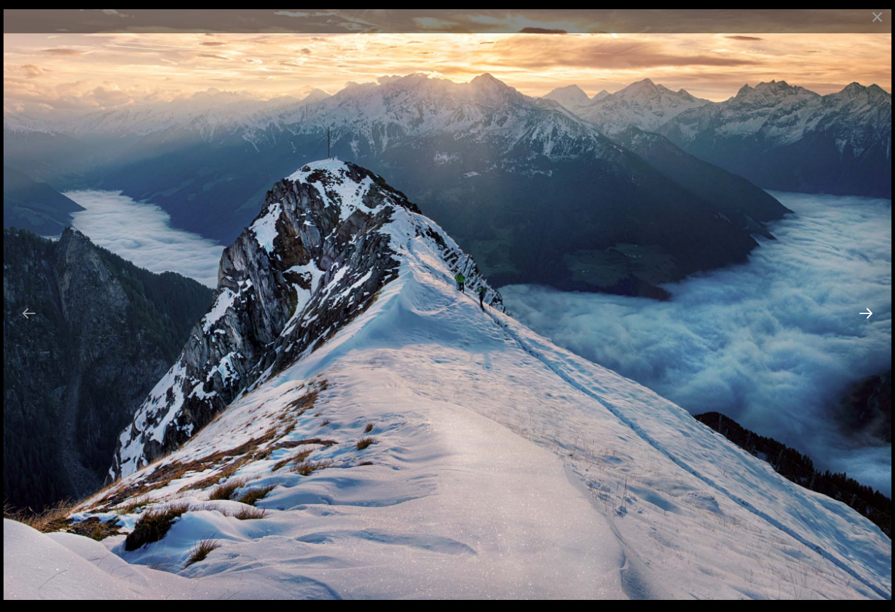
click at [876, 315] on button "Next slide" at bounding box center [866, 313] width 30 height 28
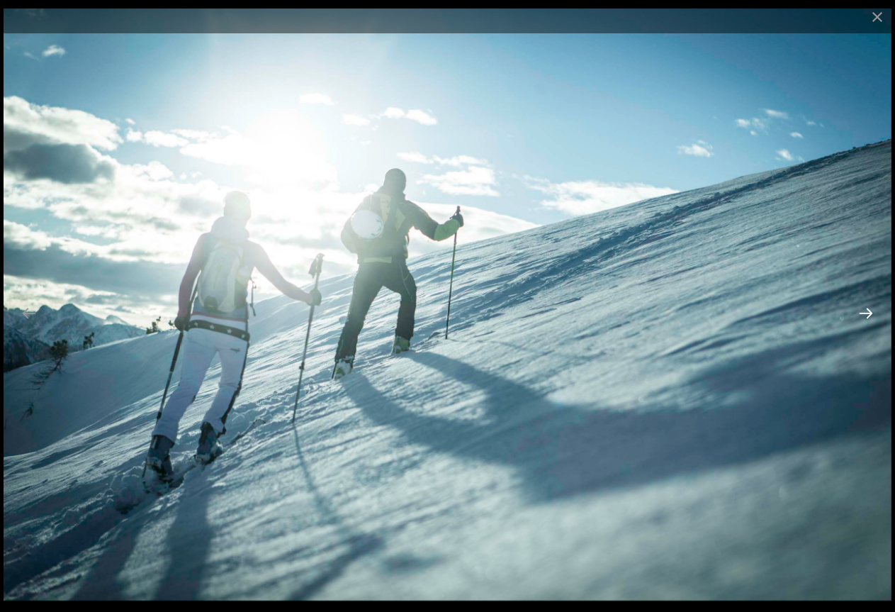
click at [876, 315] on button "Next slide" at bounding box center [866, 313] width 30 height 28
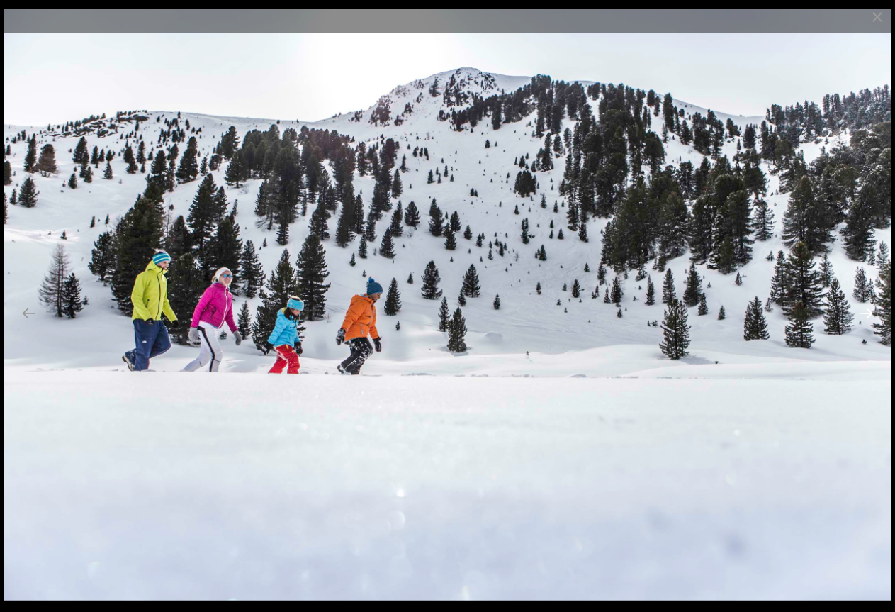
click at [876, 315] on button "Next slide" at bounding box center [866, 313] width 30 height 28
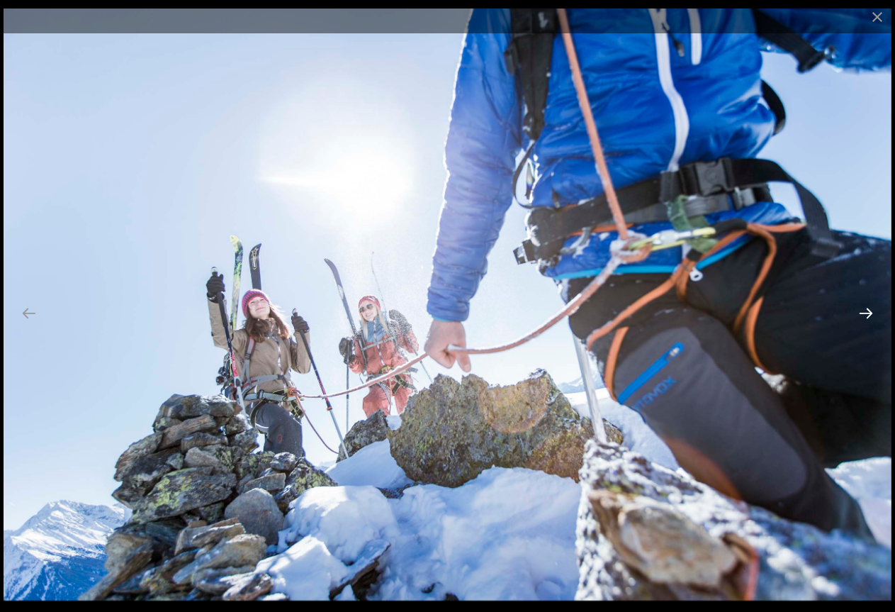
click at [876, 315] on button "Next slide" at bounding box center [866, 313] width 30 height 28
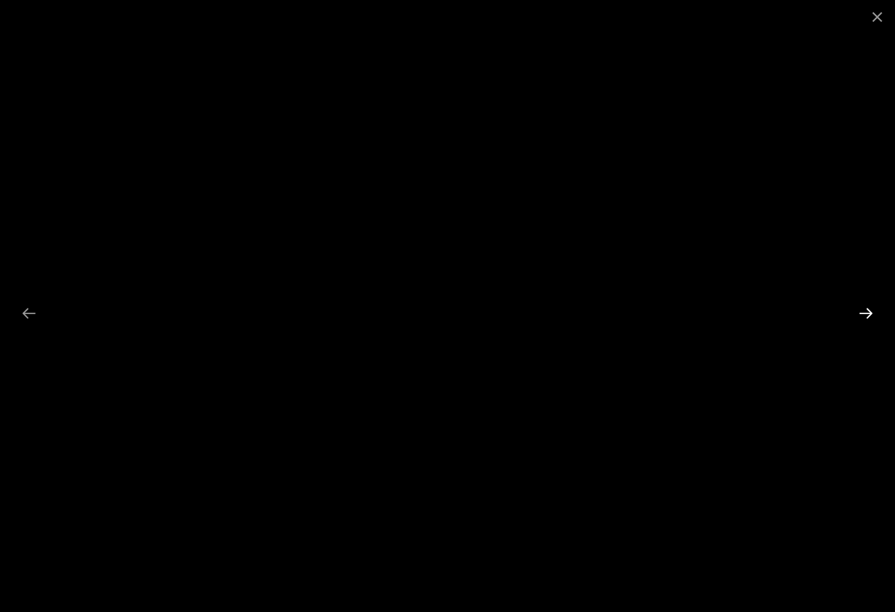
click at [865, 314] on button "Next slide" at bounding box center [866, 313] width 30 height 28
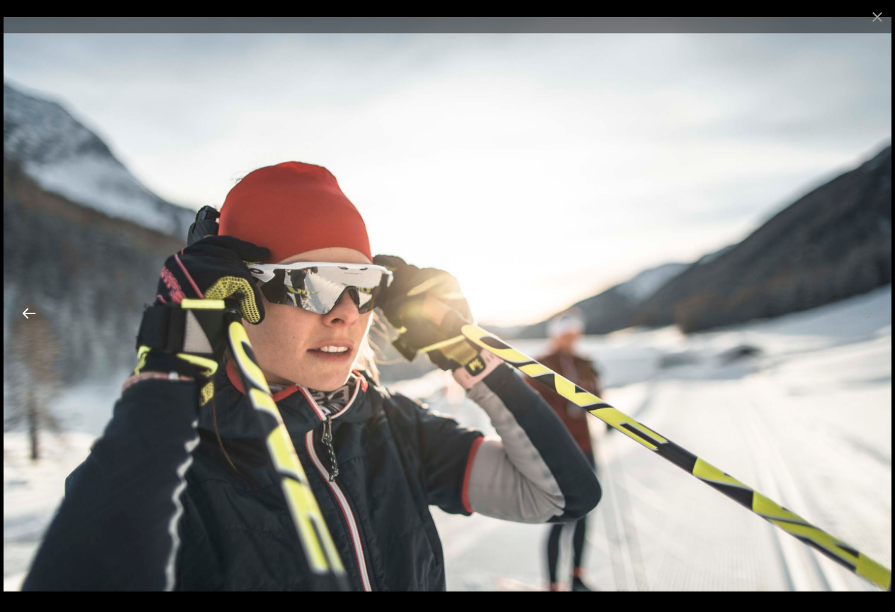
click at [30, 311] on button "Previous slide" at bounding box center [29, 313] width 30 height 28
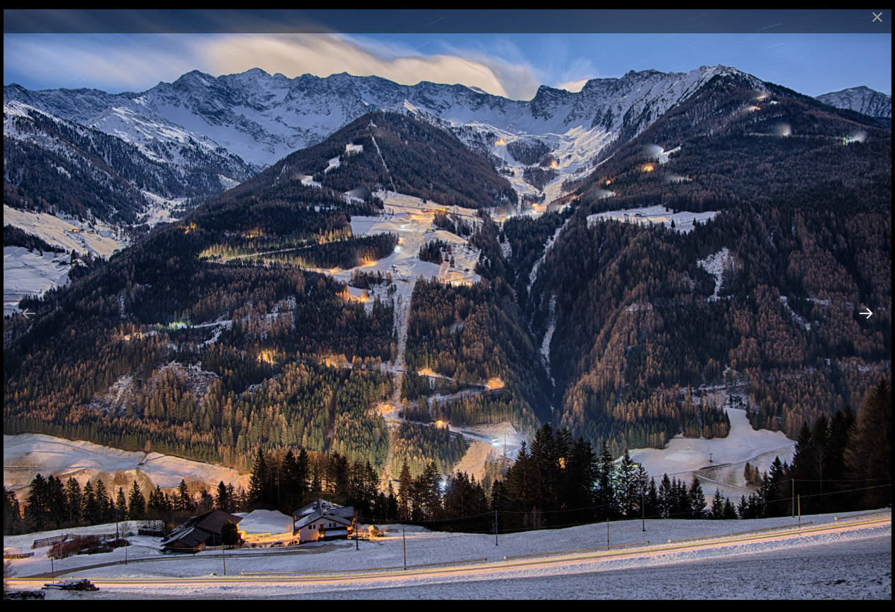
click at [870, 315] on button "Next slide" at bounding box center [866, 313] width 30 height 28
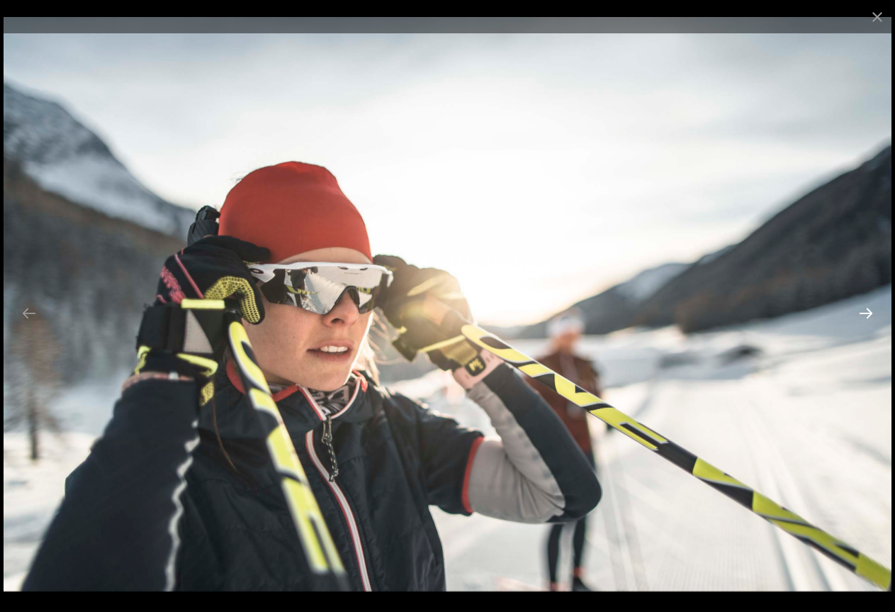
click at [870, 315] on button "Next slide" at bounding box center [866, 313] width 30 height 28
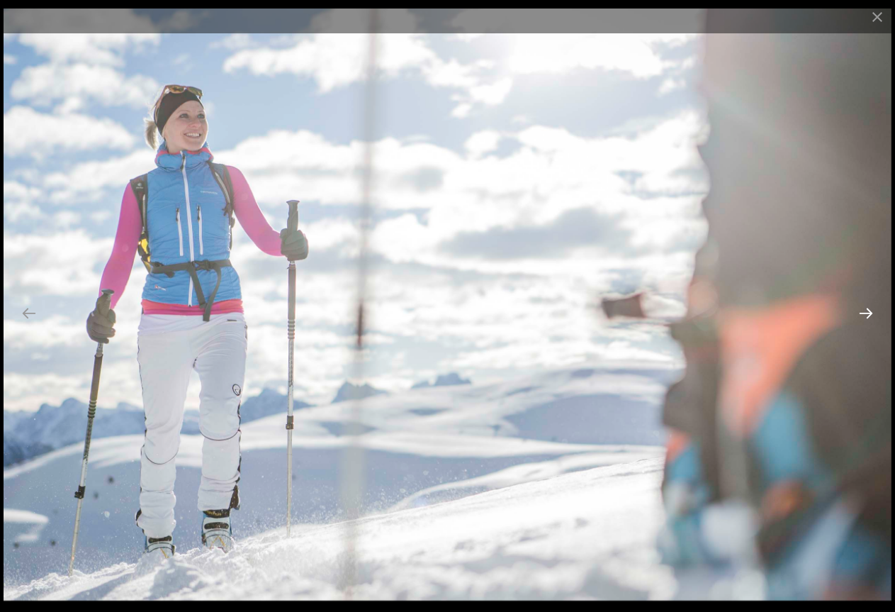
click at [870, 315] on button "Next slide" at bounding box center [866, 313] width 30 height 28
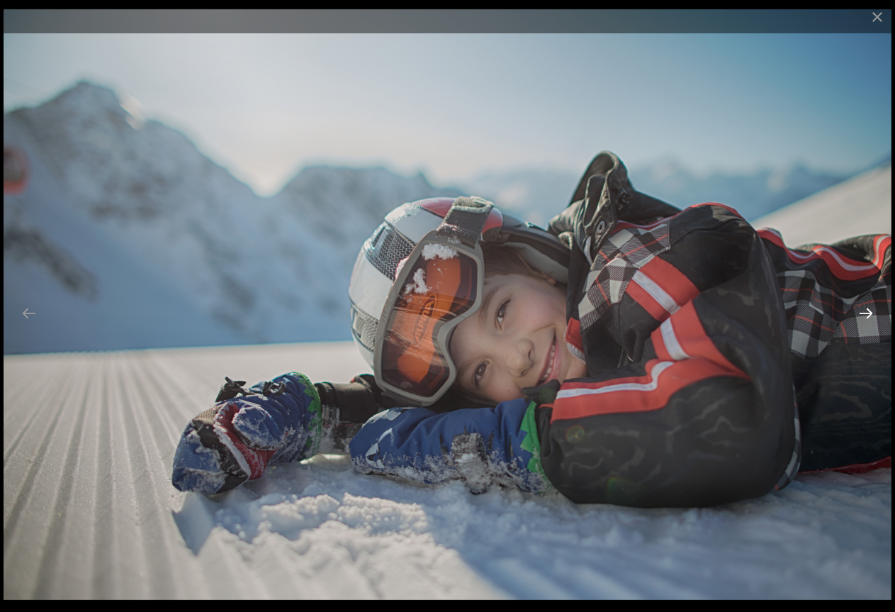
click at [870, 315] on button "Next slide" at bounding box center [866, 313] width 30 height 28
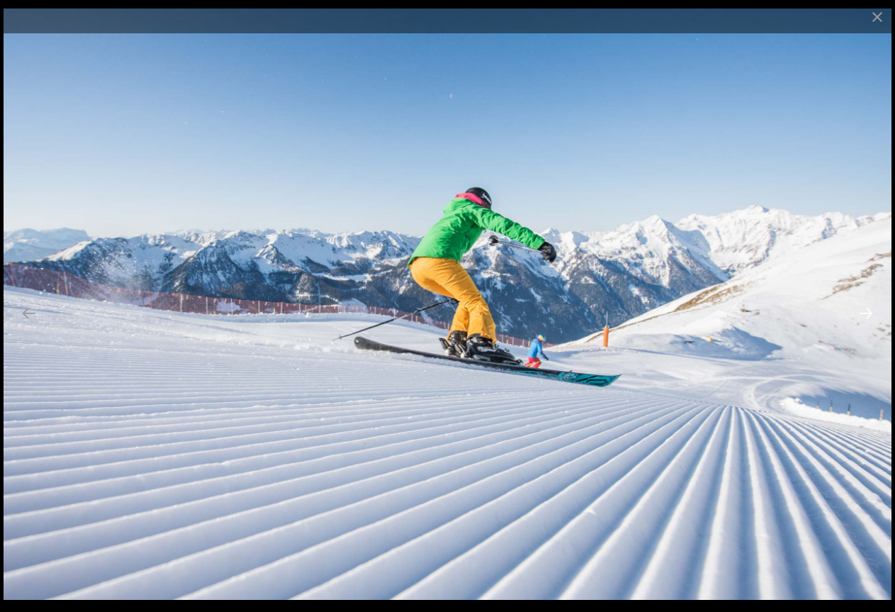
click at [870, 315] on button "Next slide" at bounding box center [866, 313] width 30 height 28
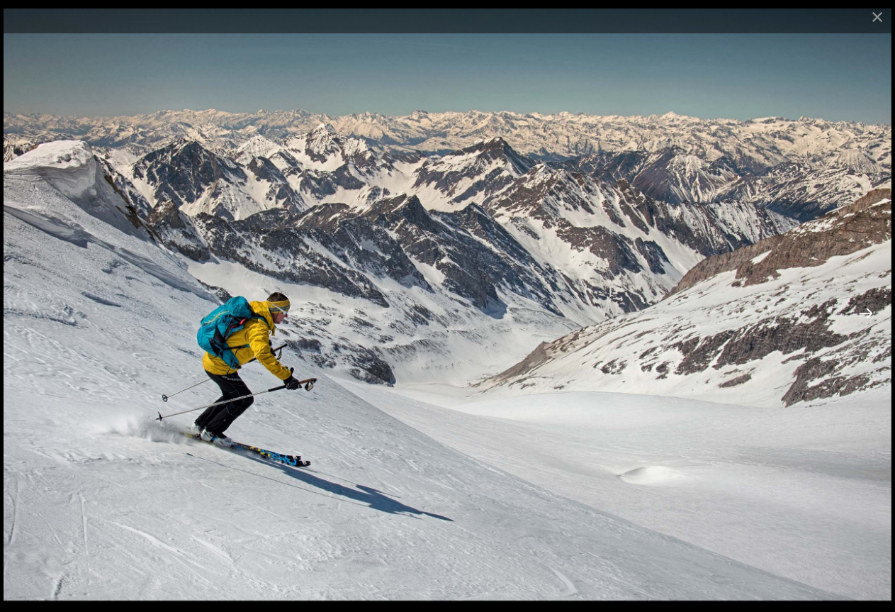
click at [870, 315] on button "Next slide" at bounding box center [866, 313] width 30 height 28
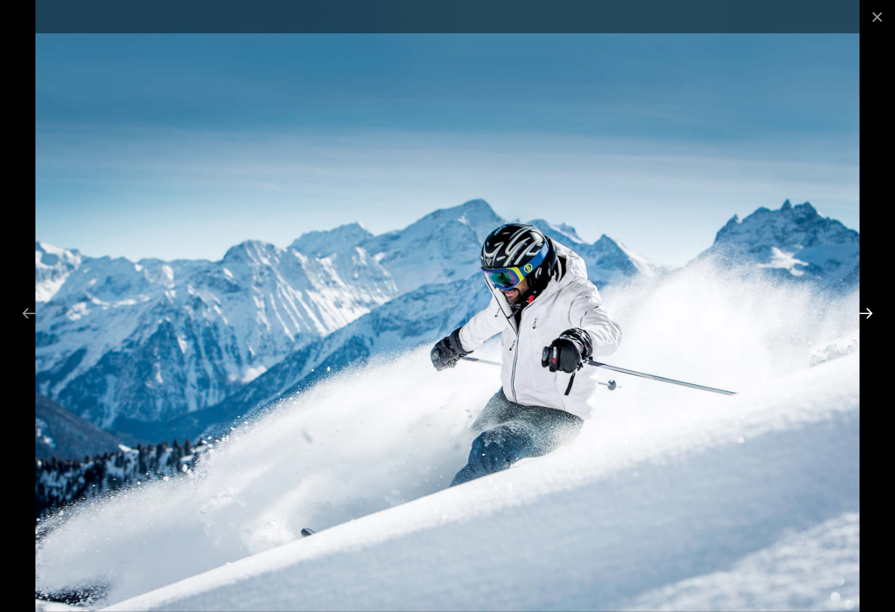
click at [870, 315] on button "Next slide" at bounding box center [866, 313] width 30 height 28
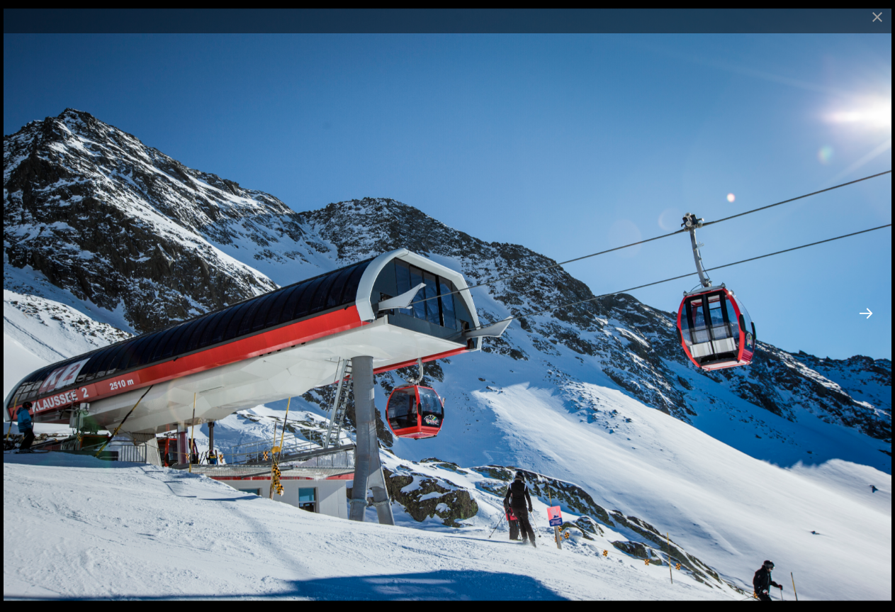
click at [870, 315] on button "Next slide" at bounding box center [866, 313] width 30 height 28
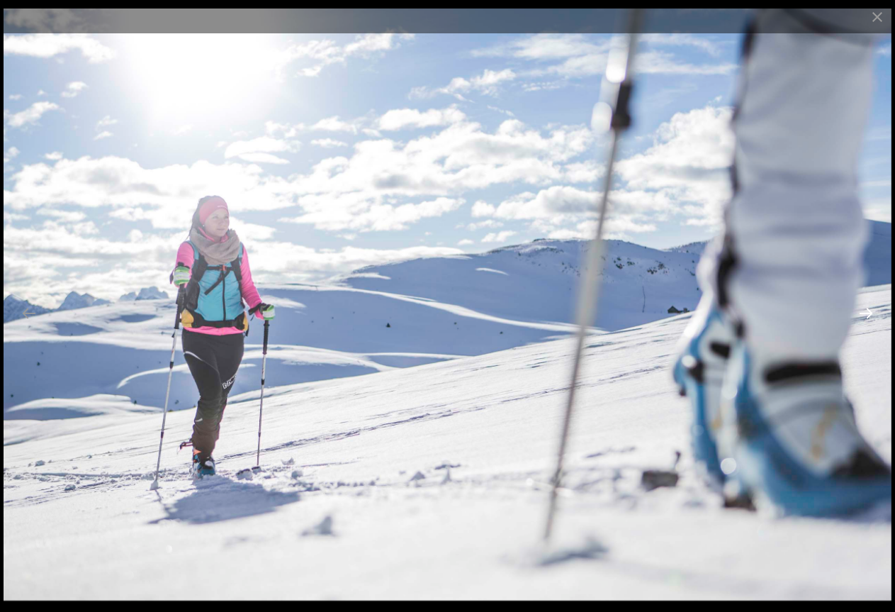
click at [870, 315] on button "Next slide" at bounding box center [866, 313] width 30 height 28
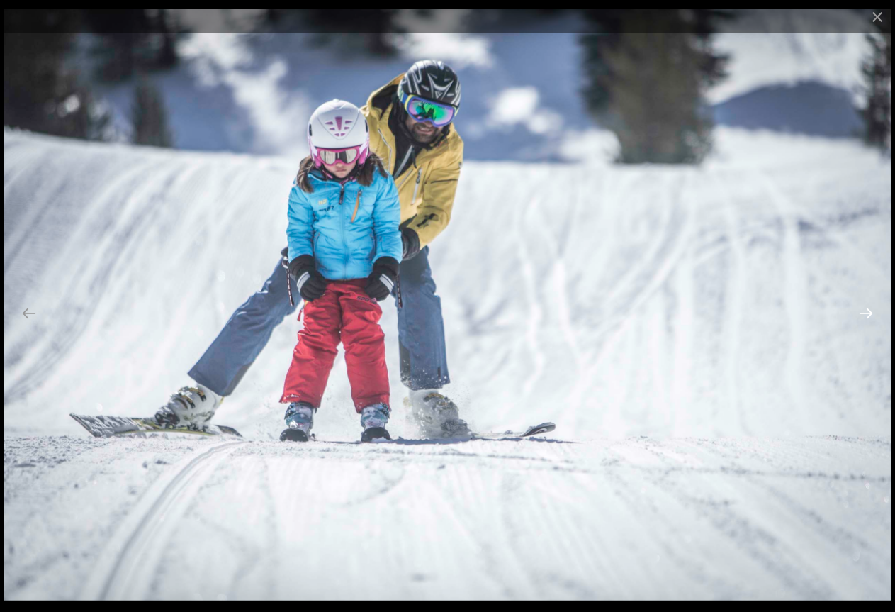
click at [870, 315] on button "Next slide" at bounding box center [866, 313] width 30 height 28
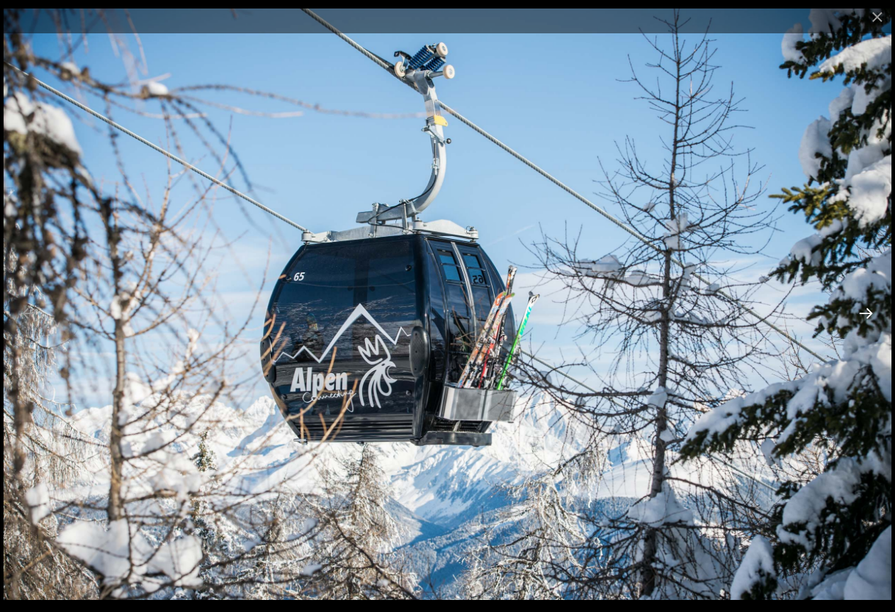
click at [870, 315] on button "Next slide" at bounding box center [866, 313] width 30 height 28
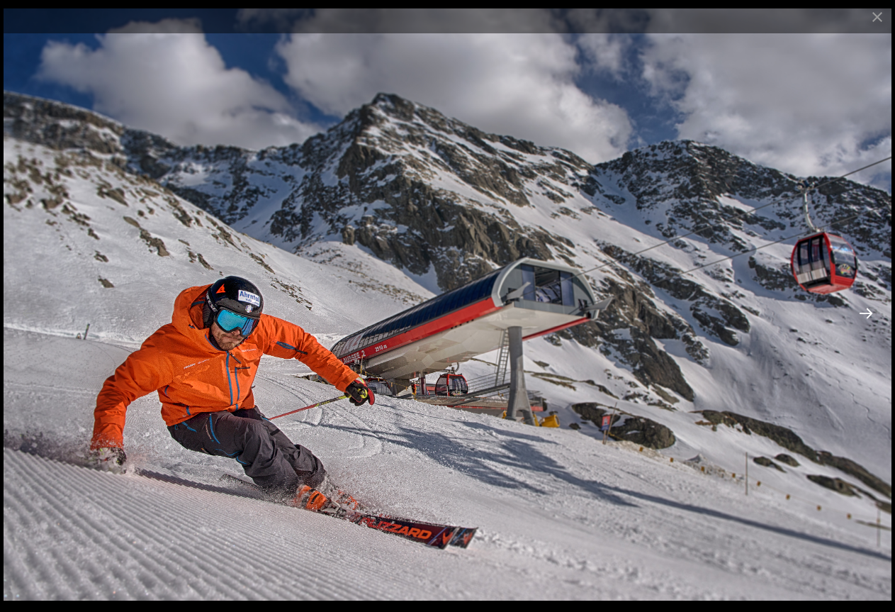
click at [870, 315] on button "Next slide" at bounding box center [866, 313] width 30 height 28
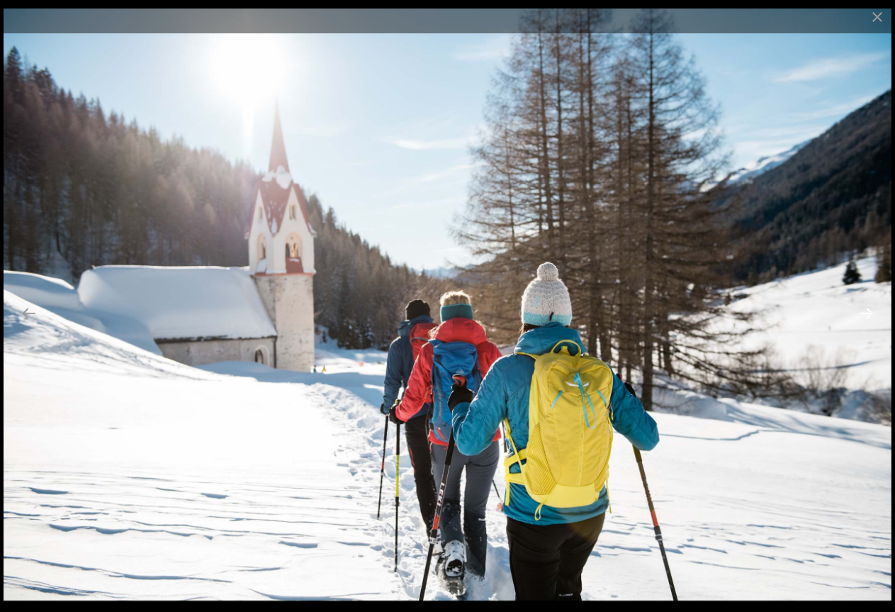
click at [870, 315] on button "Next slide" at bounding box center [866, 313] width 30 height 28
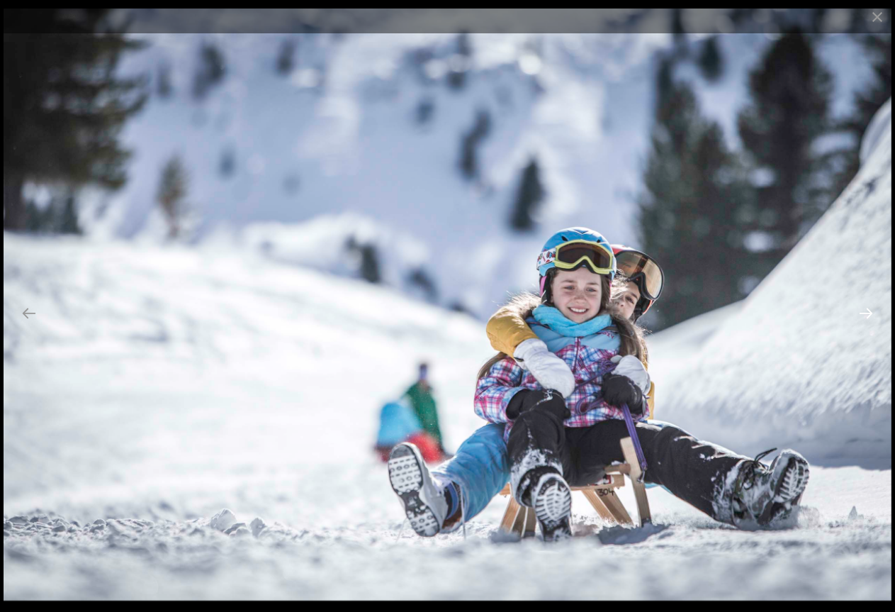
click at [870, 315] on button "Next slide" at bounding box center [866, 313] width 30 height 28
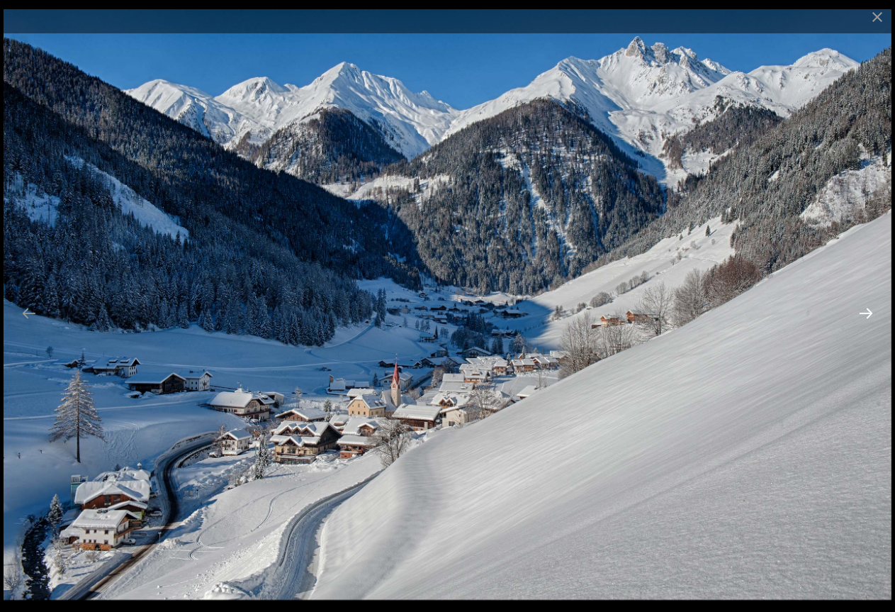
click at [870, 315] on button "Next slide" at bounding box center [866, 313] width 30 height 28
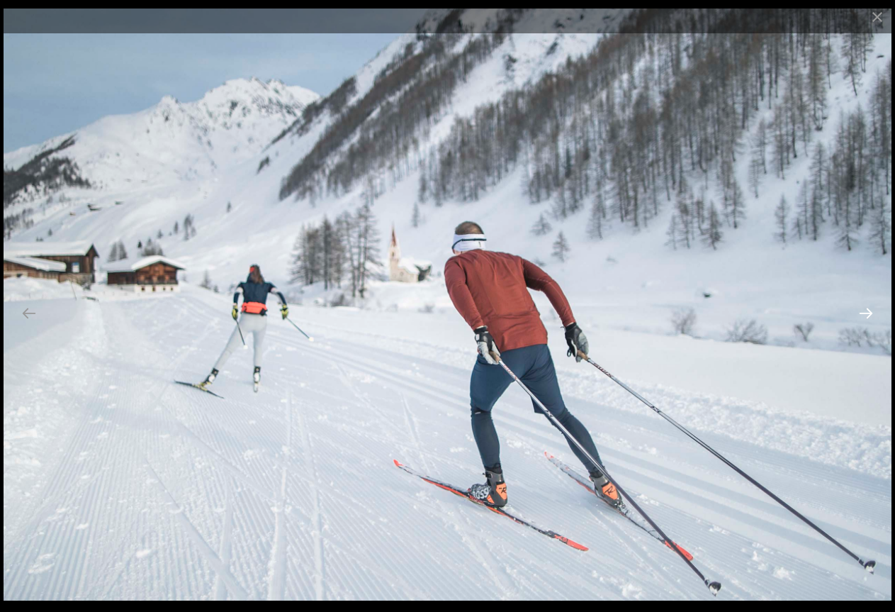
click at [870, 315] on button "Next slide" at bounding box center [866, 313] width 30 height 28
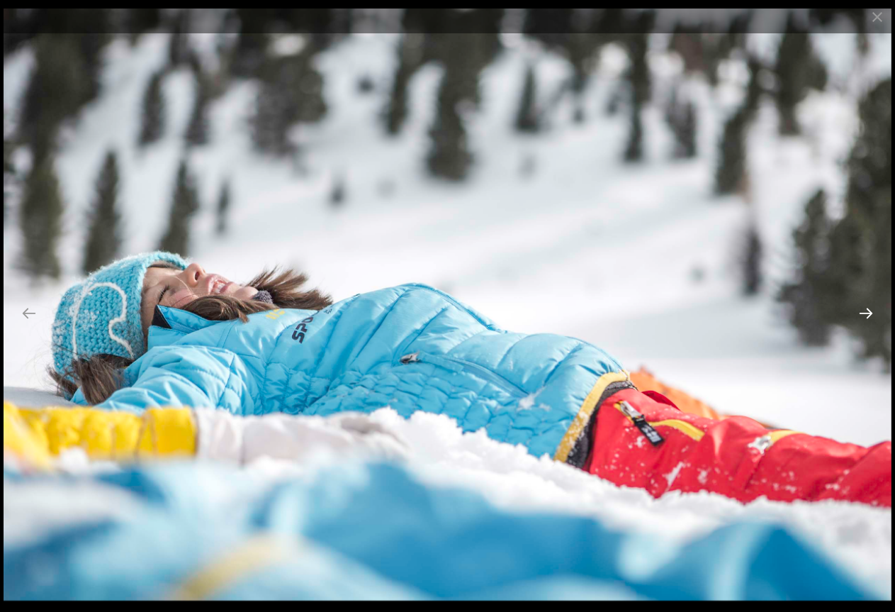
click at [870, 315] on button "Next slide" at bounding box center [866, 313] width 30 height 28
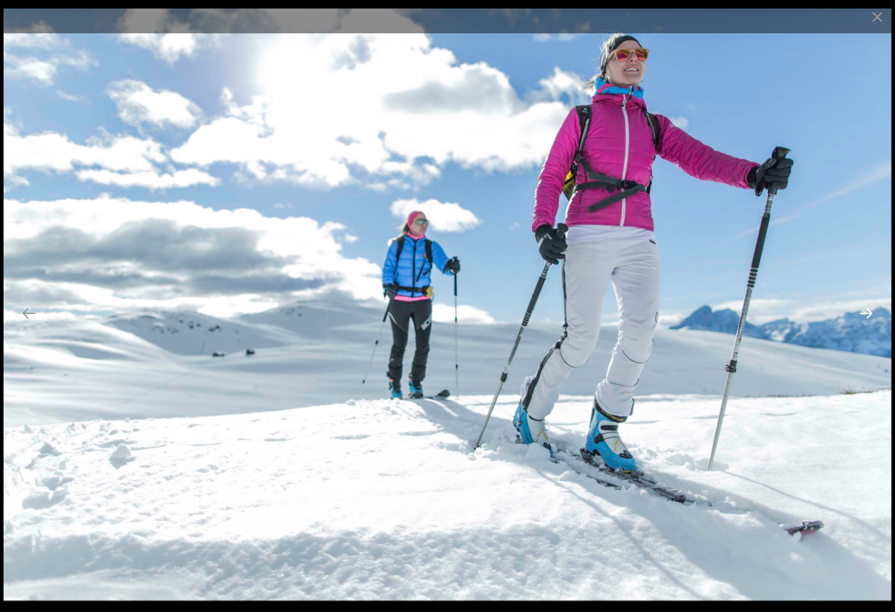
click at [870, 315] on button "Next slide" at bounding box center [866, 313] width 30 height 28
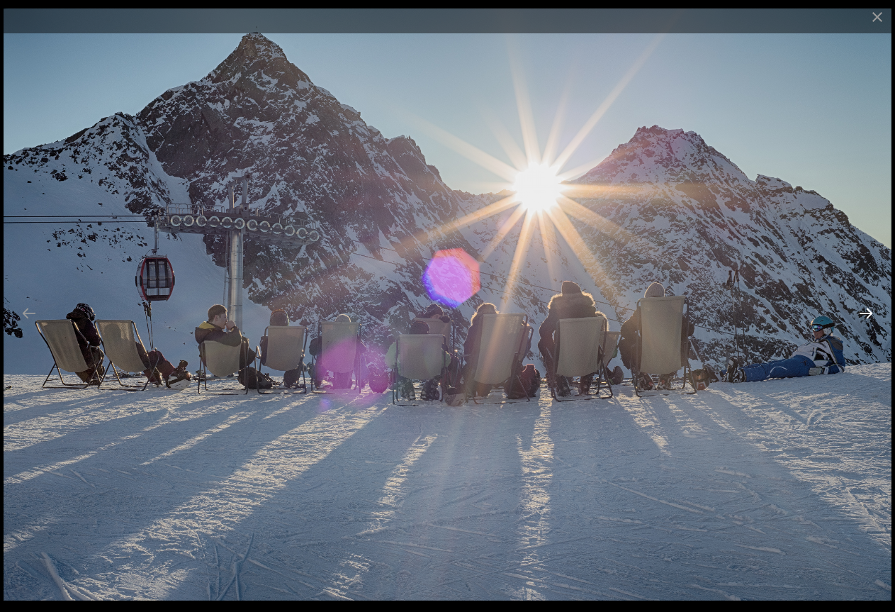
click at [868, 310] on button "Next slide" at bounding box center [866, 313] width 30 height 28
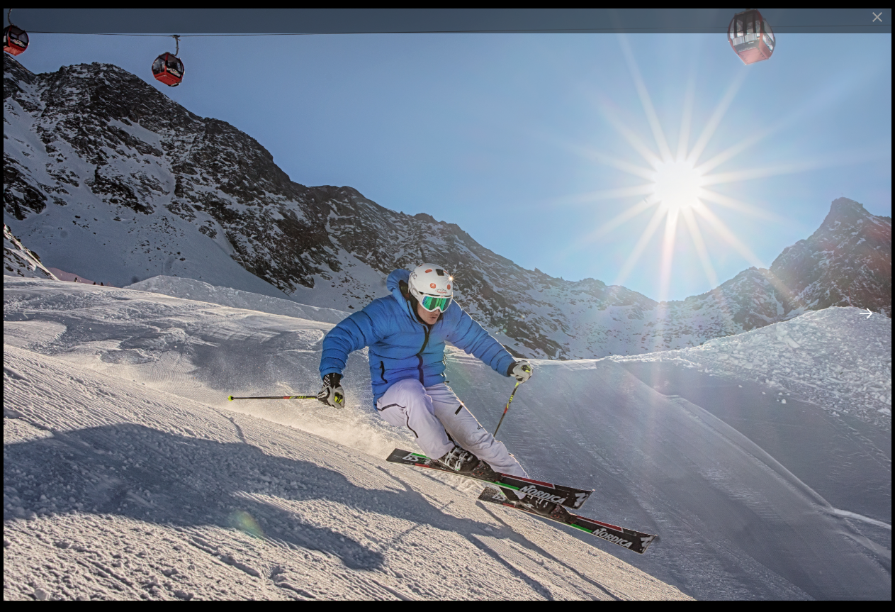
click at [868, 310] on button "Next slide" at bounding box center [866, 313] width 30 height 28
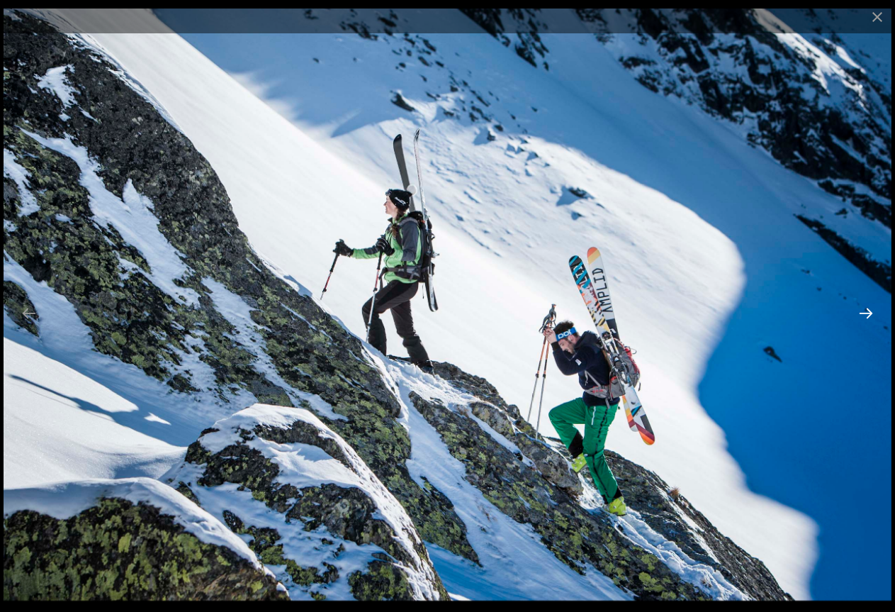
click at [868, 310] on button "Next slide" at bounding box center [866, 313] width 30 height 28
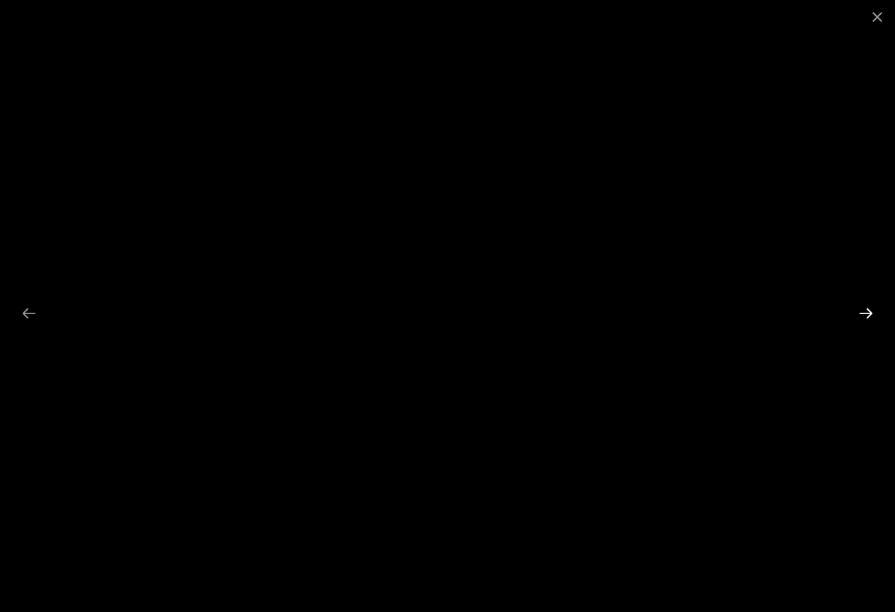
click at [868, 310] on button "Next slide" at bounding box center [866, 313] width 30 height 28
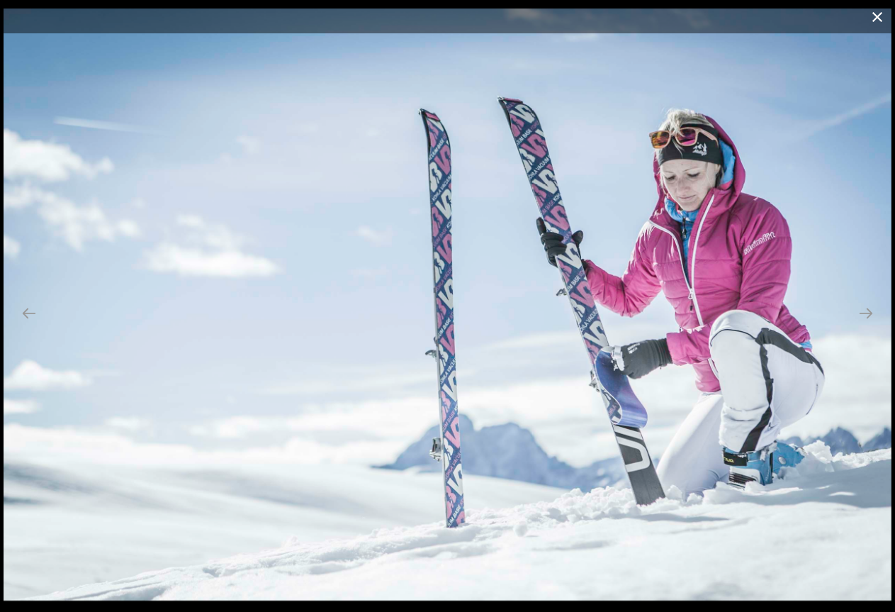
click at [882, 17] on button "Close gallery" at bounding box center [877, 16] width 35 height 33
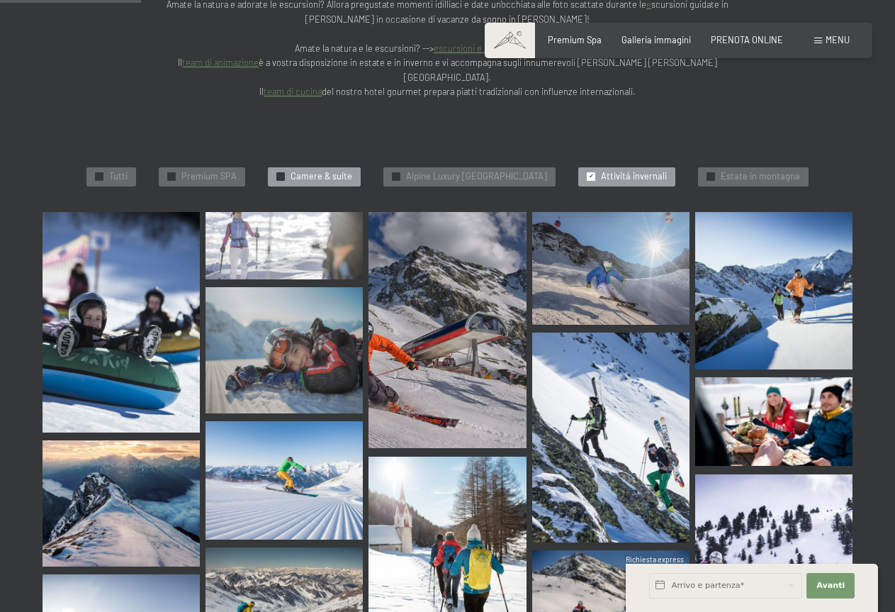
click at [313, 170] on span "Camere & suite" at bounding box center [322, 176] width 62 height 13
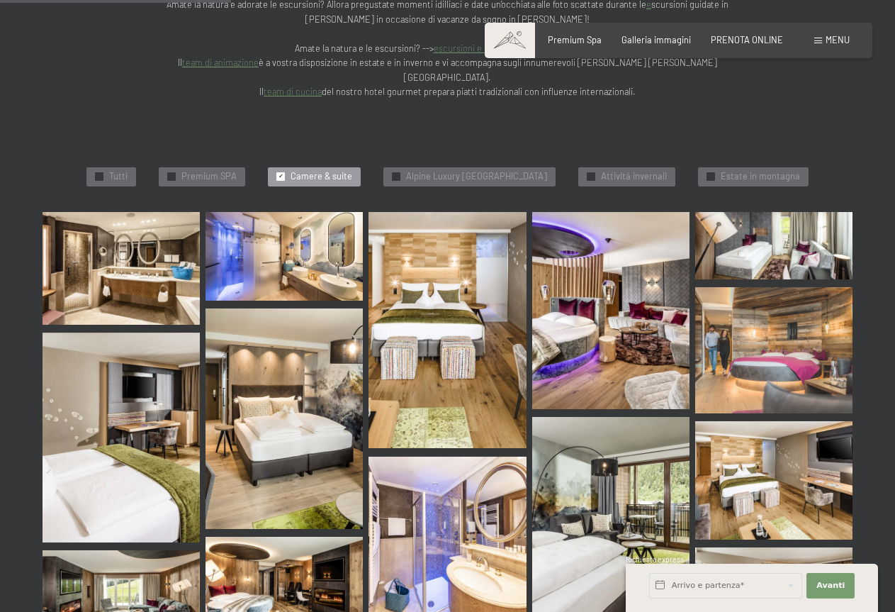
click at [130, 383] on img at bounding box center [121, 437] width 157 height 210
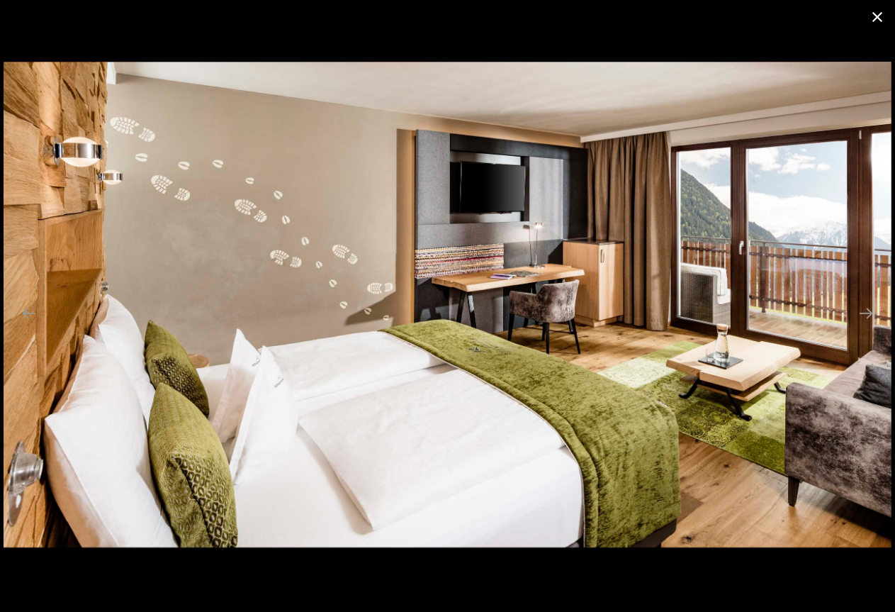
click at [879, 19] on button "Close gallery" at bounding box center [877, 16] width 35 height 33
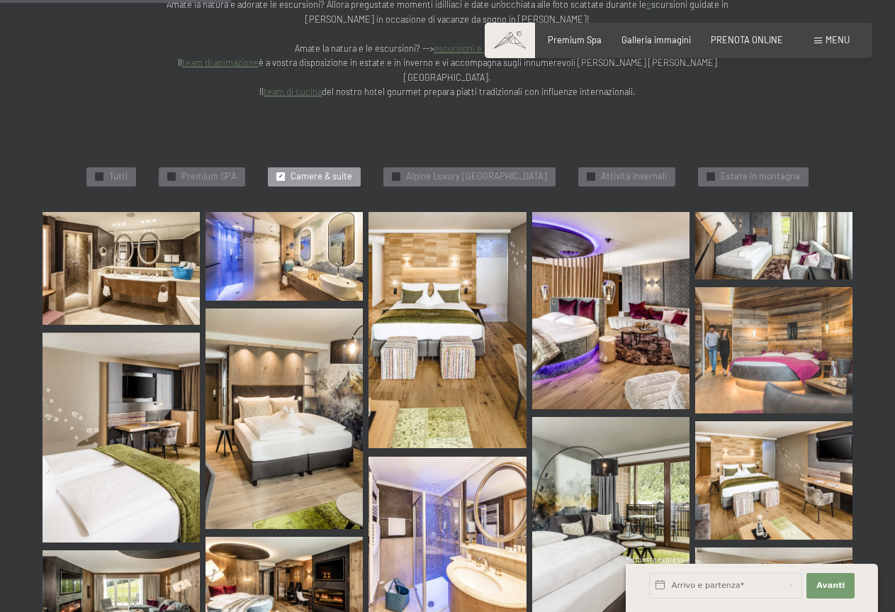
click at [142, 244] on img at bounding box center [121, 268] width 157 height 113
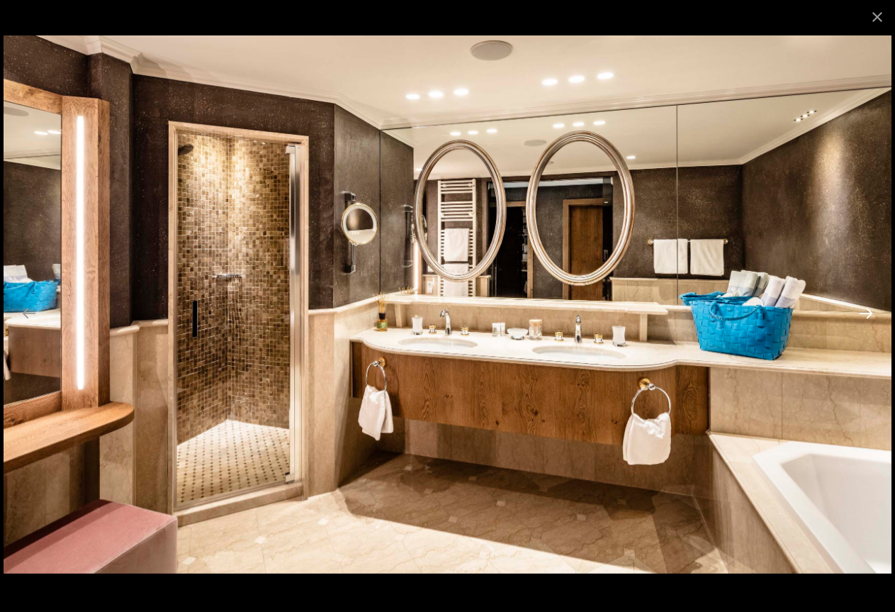
click at [863, 316] on button "Next slide" at bounding box center [866, 313] width 30 height 28
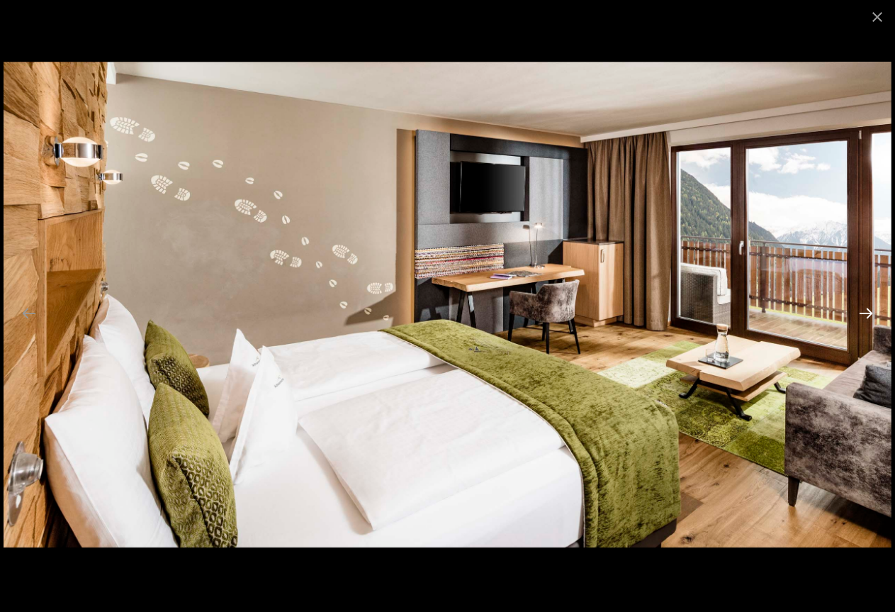
click at [863, 316] on button "Next slide" at bounding box center [866, 313] width 30 height 28
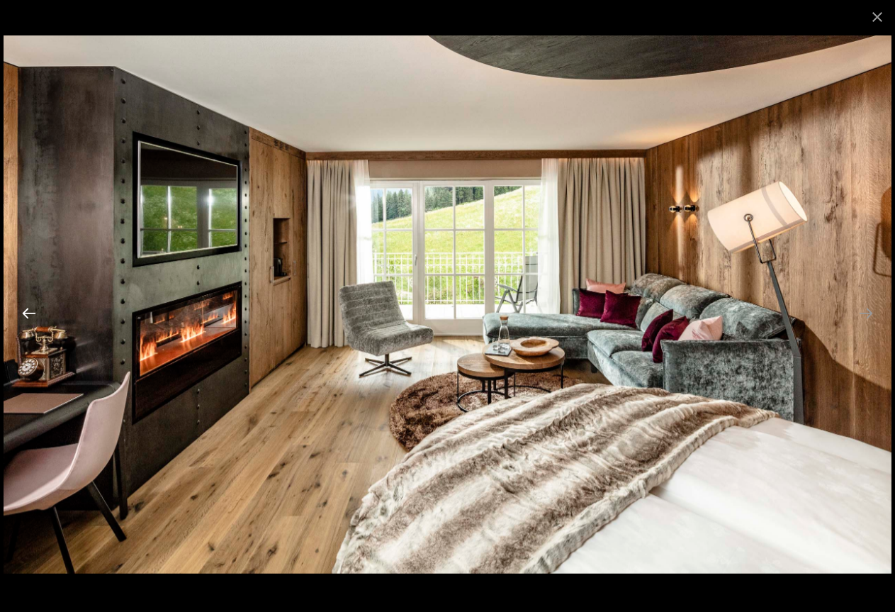
click at [30, 320] on button "Previous slide" at bounding box center [29, 313] width 30 height 28
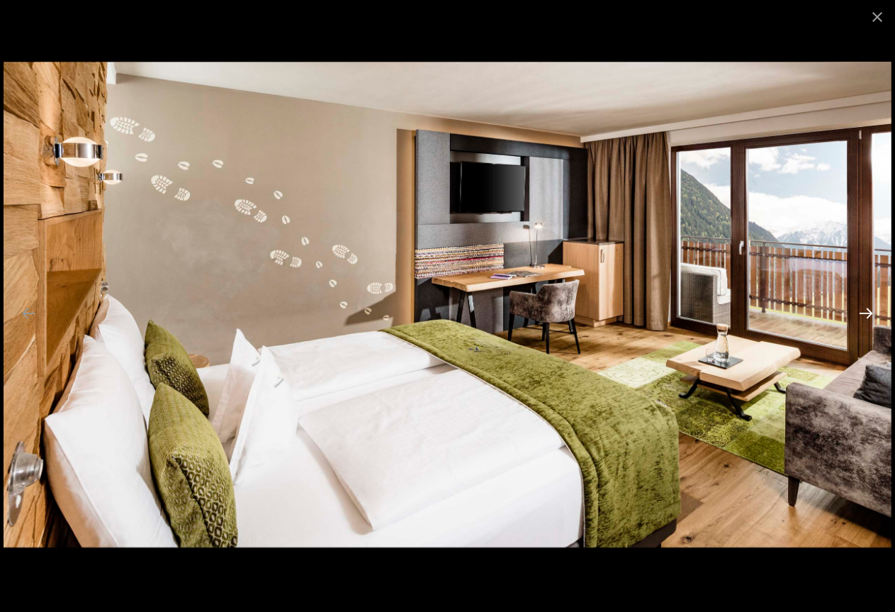
click at [870, 323] on button "Next slide" at bounding box center [866, 313] width 30 height 28
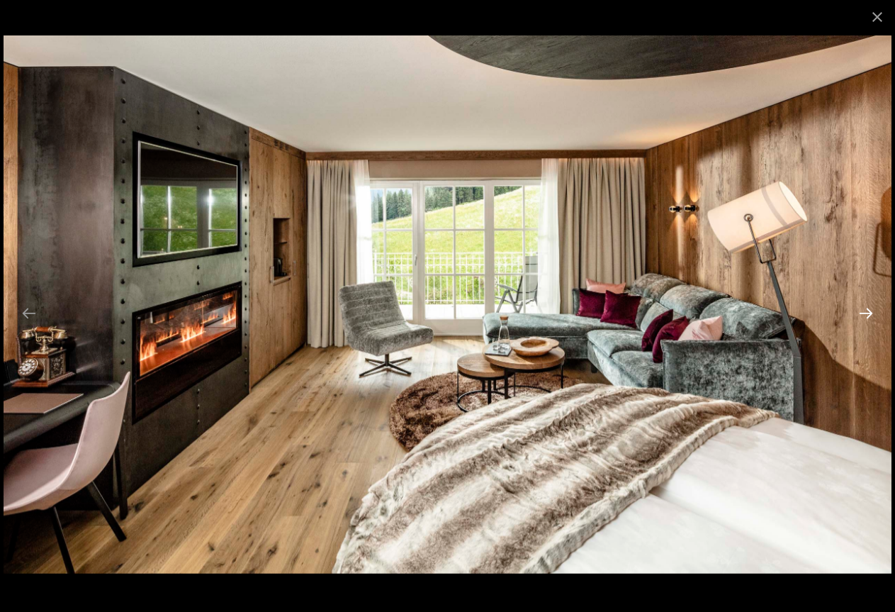
click at [870, 323] on button "Next slide" at bounding box center [866, 313] width 30 height 28
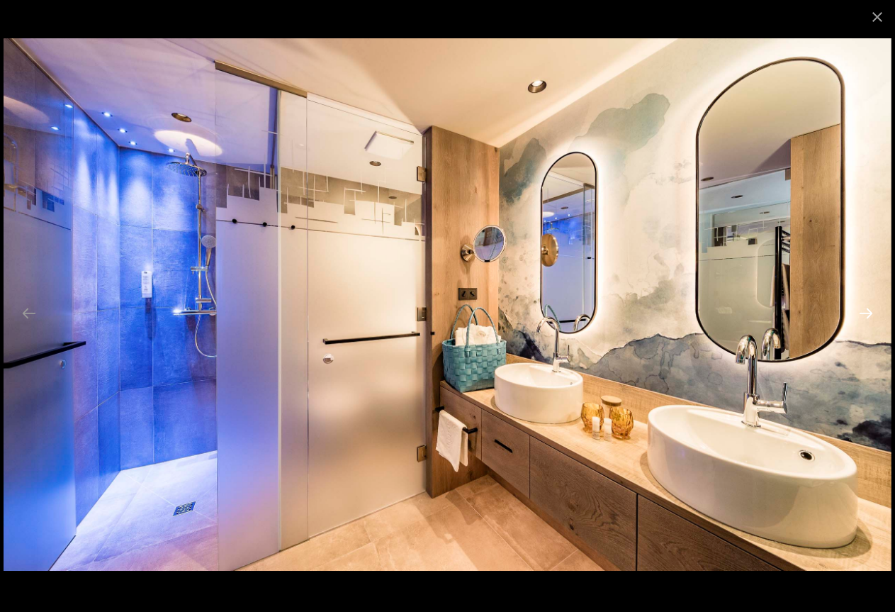
click at [870, 316] on button "Next slide" at bounding box center [866, 313] width 30 height 28
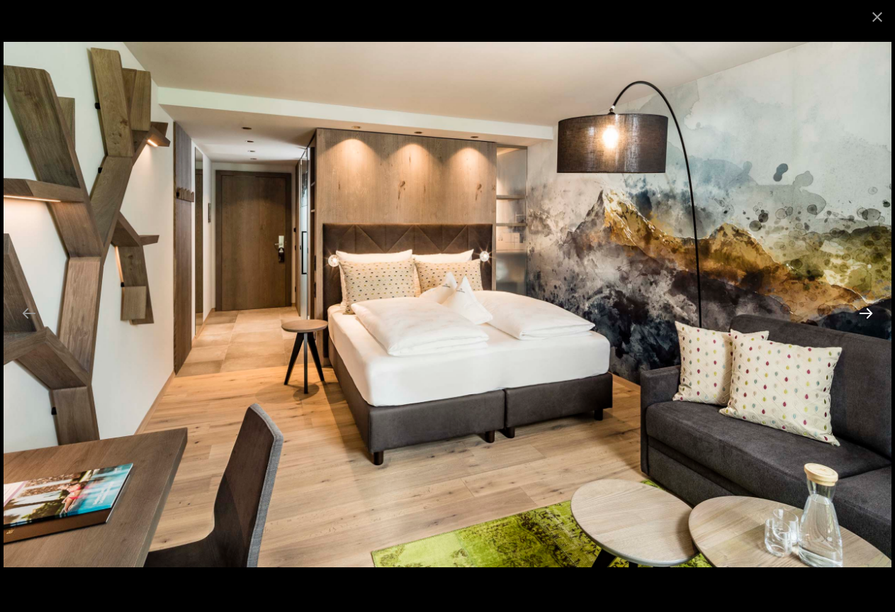
click at [870, 316] on button "Next slide" at bounding box center [866, 313] width 30 height 28
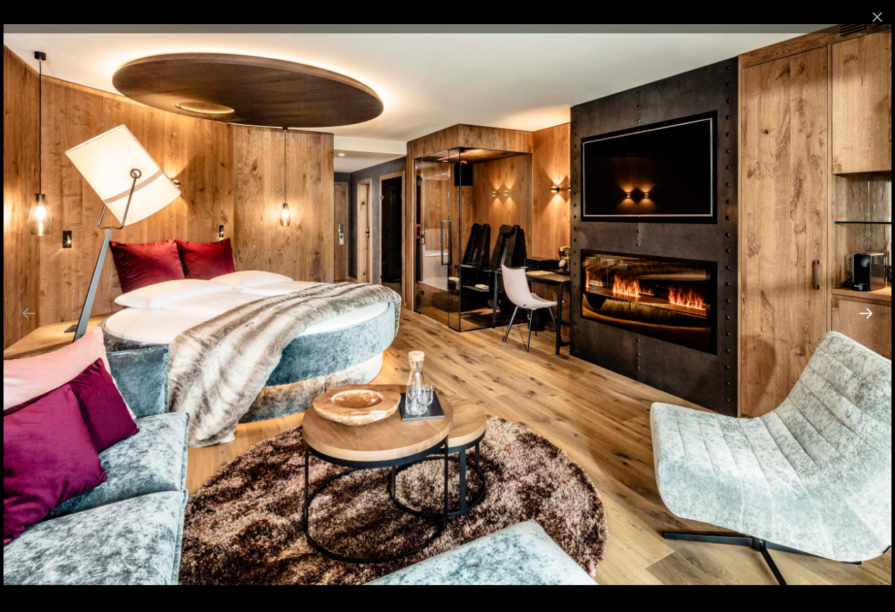
click at [870, 316] on button "Next slide" at bounding box center [866, 313] width 30 height 28
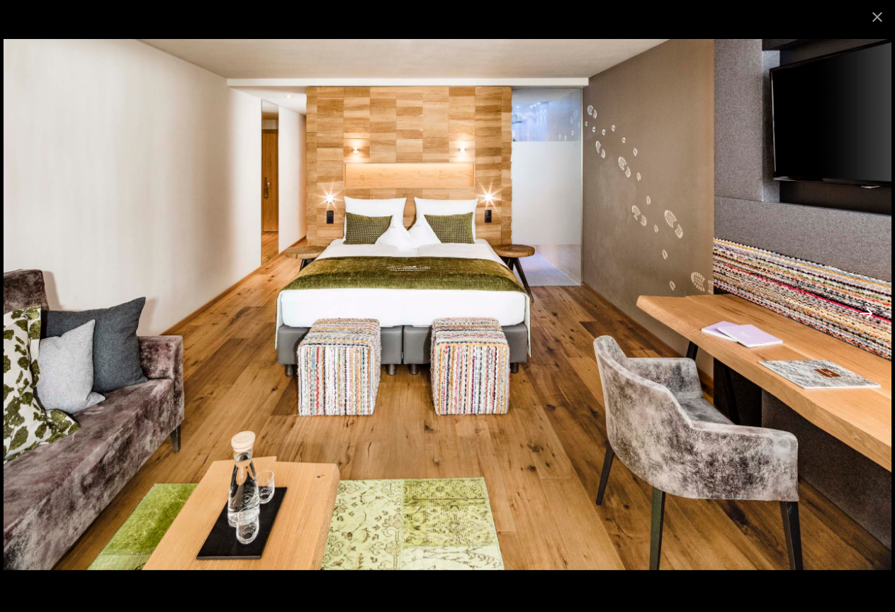
click at [870, 316] on button "Next slide" at bounding box center [866, 313] width 30 height 28
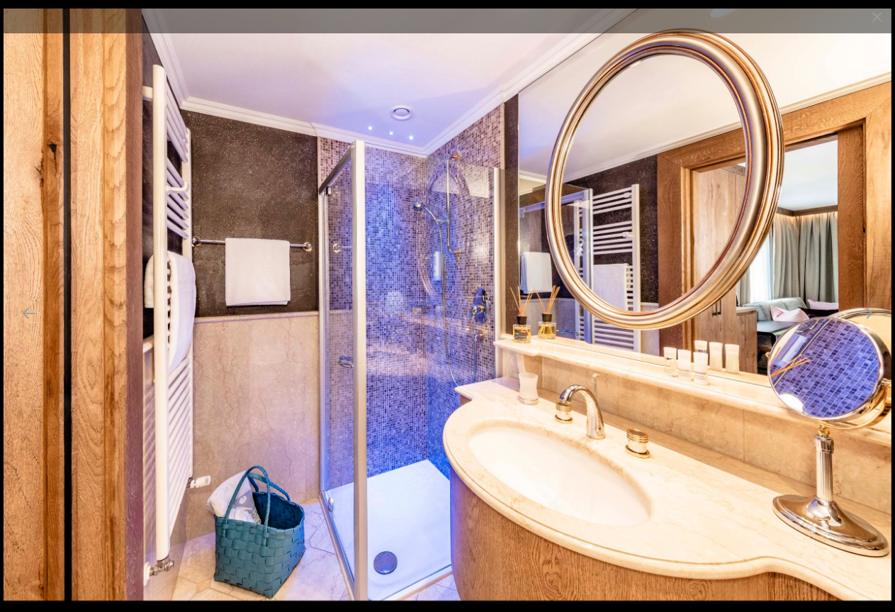
click at [865, 327] on img at bounding box center [448, 305] width 888 height 592
click at [866, 306] on button "Next slide" at bounding box center [866, 313] width 30 height 28
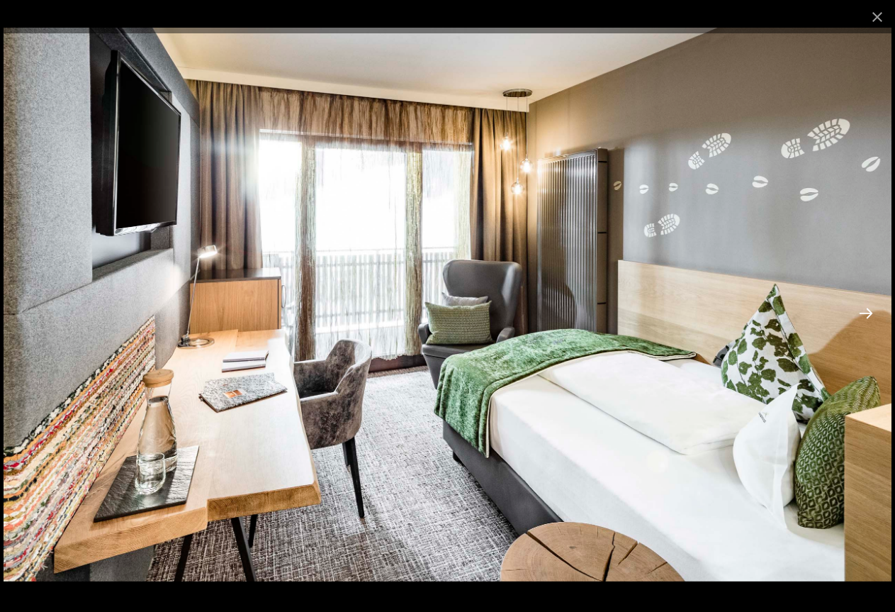
click at [866, 306] on button "Next slide" at bounding box center [866, 313] width 30 height 28
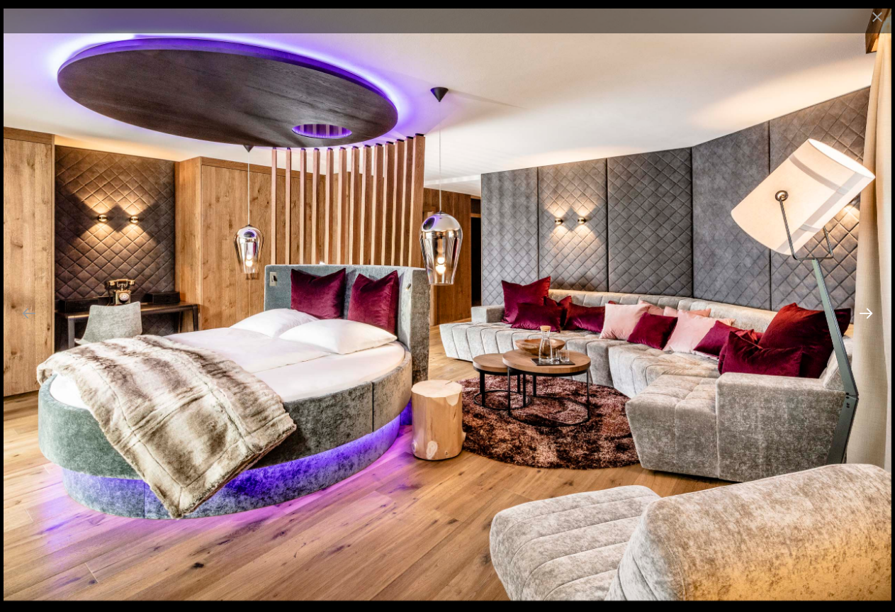
click at [866, 306] on button "Next slide" at bounding box center [866, 313] width 30 height 28
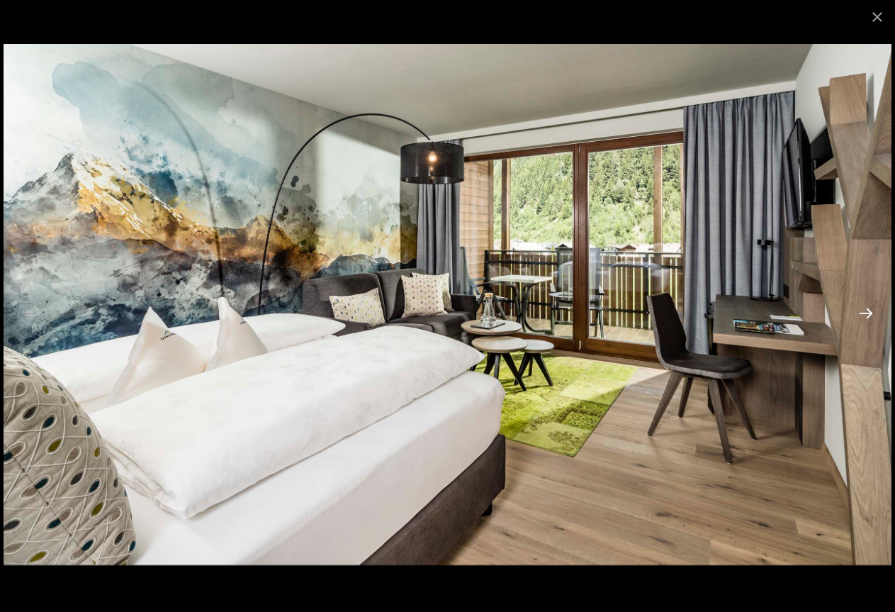
click at [866, 306] on button "Next slide" at bounding box center [866, 313] width 30 height 28
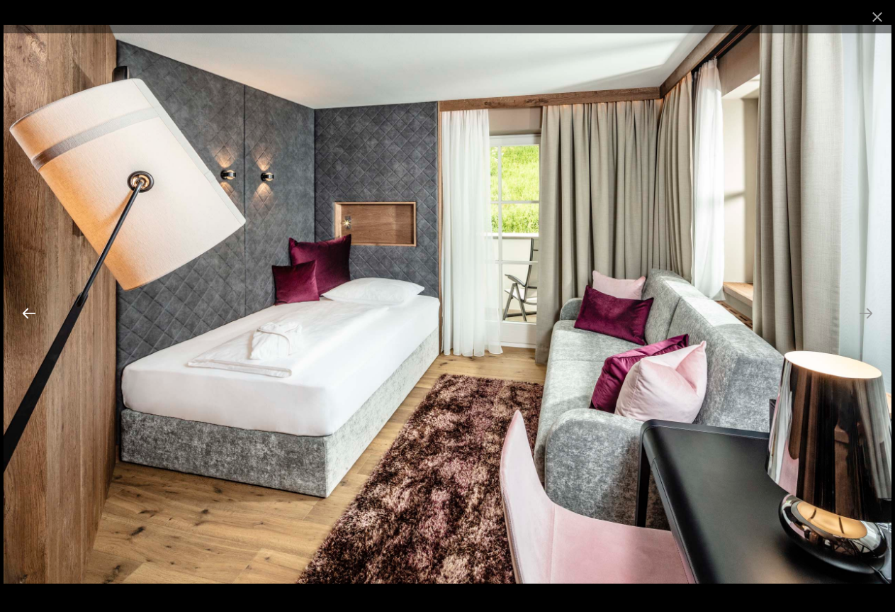
click at [26, 314] on button "Previous slide" at bounding box center [29, 313] width 30 height 28
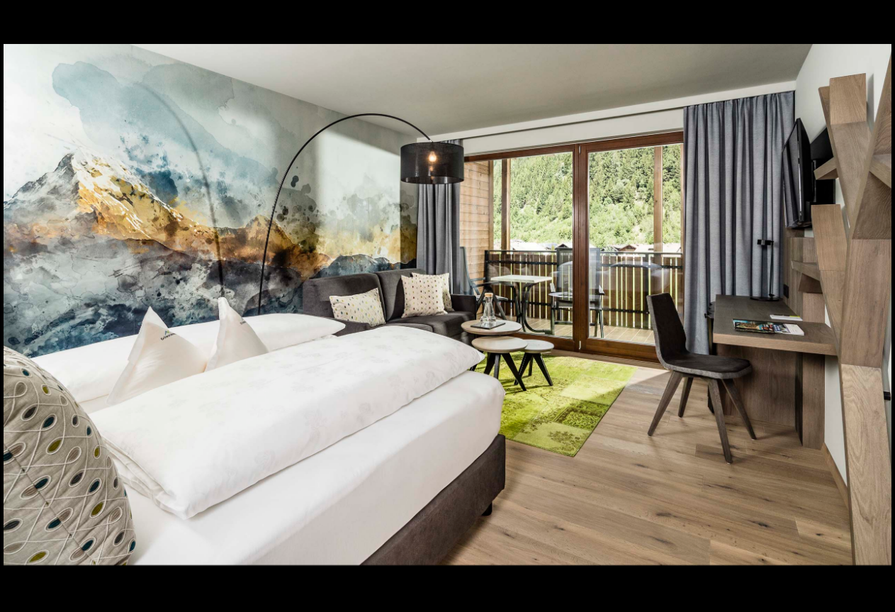
click at [872, 323] on button "Next slide" at bounding box center [873, 313] width 30 height 28
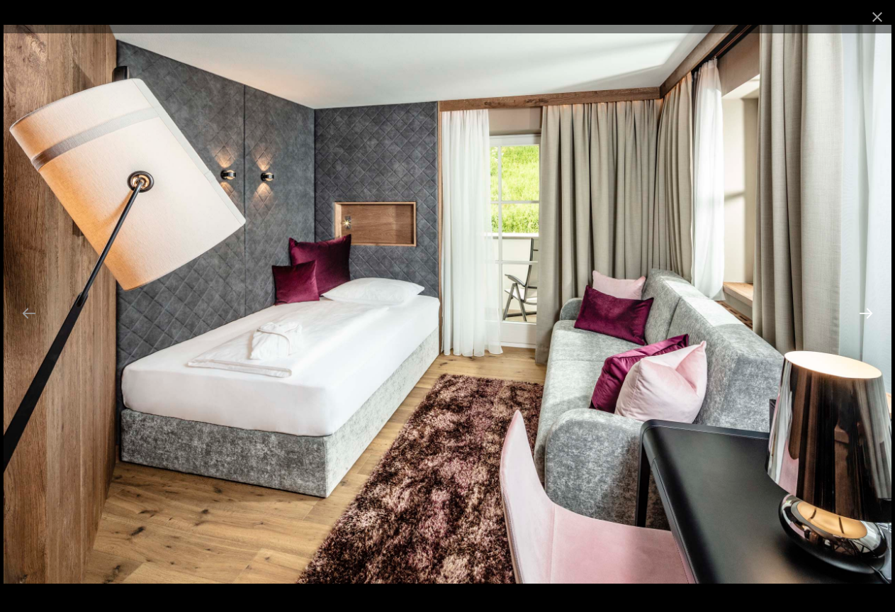
click at [872, 323] on button "Next slide" at bounding box center [866, 313] width 30 height 28
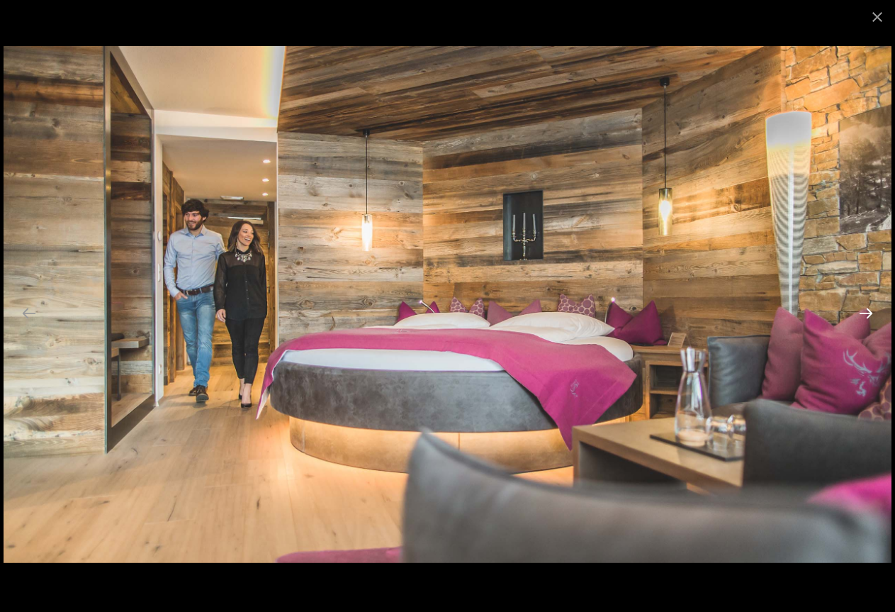
click at [870, 317] on button "Next slide" at bounding box center [866, 313] width 30 height 28
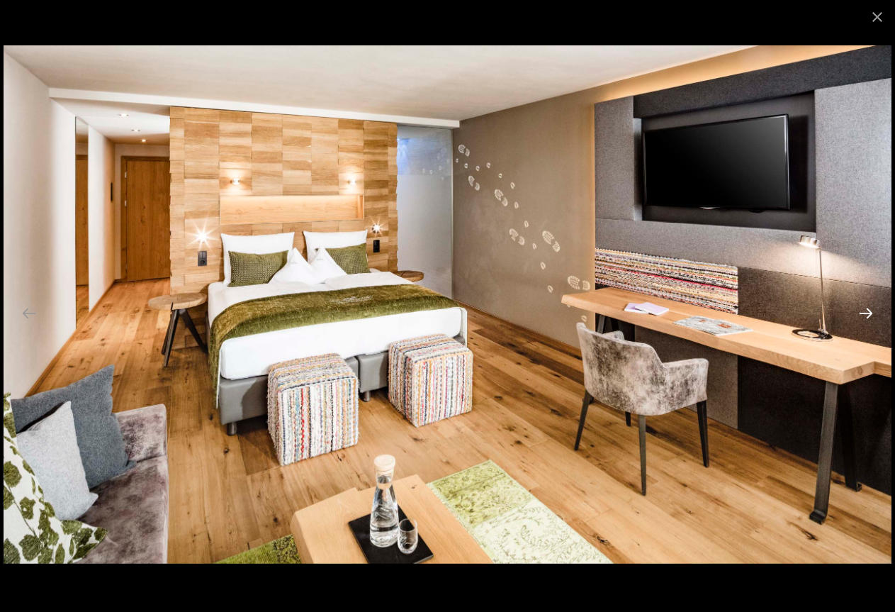
click at [870, 317] on button "Next slide" at bounding box center [866, 313] width 30 height 28
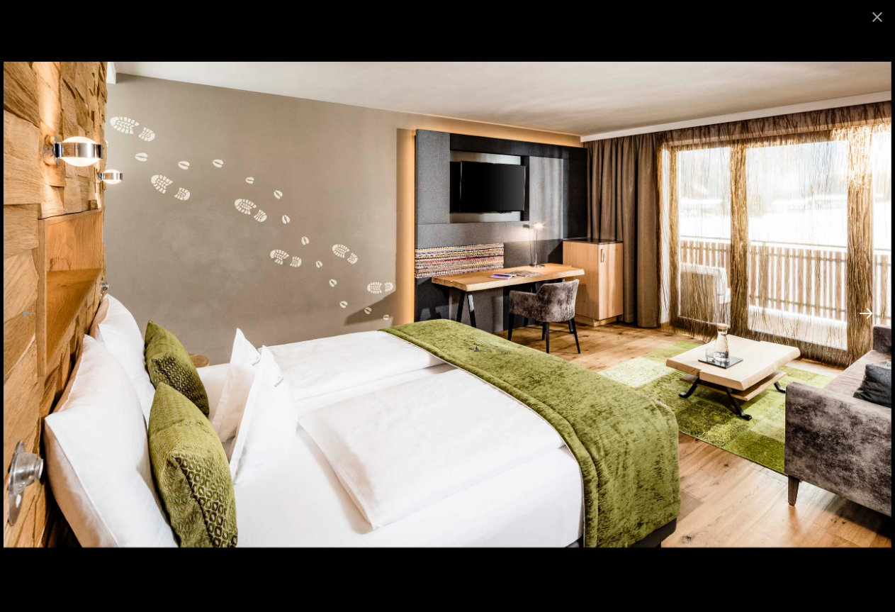
click at [870, 317] on button "Next slide" at bounding box center [866, 313] width 30 height 28
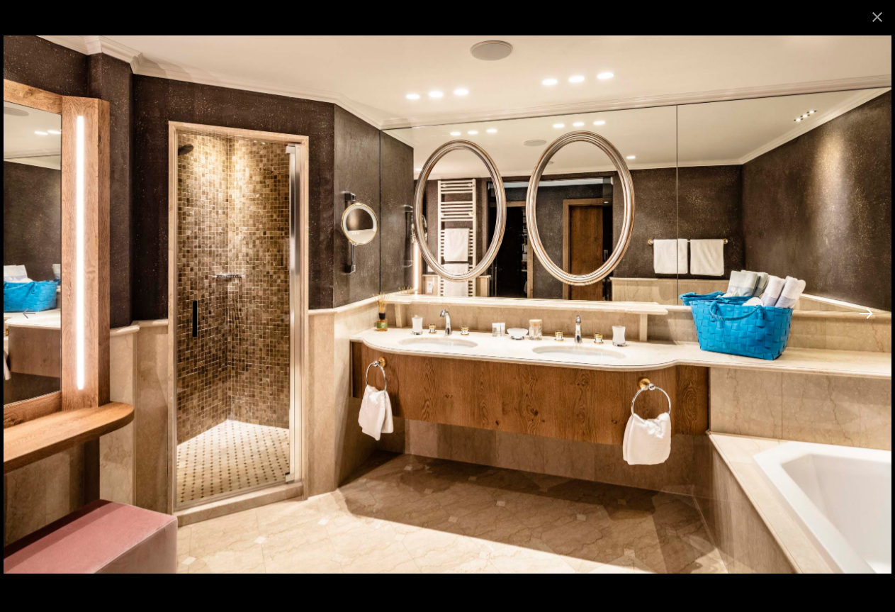
click at [870, 317] on button "Next slide" at bounding box center [866, 313] width 30 height 28
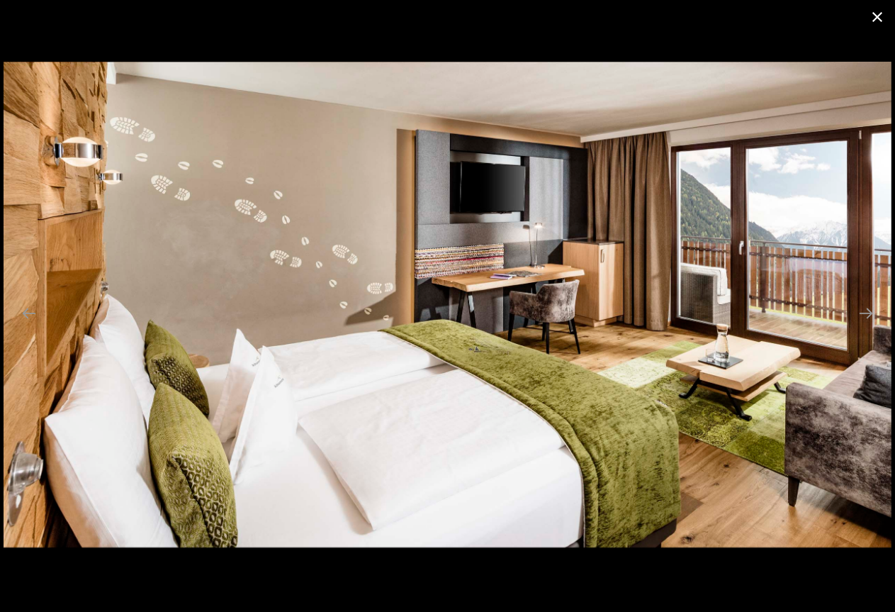
click at [878, 20] on button "Close gallery" at bounding box center [877, 16] width 35 height 33
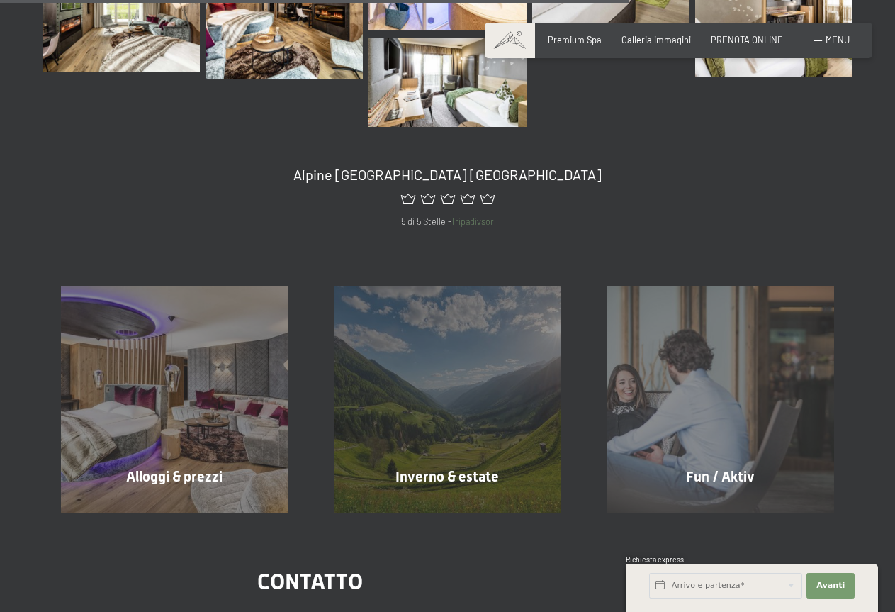
scroll to position [992, 0]
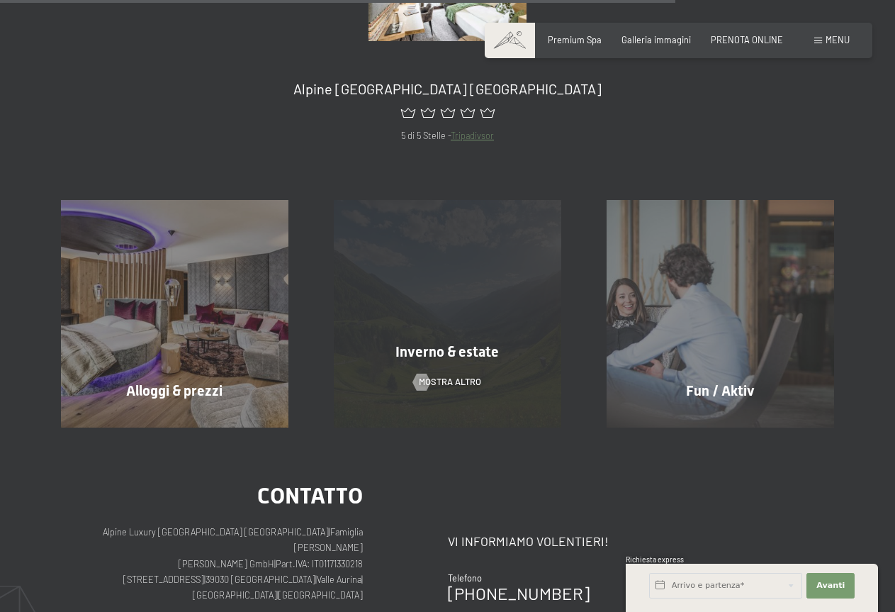
click at [499, 273] on div "Inverno & estate mostra altro" at bounding box center [447, 314] width 273 height 228
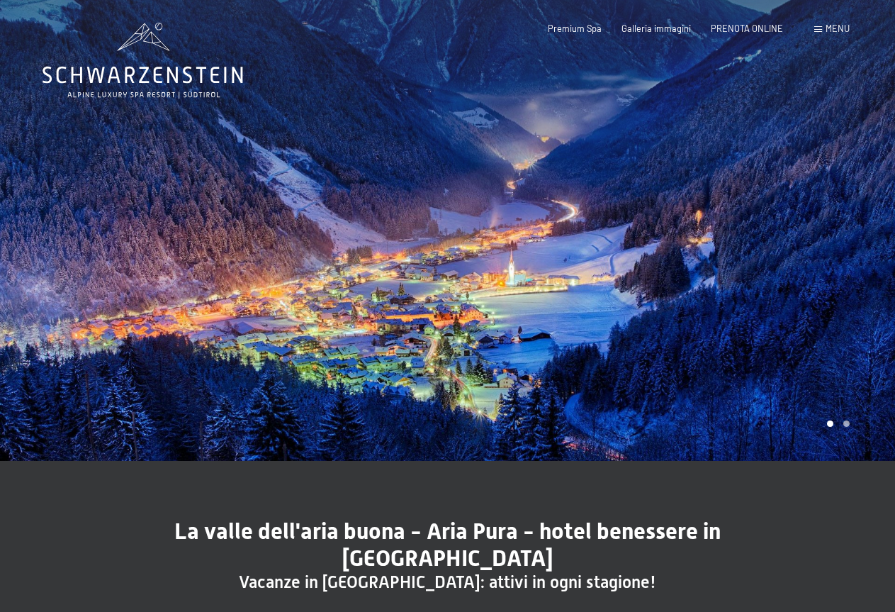
click at [478, 252] on div at bounding box center [672, 230] width 448 height 461
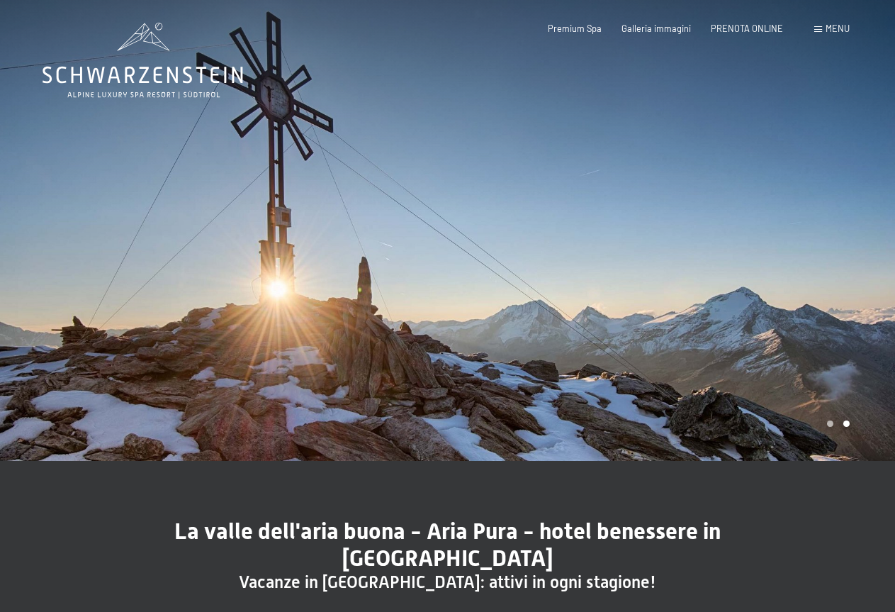
click at [16, 250] on div at bounding box center [224, 230] width 448 height 461
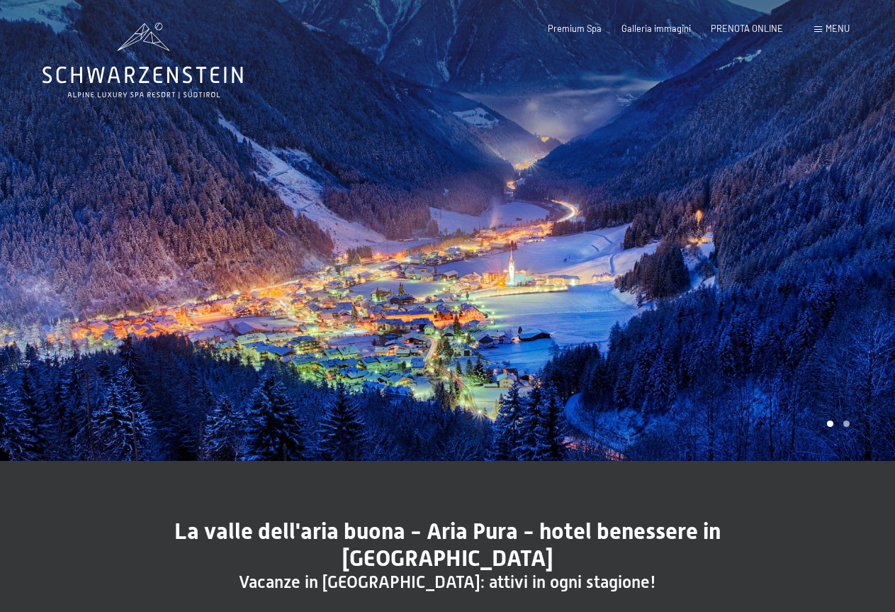
click at [617, 288] on div at bounding box center [672, 230] width 448 height 461
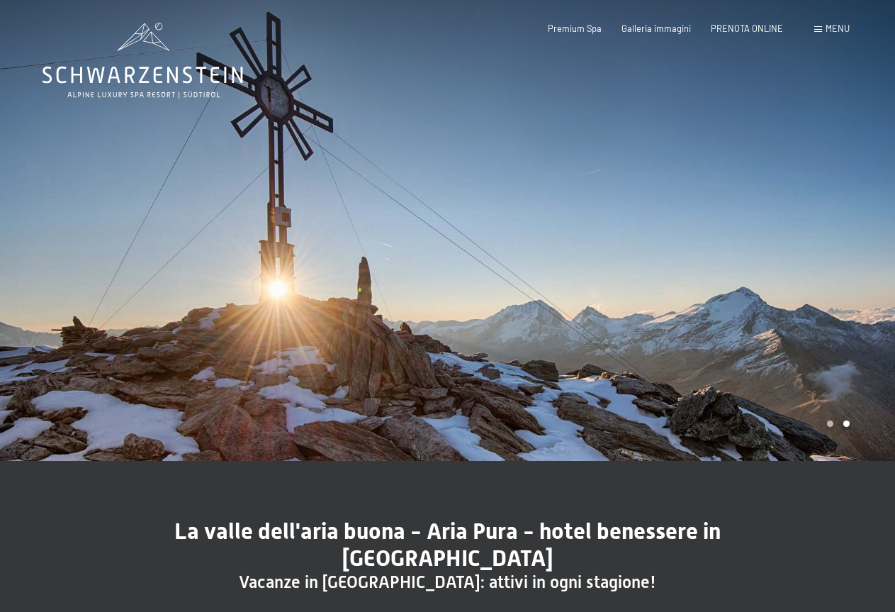
click at [525, 268] on div at bounding box center [672, 230] width 448 height 461
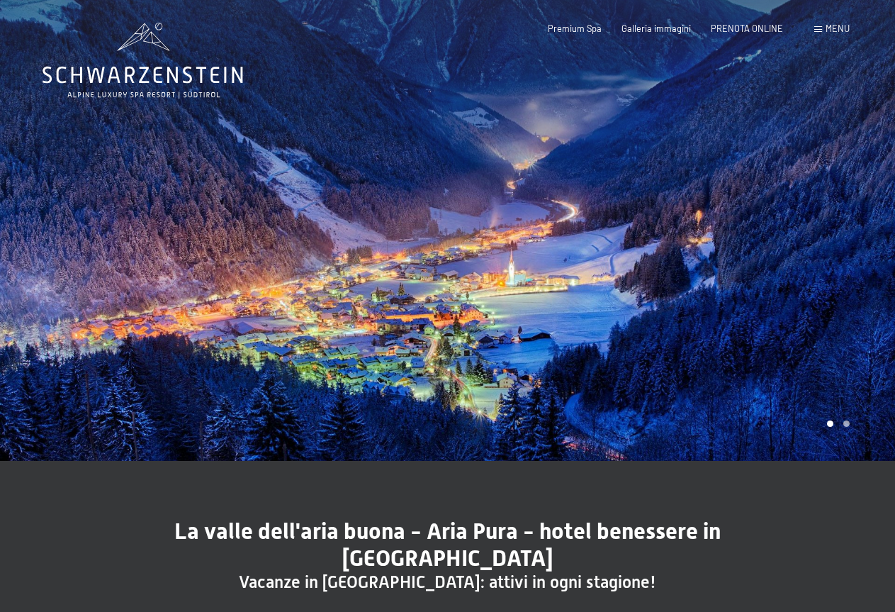
click at [525, 268] on div at bounding box center [672, 230] width 448 height 461
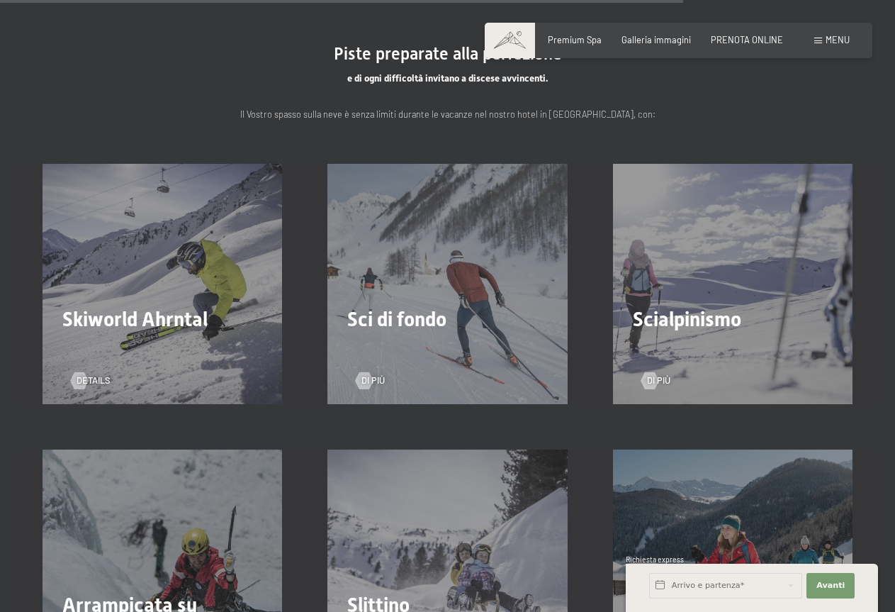
scroll to position [3022, 0]
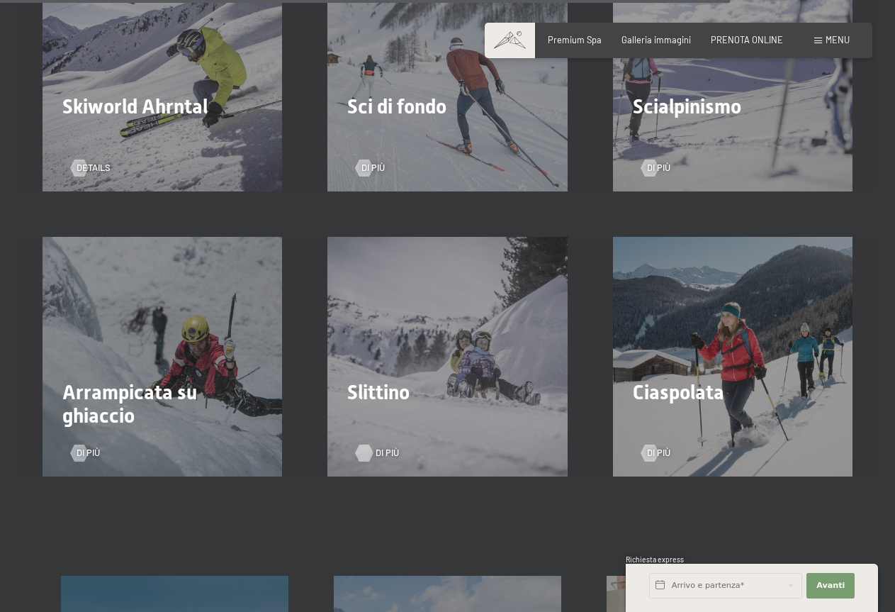
click at [385, 447] on span "Di più" at bounding box center [387, 453] width 23 height 13
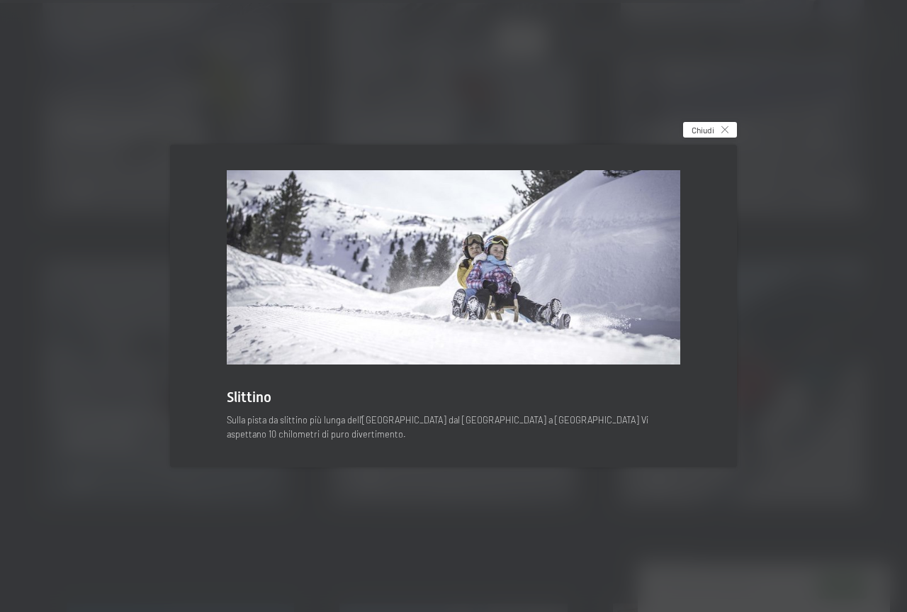
click at [728, 133] on icon at bounding box center [725, 129] width 7 height 7
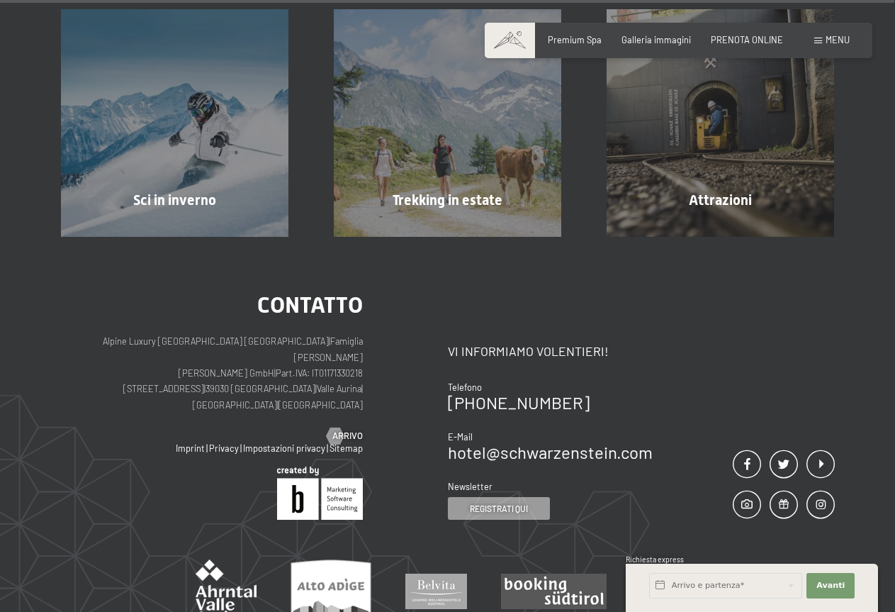
scroll to position [3704, 0]
